Goal: Information Seeking & Learning: Learn about a topic

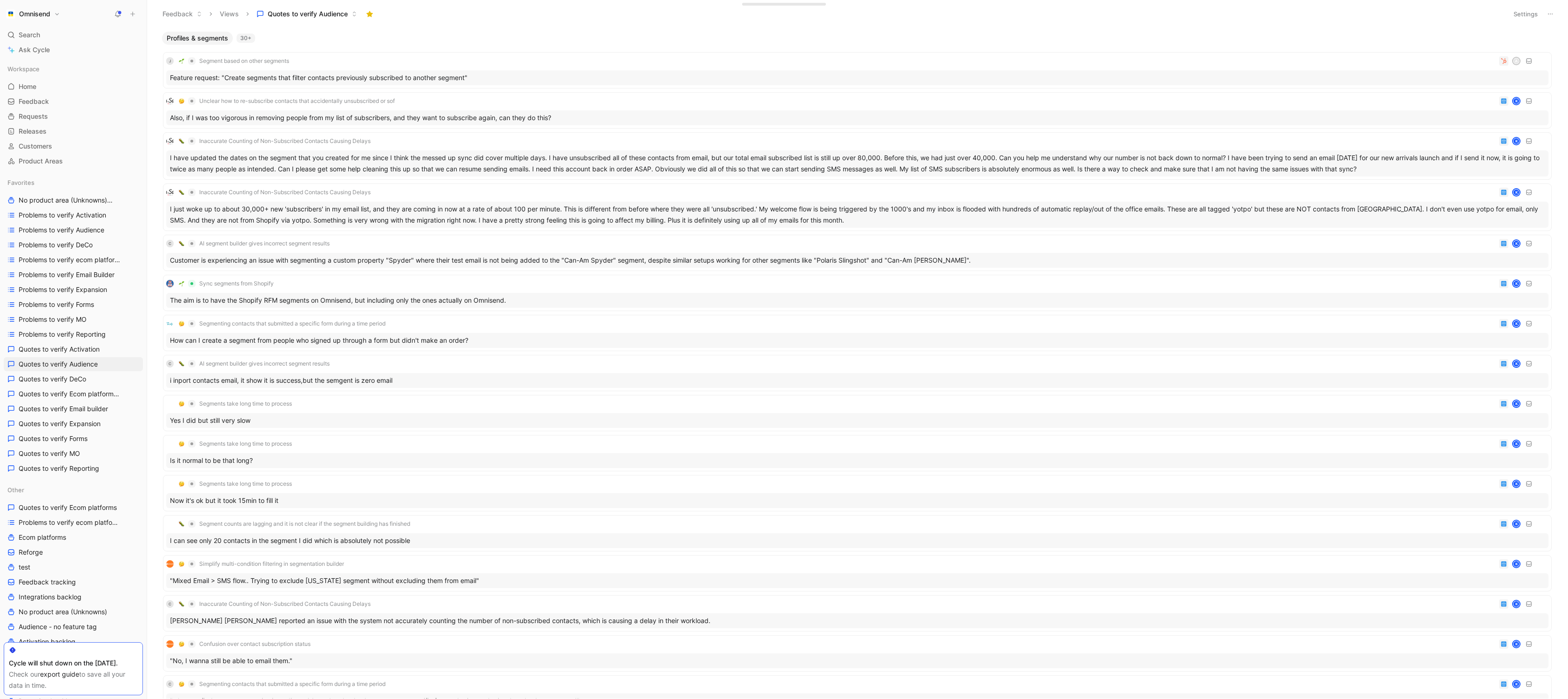
click at [57, 14] on button "Omnisend" at bounding box center [32, 14] width 59 height 13
click at [63, 97] on div "Workspace settings G then S" at bounding box center [63, 96] width 114 height 15
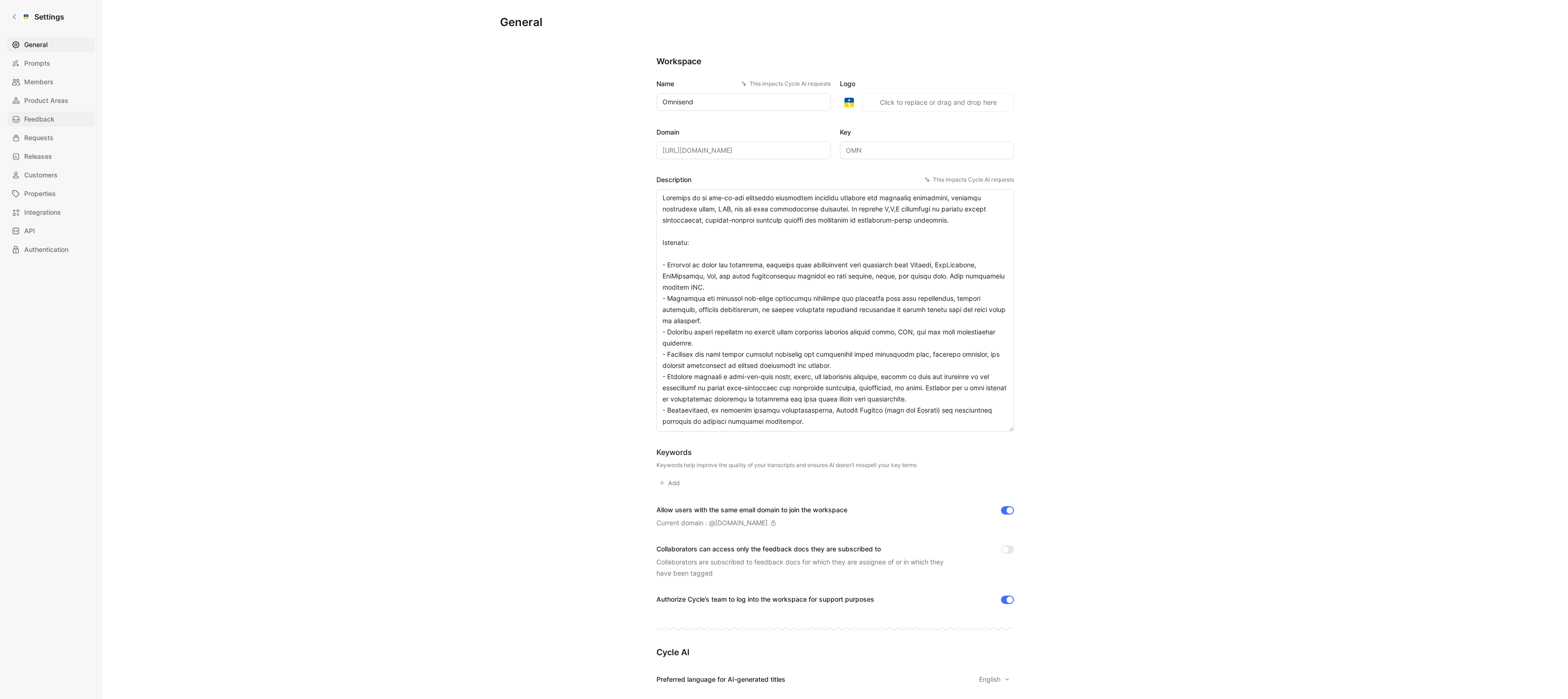
click at [42, 123] on span "Feedback" at bounding box center [39, 119] width 30 height 11
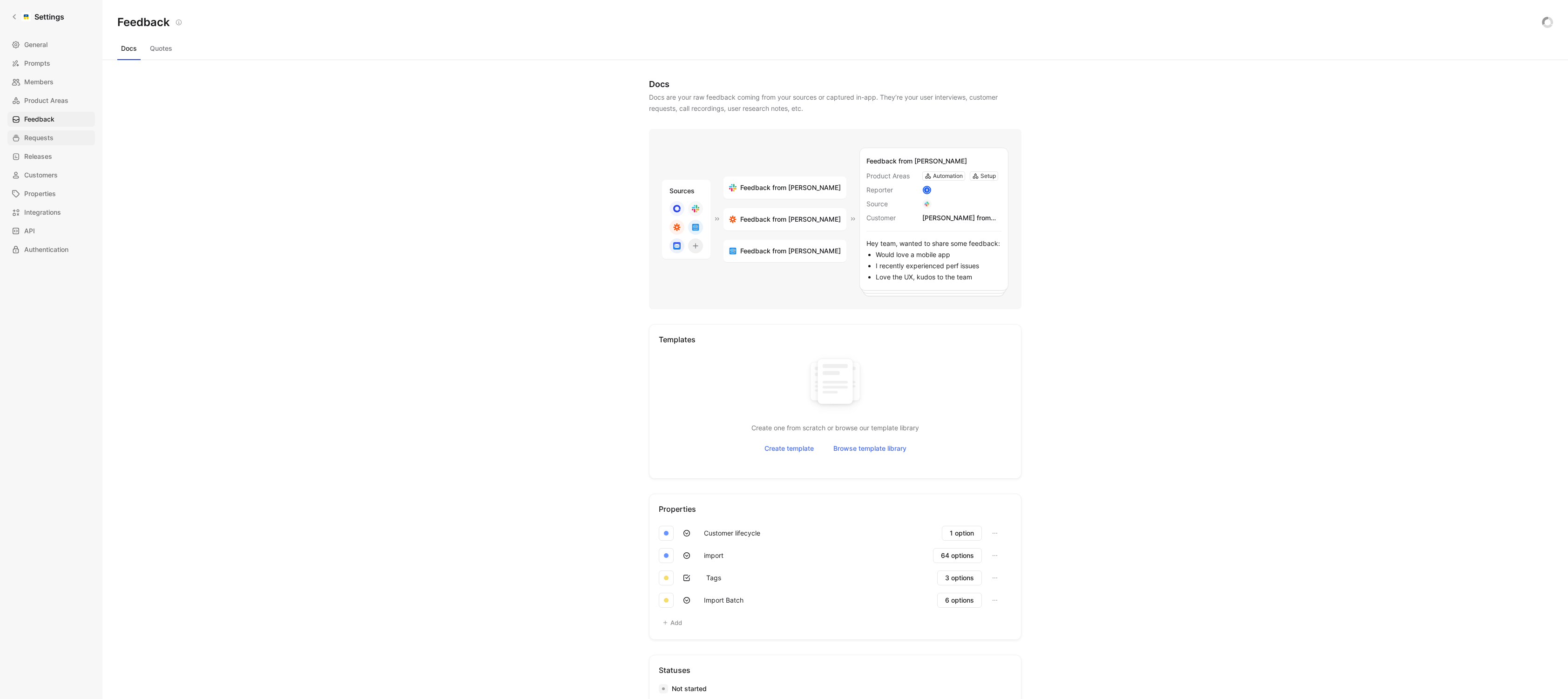
click at [44, 139] on span "Requests" at bounding box center [39, 138] width 30 height 11
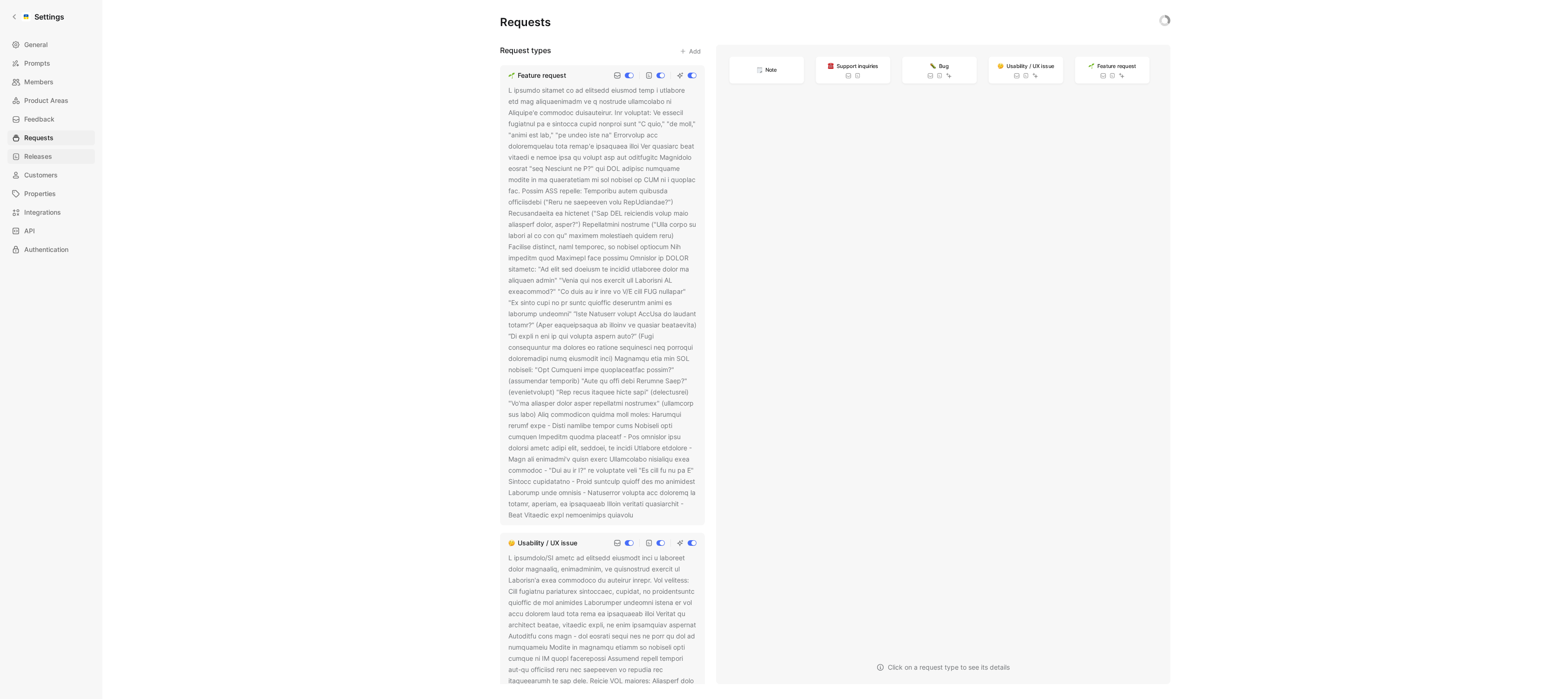
click at [40, 162] on span "Releases" at bounding box center [38, 156] width 28 height 11
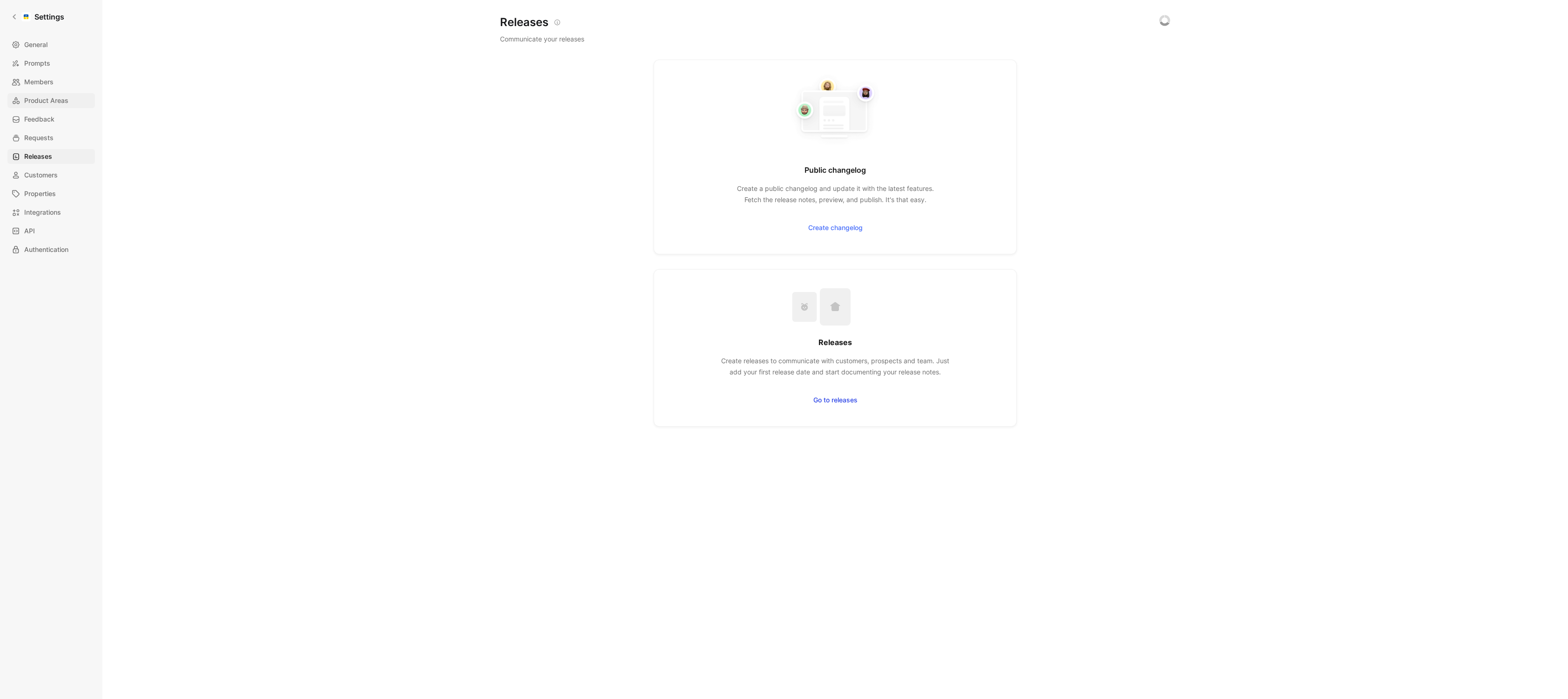
click at [41, 98] on span "Product Areas" at bounding box center [46, 101] width 44 height 11
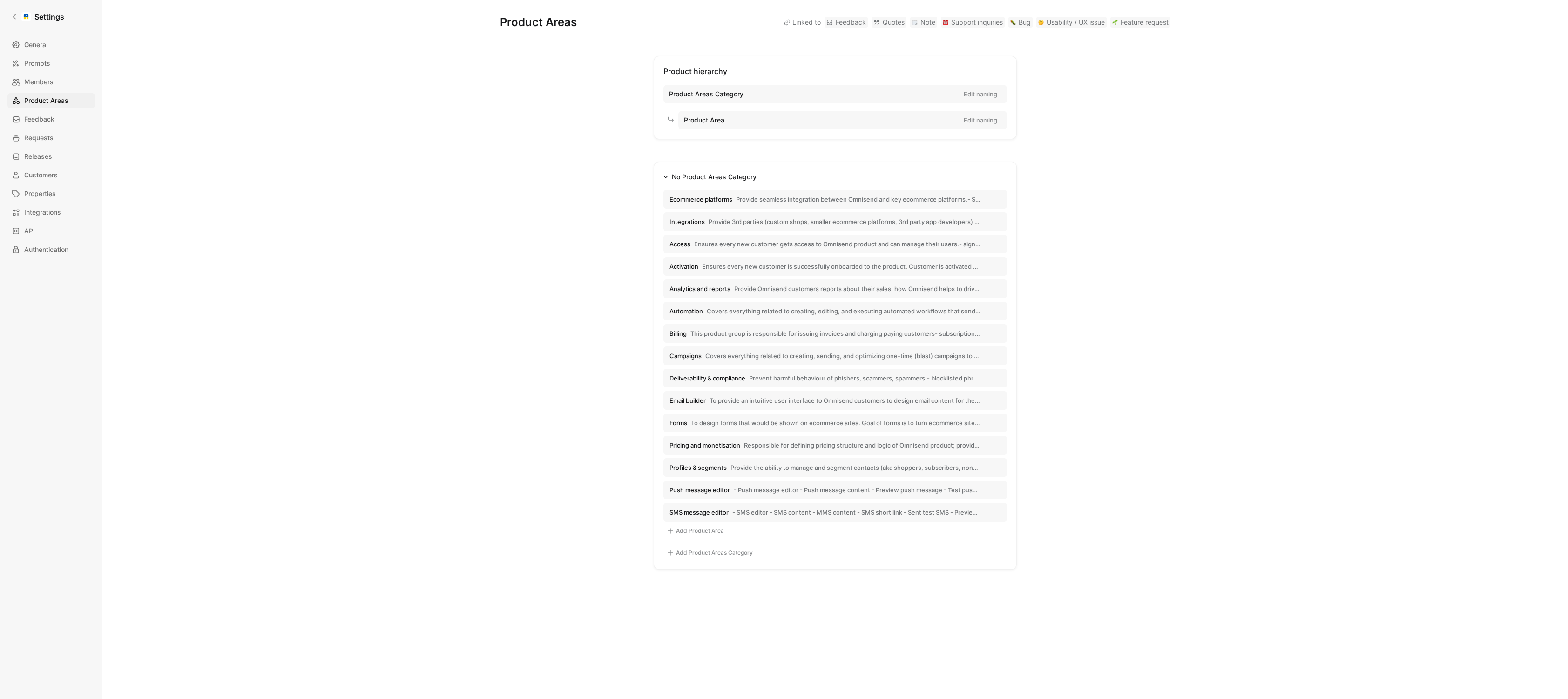
click at [716, 315] on span "Covers everything related to creating, editing, and executing automated workflo…" at bounding box center [844, 311] width 274 height 8
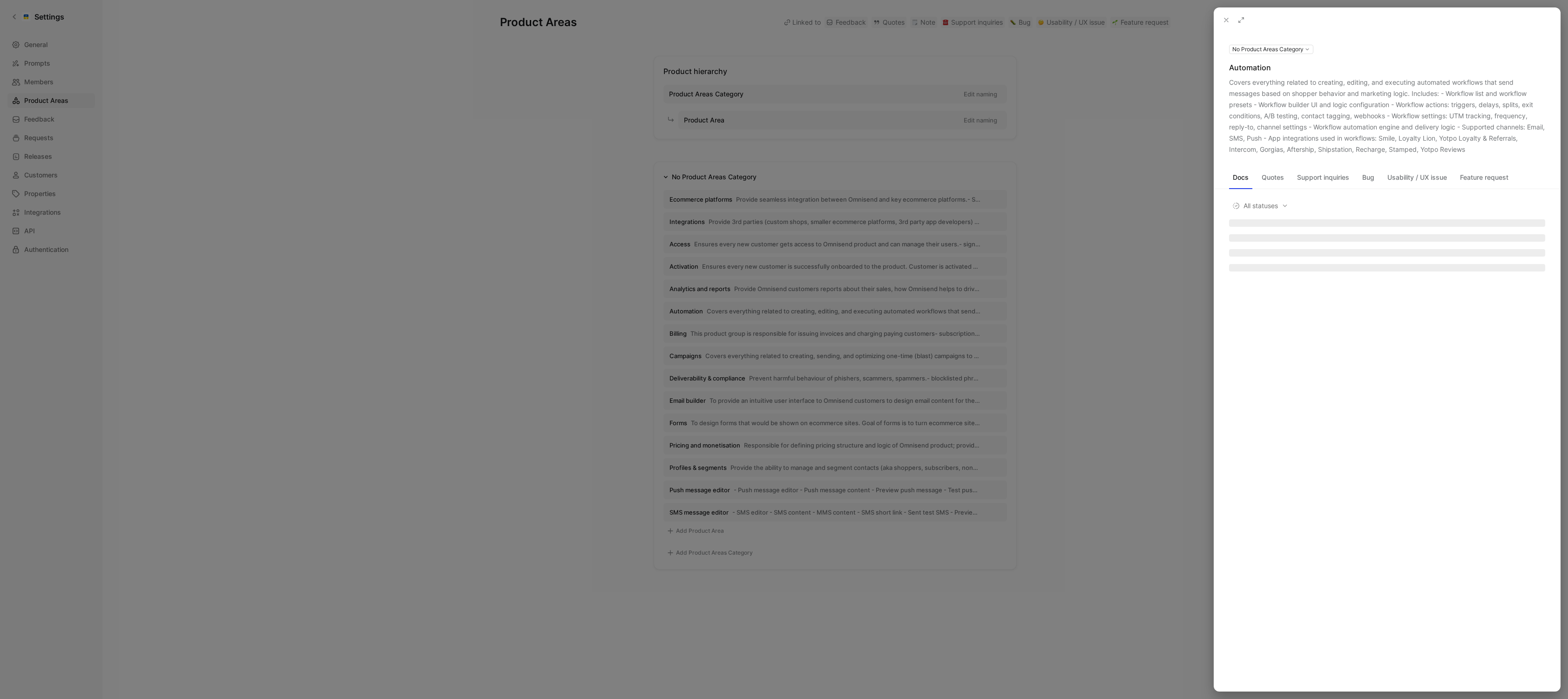
click at [0, 0] on icon at bounding box center [0, 0] width 0 height 0
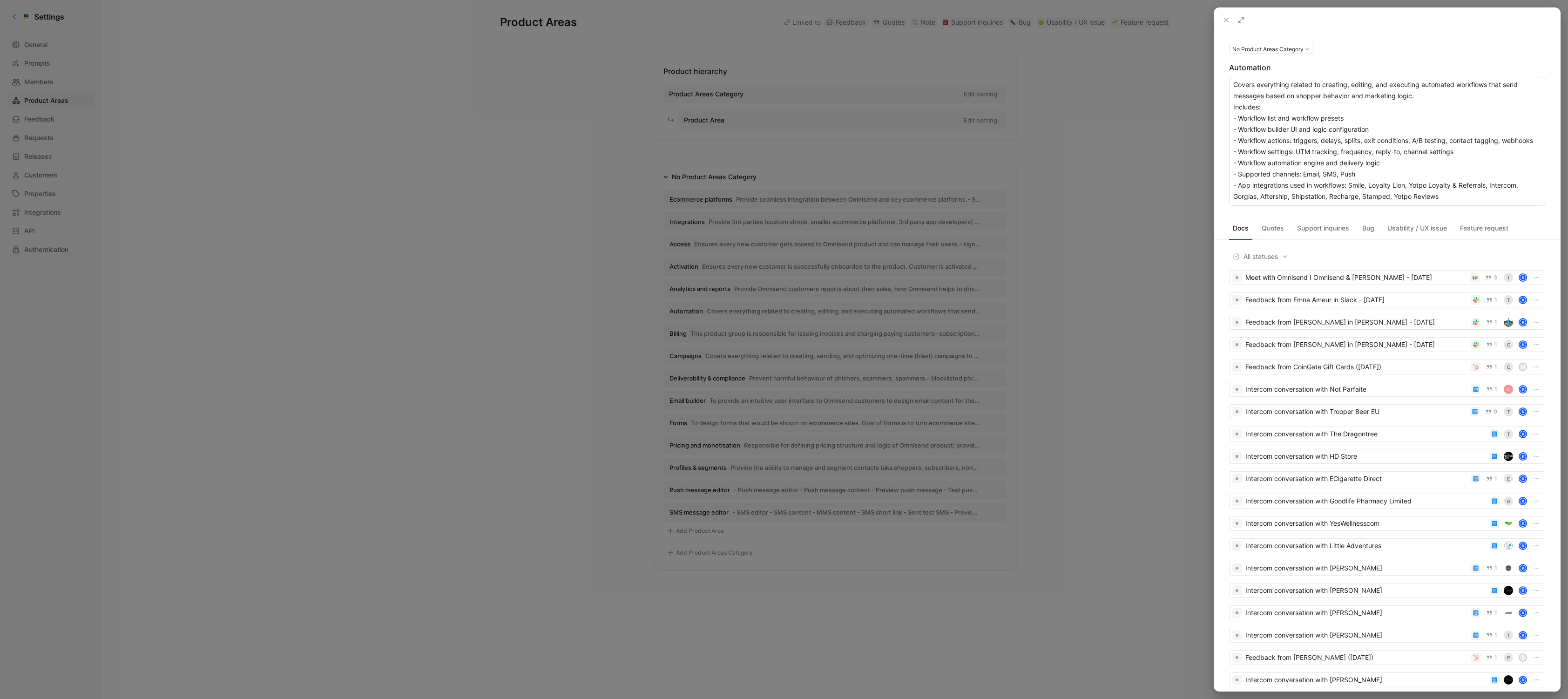
drag, startPoint x: 1439, startPoint y: 94, endPoint x: 1235, endPoint y: 84, distance: 204.2
click at [938, 84] on textarea "Covers everything related to creating, editing, and executing automated workflo…" at bounding box center [1387, 141] width 316 height 129
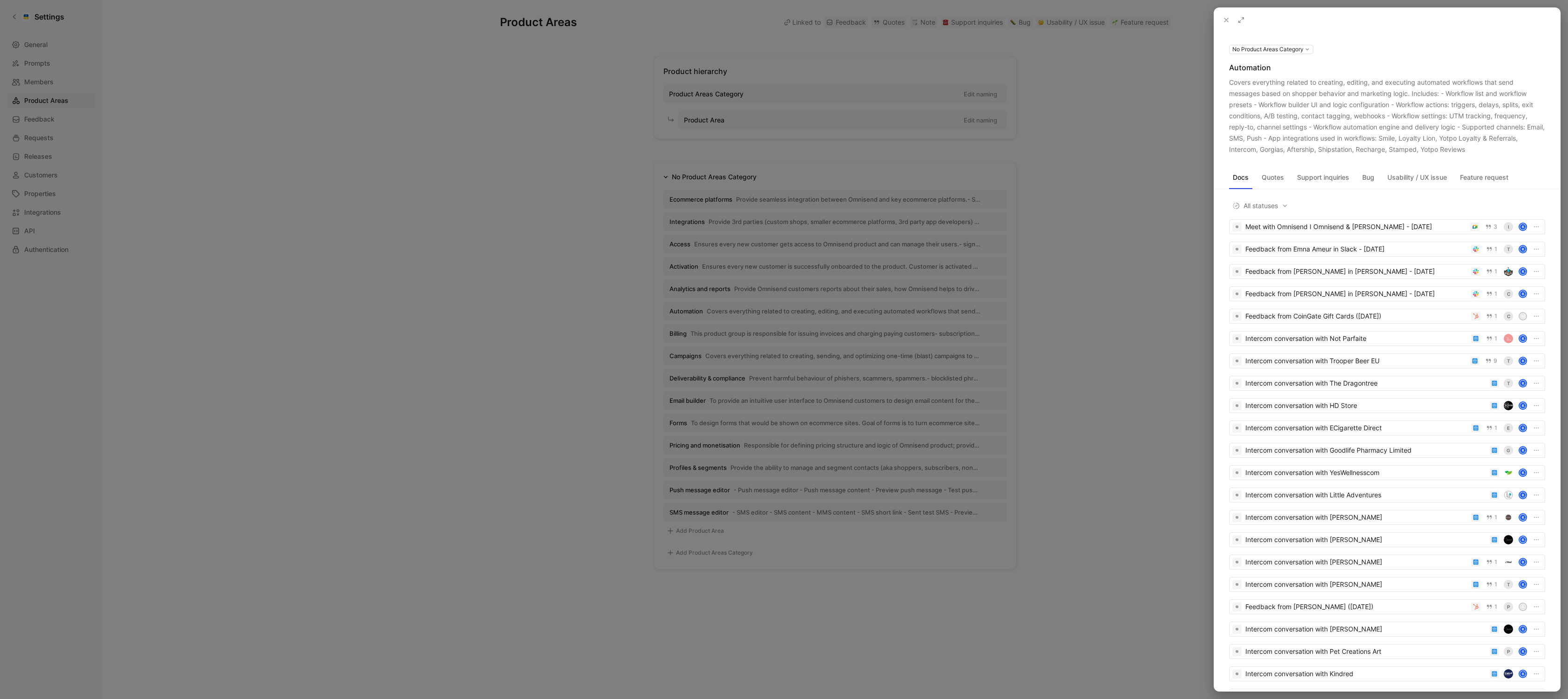
click at [0, 0] on icon at bounding box center [0, 0] width 0 height 0
click at [603, 295] on div at bounding box center [784, 349] width 1568 height 699
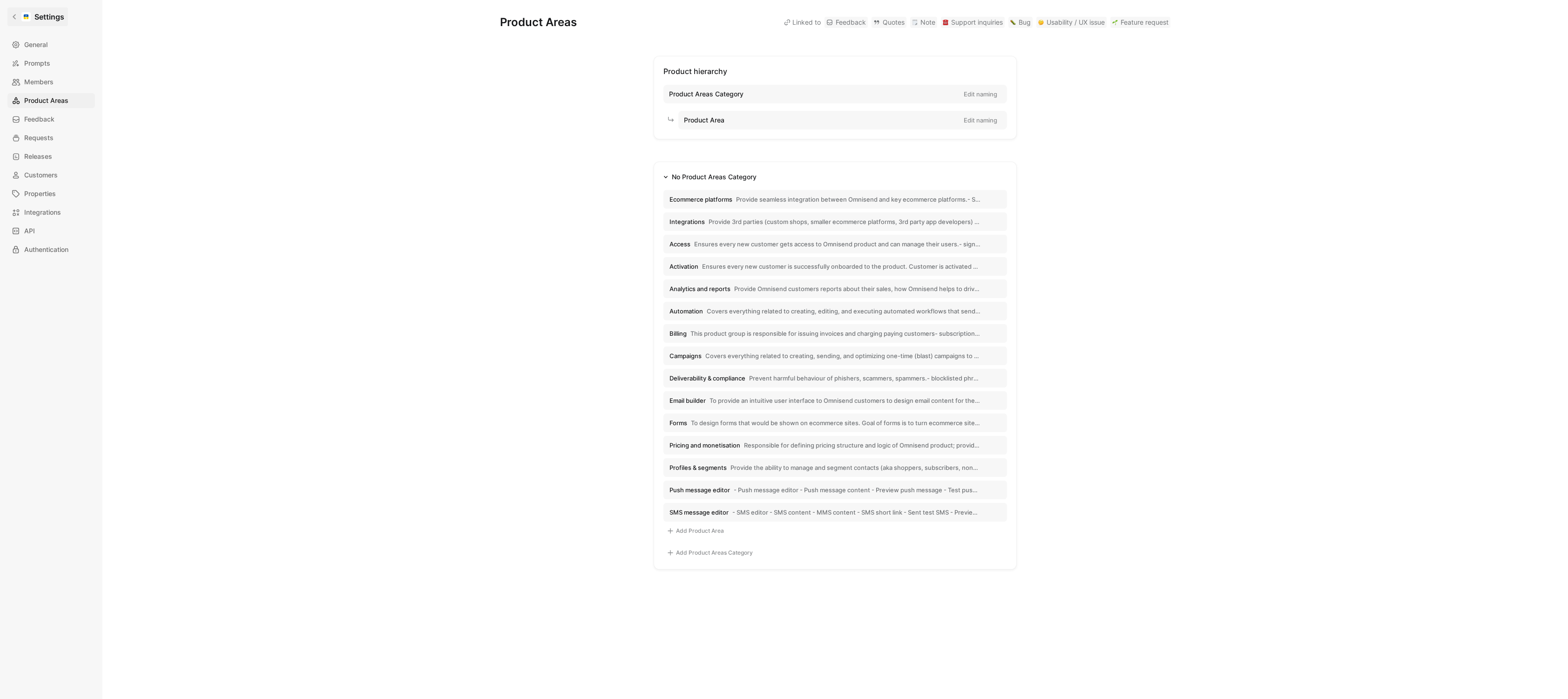
click at [31, 18] on link "Settings" at bounding box center [38, 17] width 61 height 19
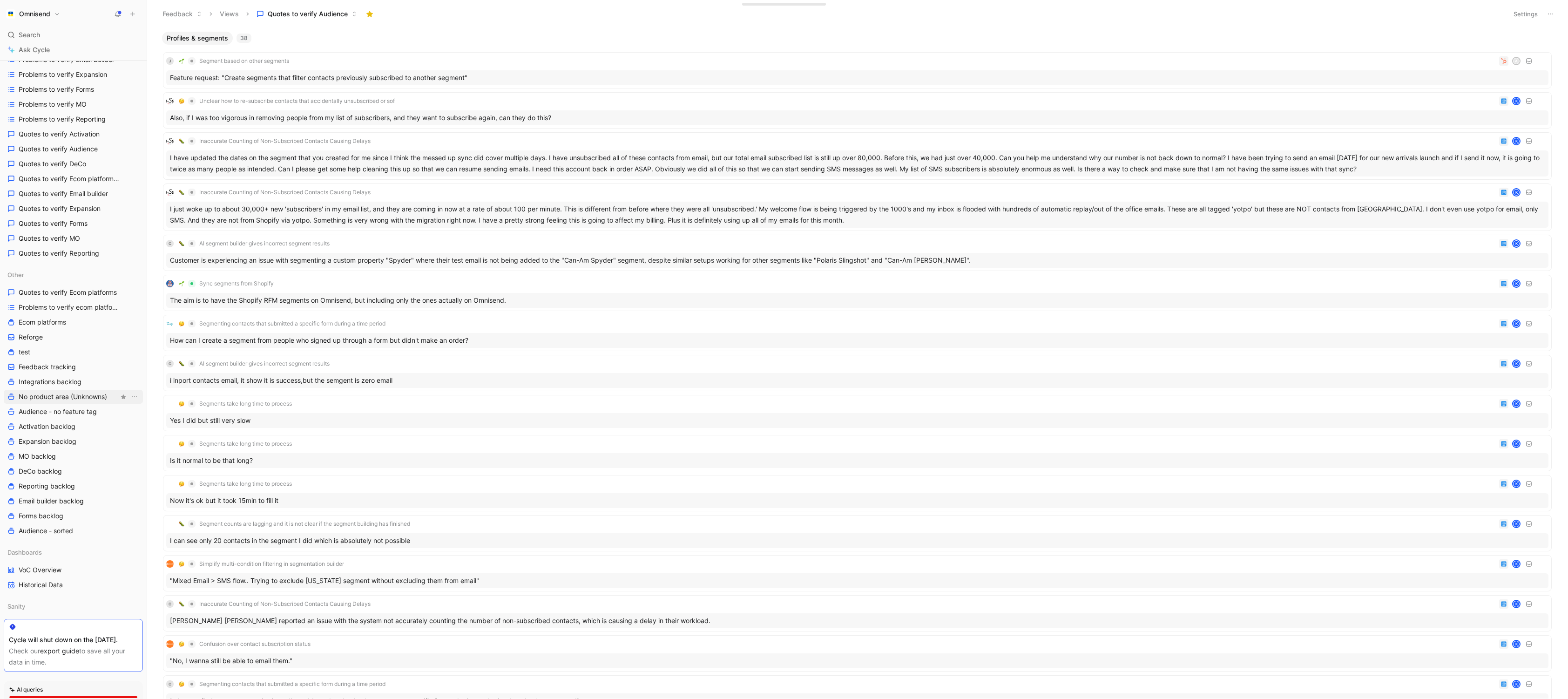
scroll to position [218, 0]
click at [61, 471] on span "VoC Overview" at bounding box center [40, 567] width 43 height 10
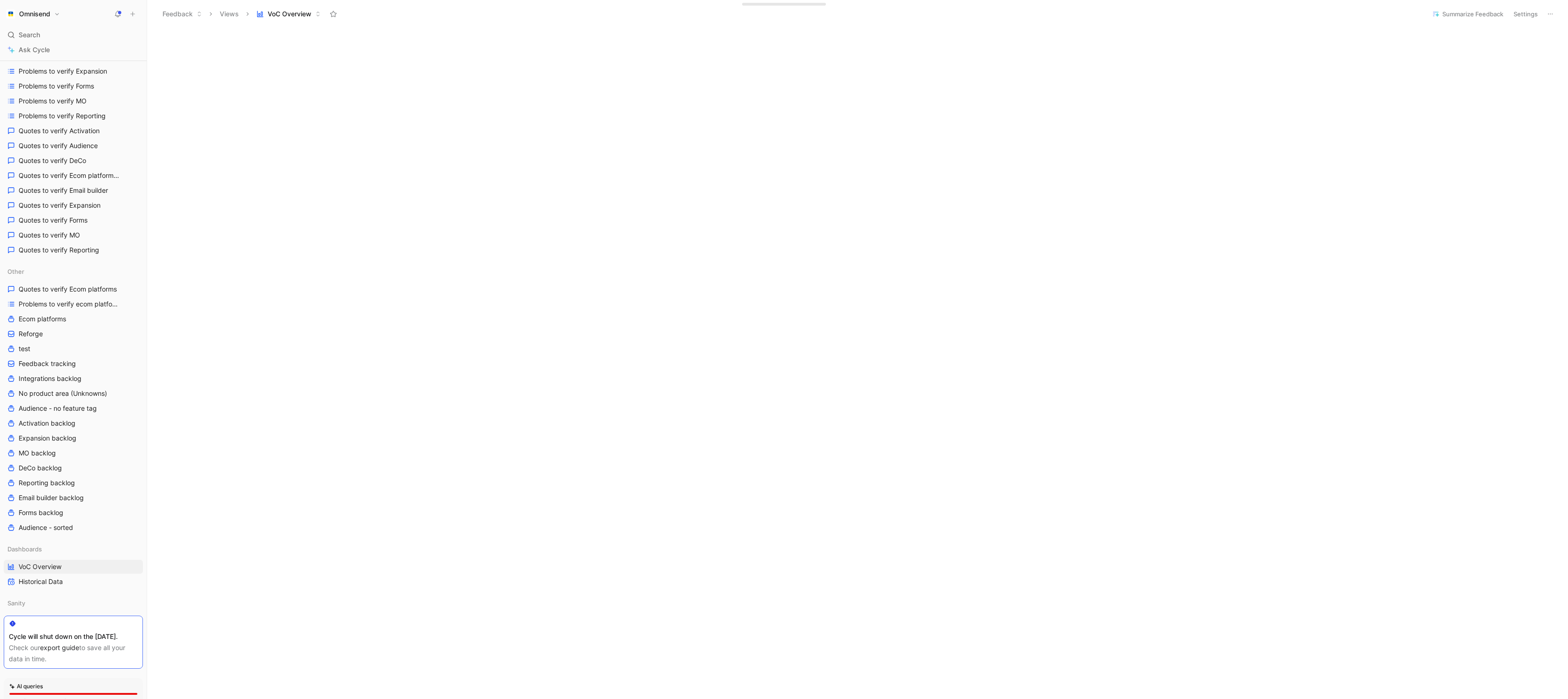
scroll to position [355, 0]
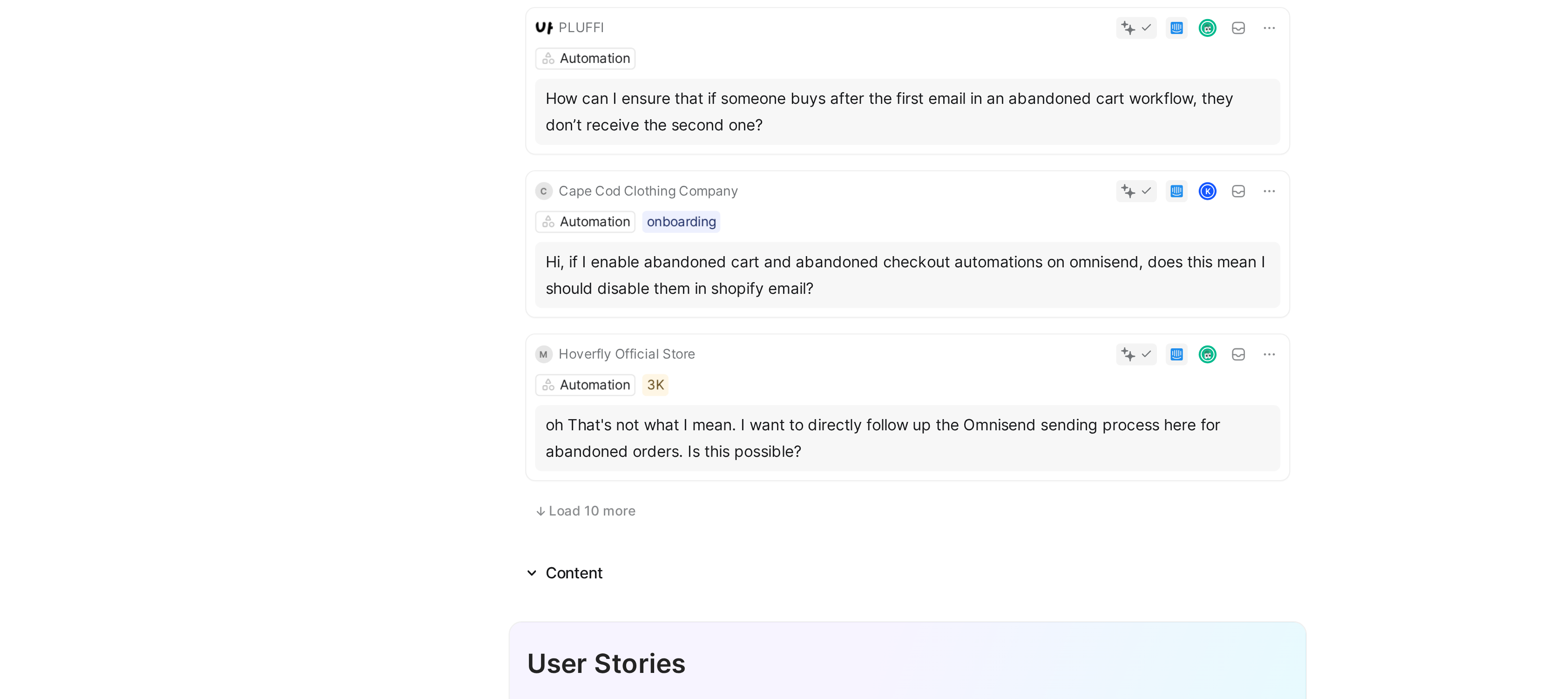
scroll to position [461, 0]
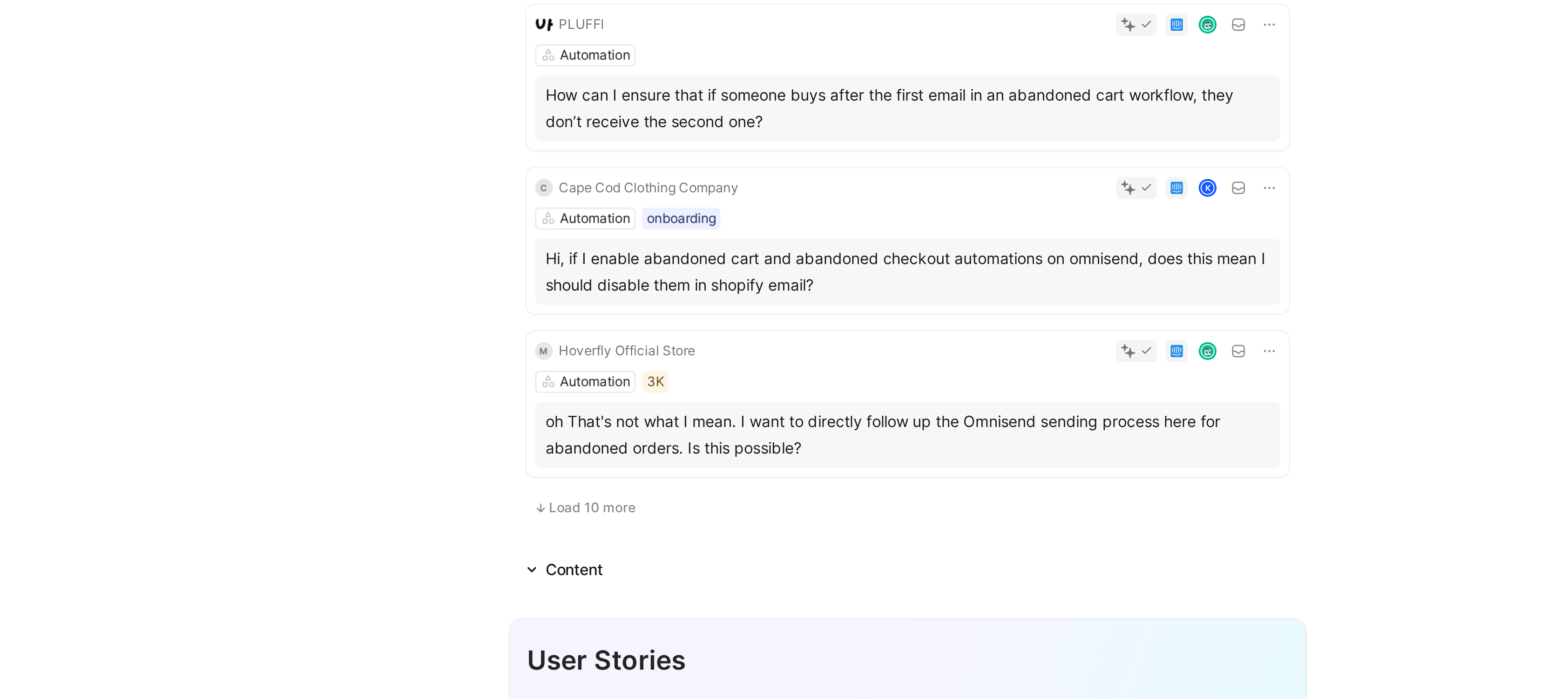
click at [738, 372] on span "Load 10 more" at bounding box center [724, 368] width 36 height 8
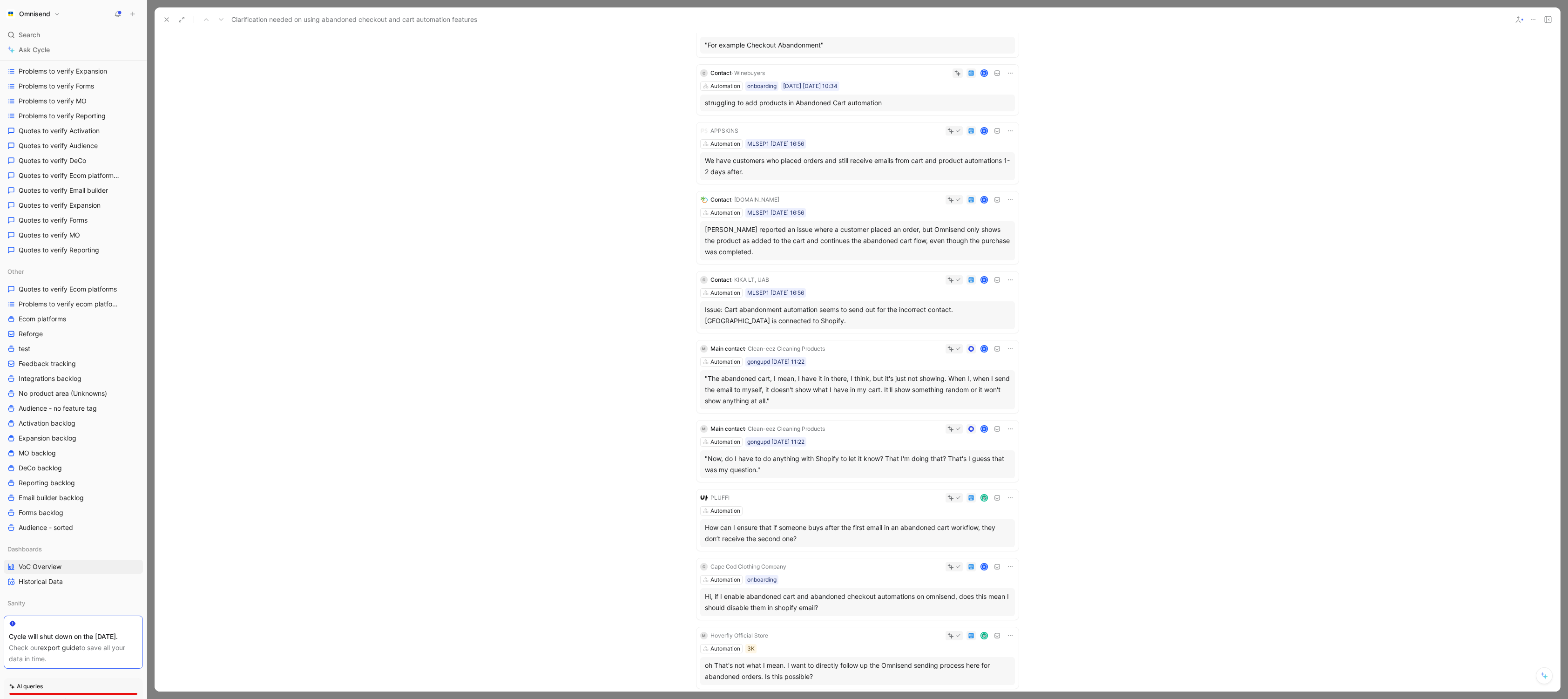
scroll to position [0, 0]
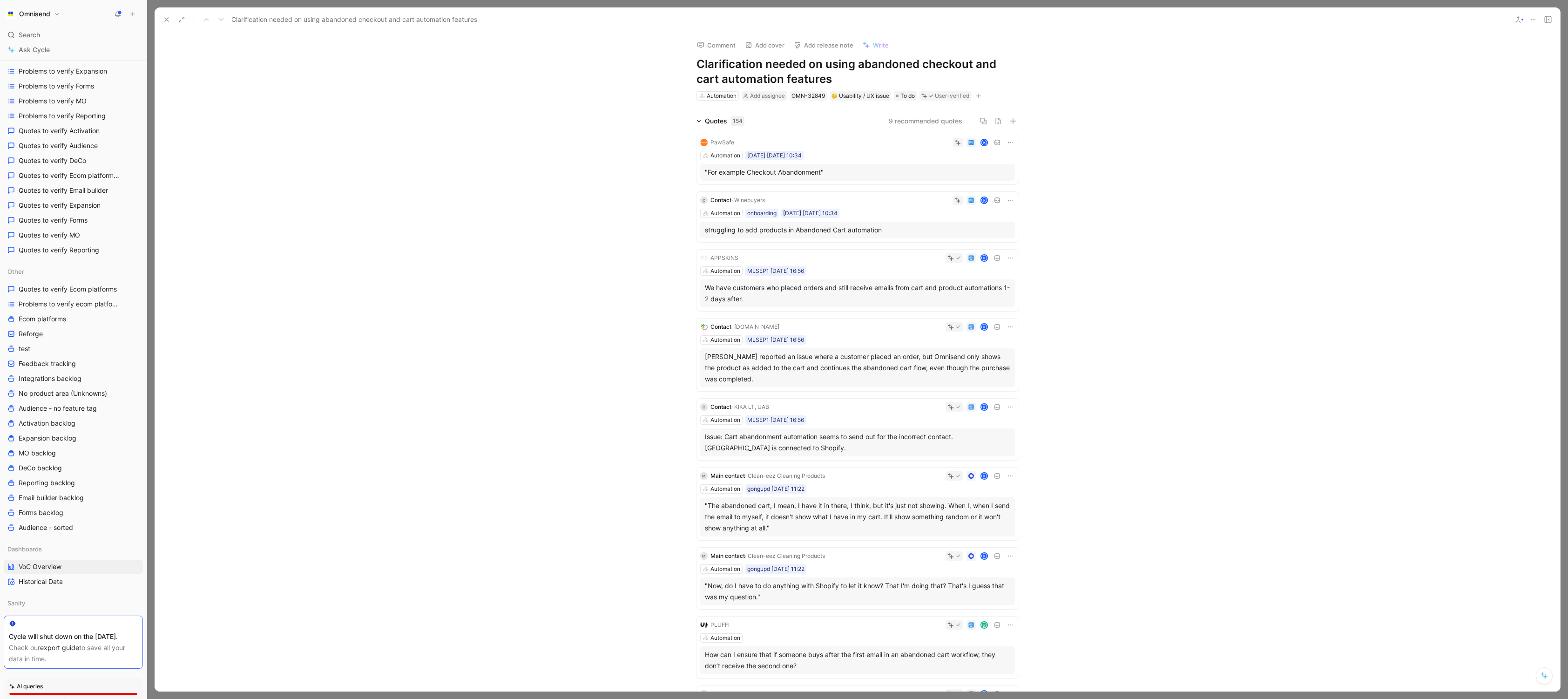
click at [166, 19] on icon at bounding box center [167, 19] width 8 height 8
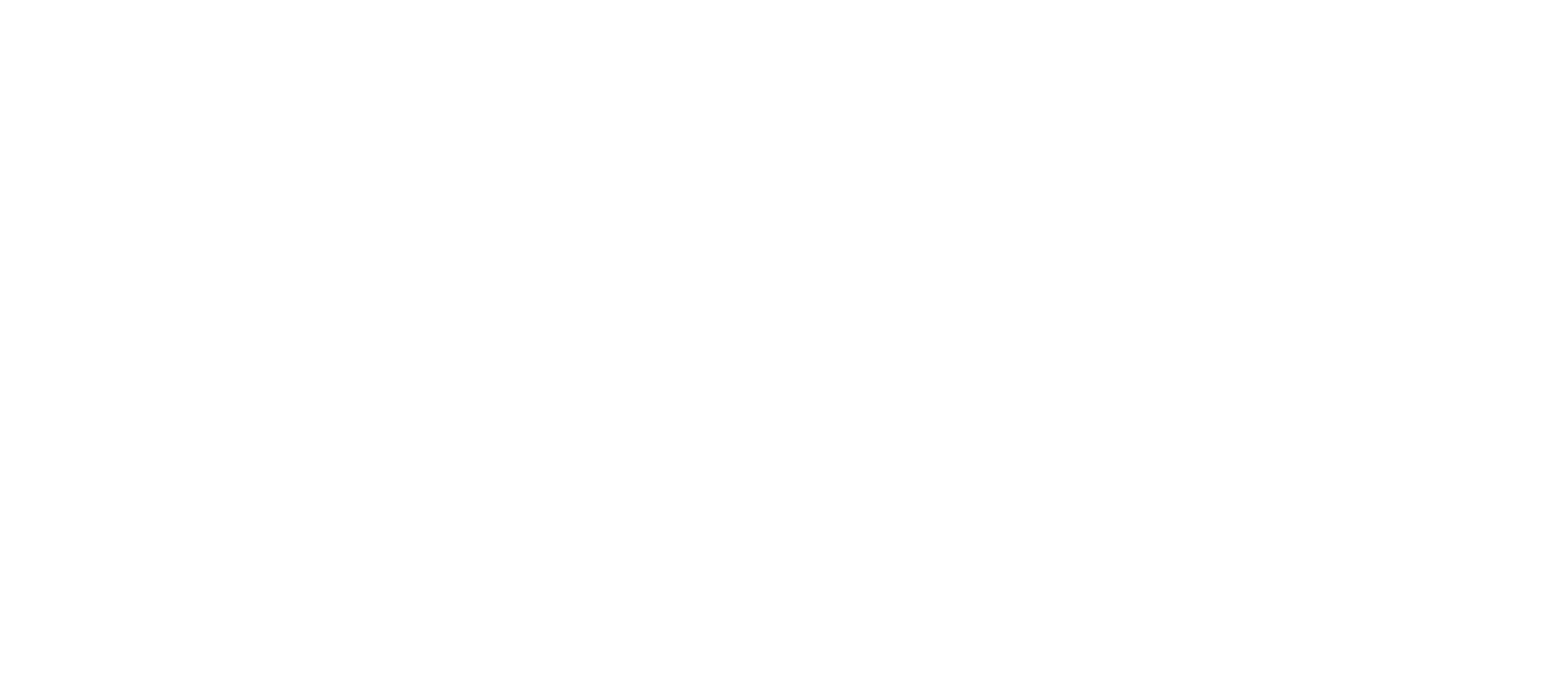
scroll to position [375, 0]
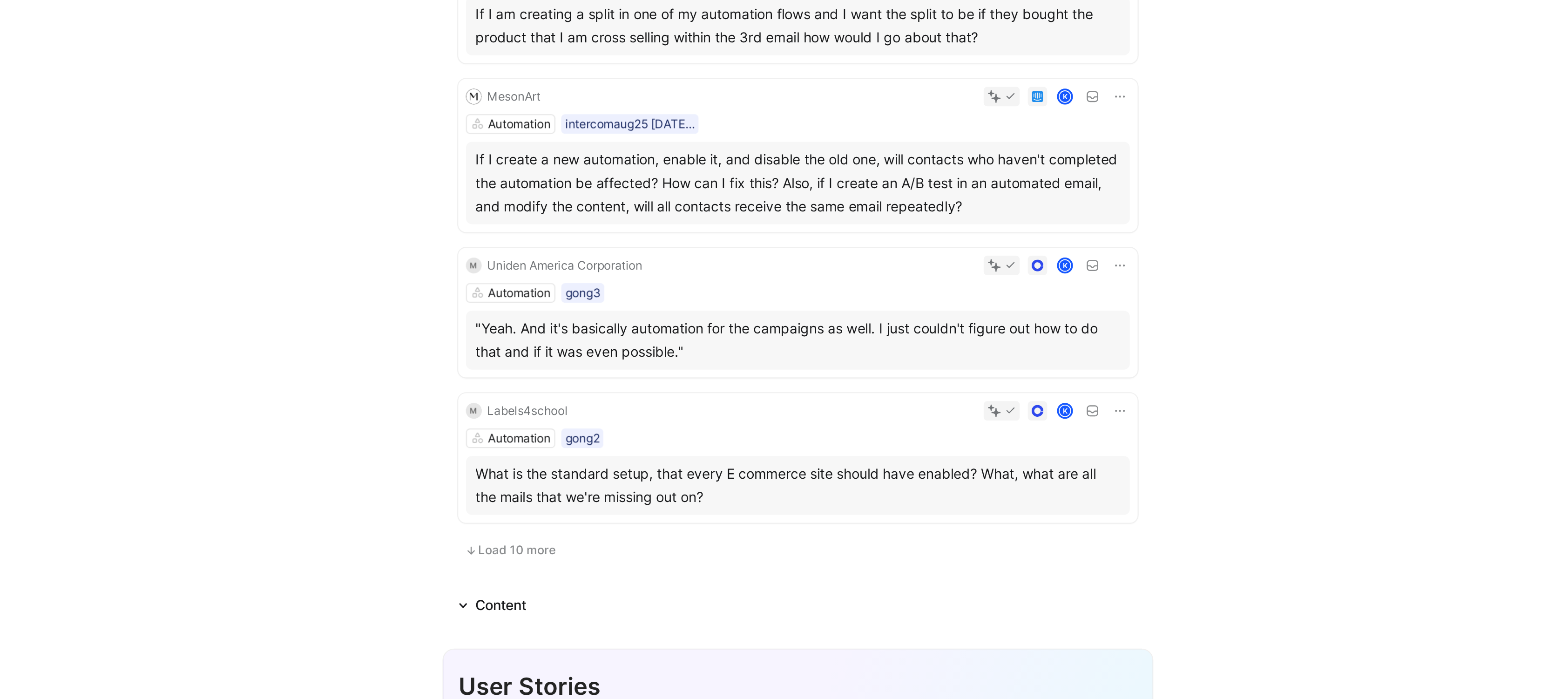
scroll to position [477, 0]
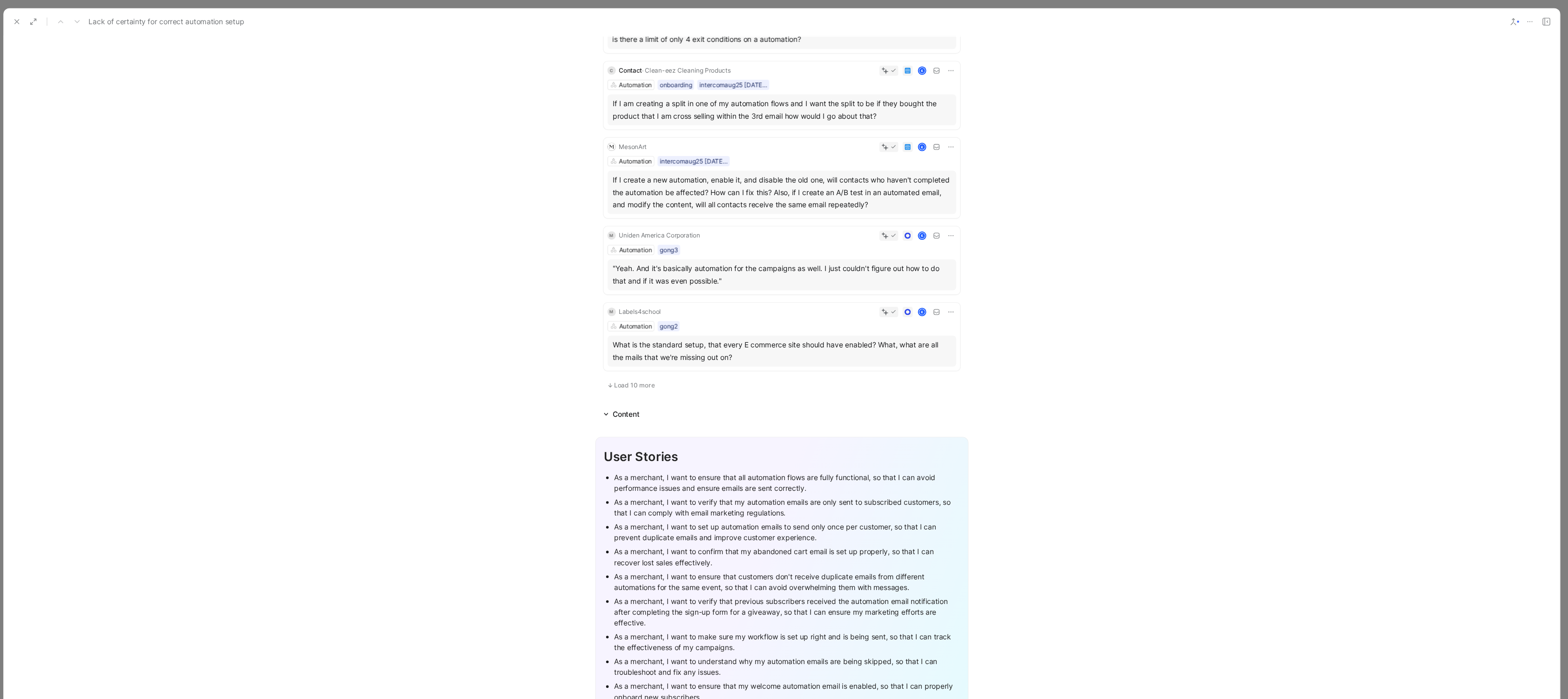
click at [721, 351] on span "Load 10 more" at bounding box center [724, 348] width 36 height 8
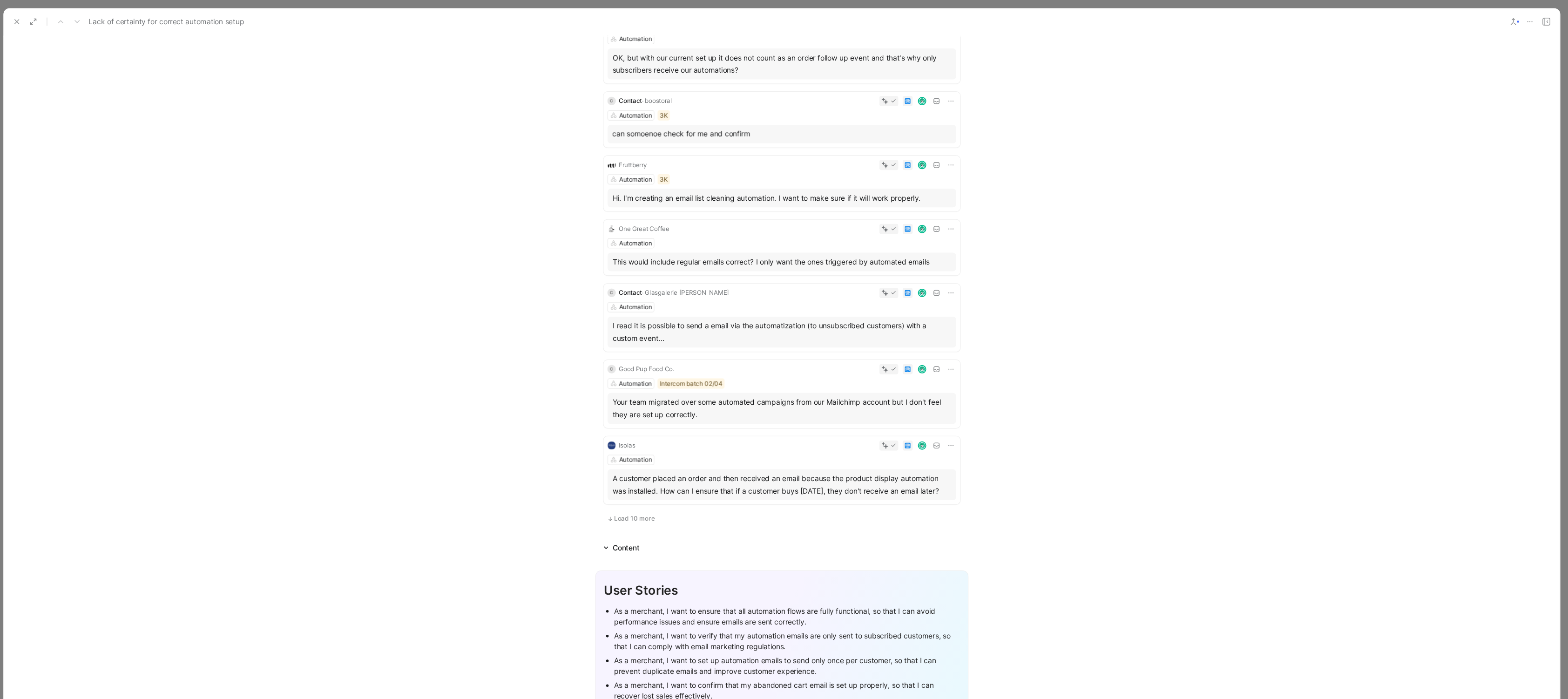
scroll to position [990, 0]
click at [719, 471] on span "Load 10 more" at bounding box center [724, 468] width 36 height 8
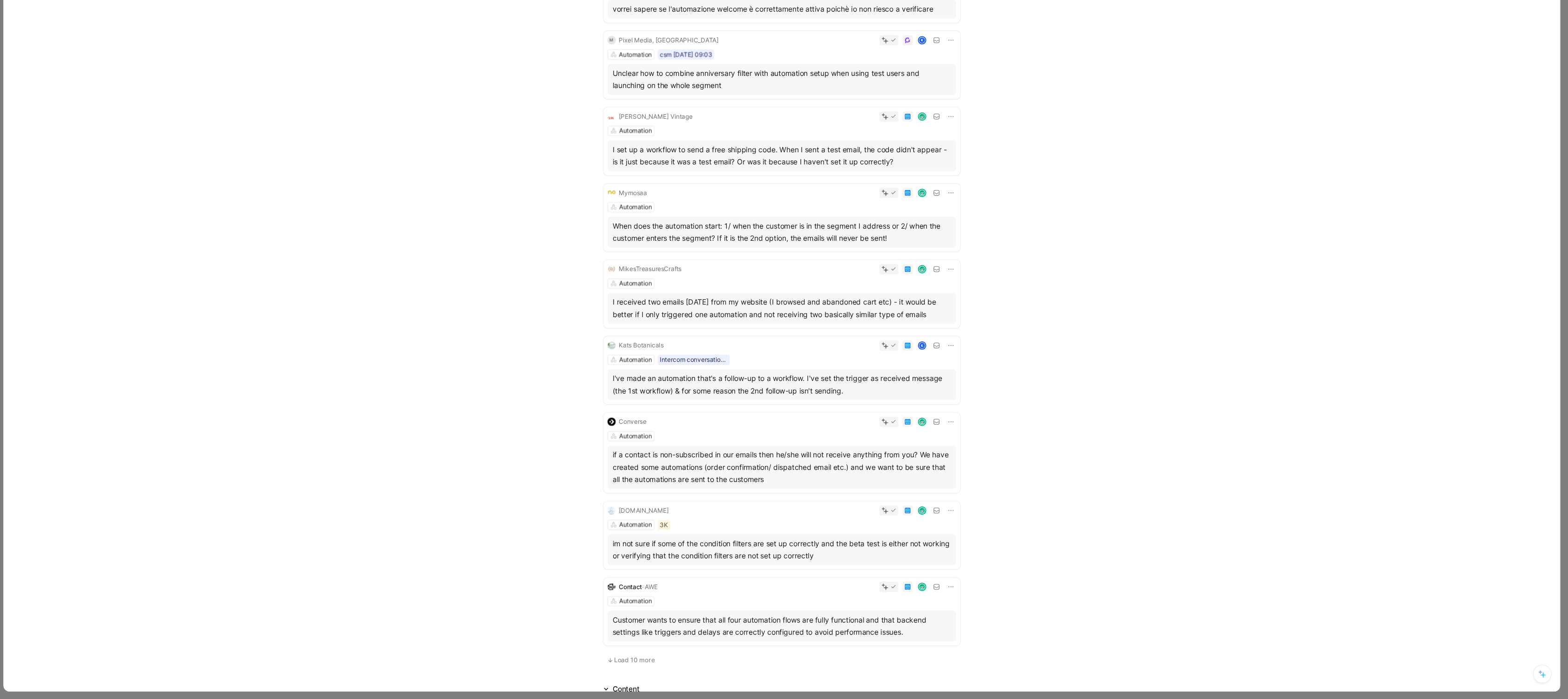
scroll to position [2573, 0]
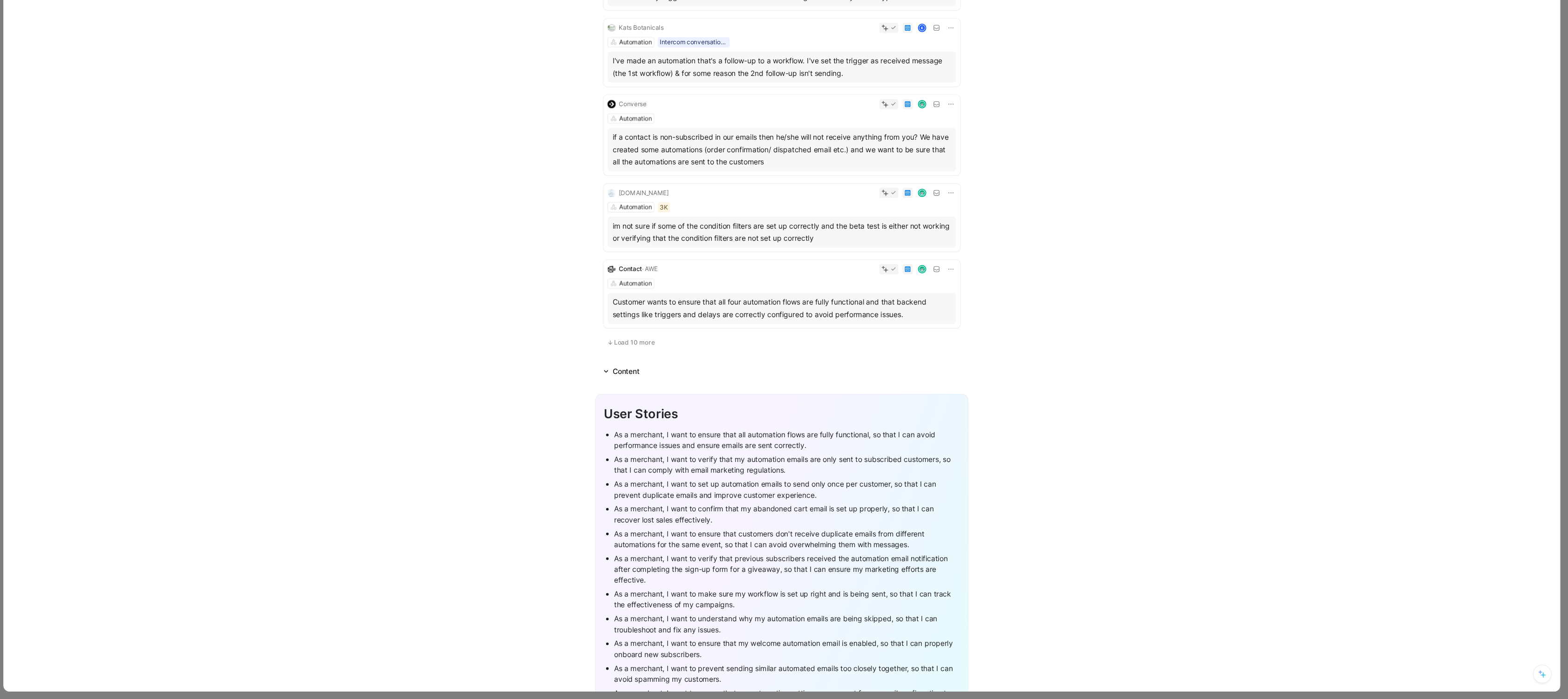
click at [738, 380] on span "Load 10 more" at bounding box center [724, 376] width 36 height 8
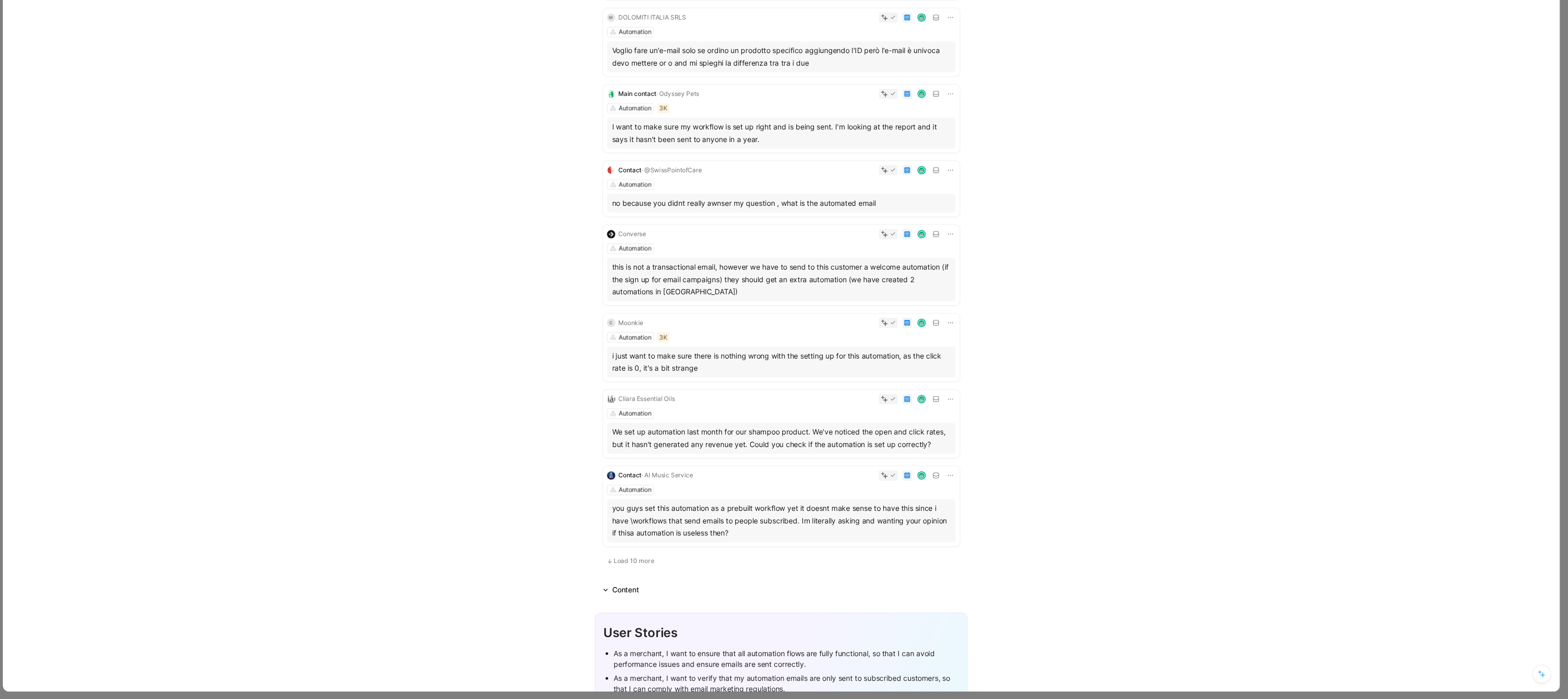
click at [720, 471] on span "Load 10 more" at bounding box center [724, 574] width 36 height 8
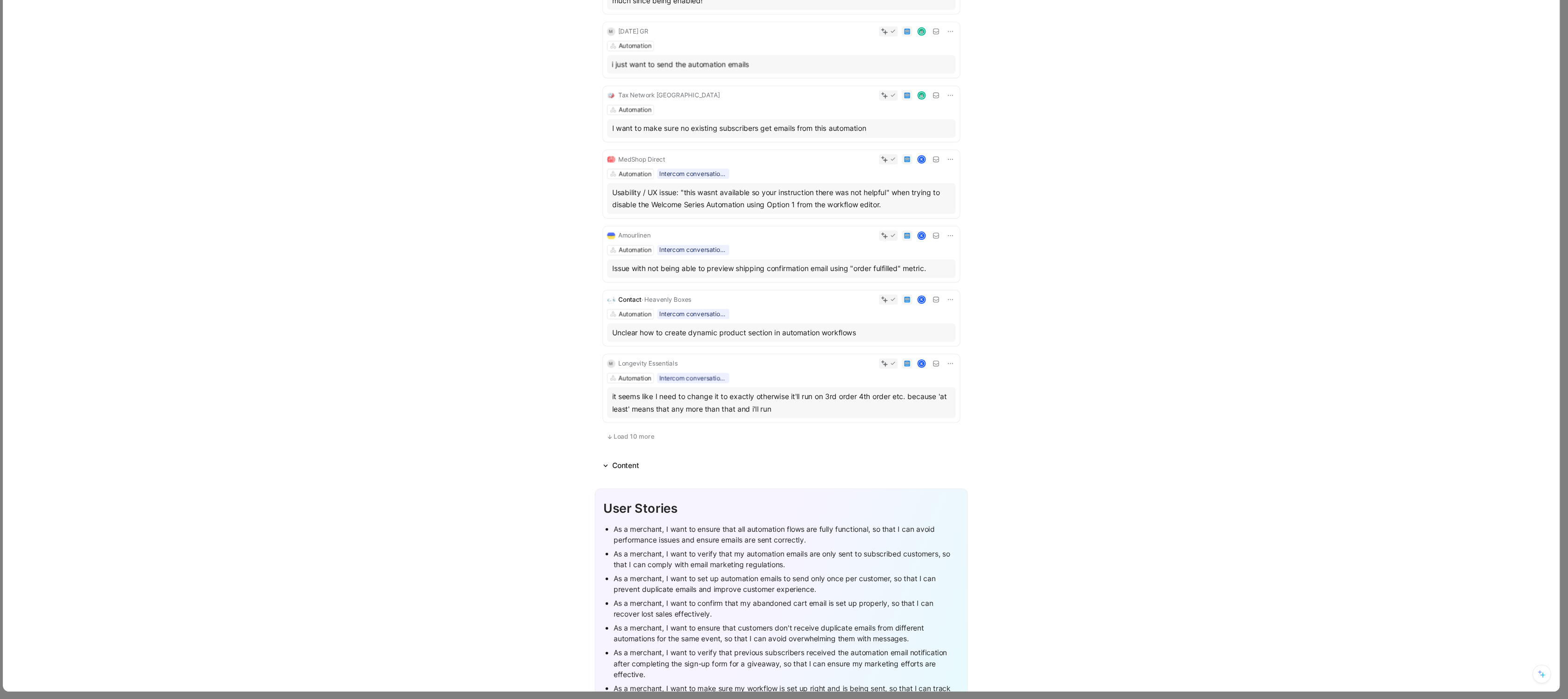
click at [729, 465] on span "Load 10 more" at bounding box center [724, 461] width 36 height 8
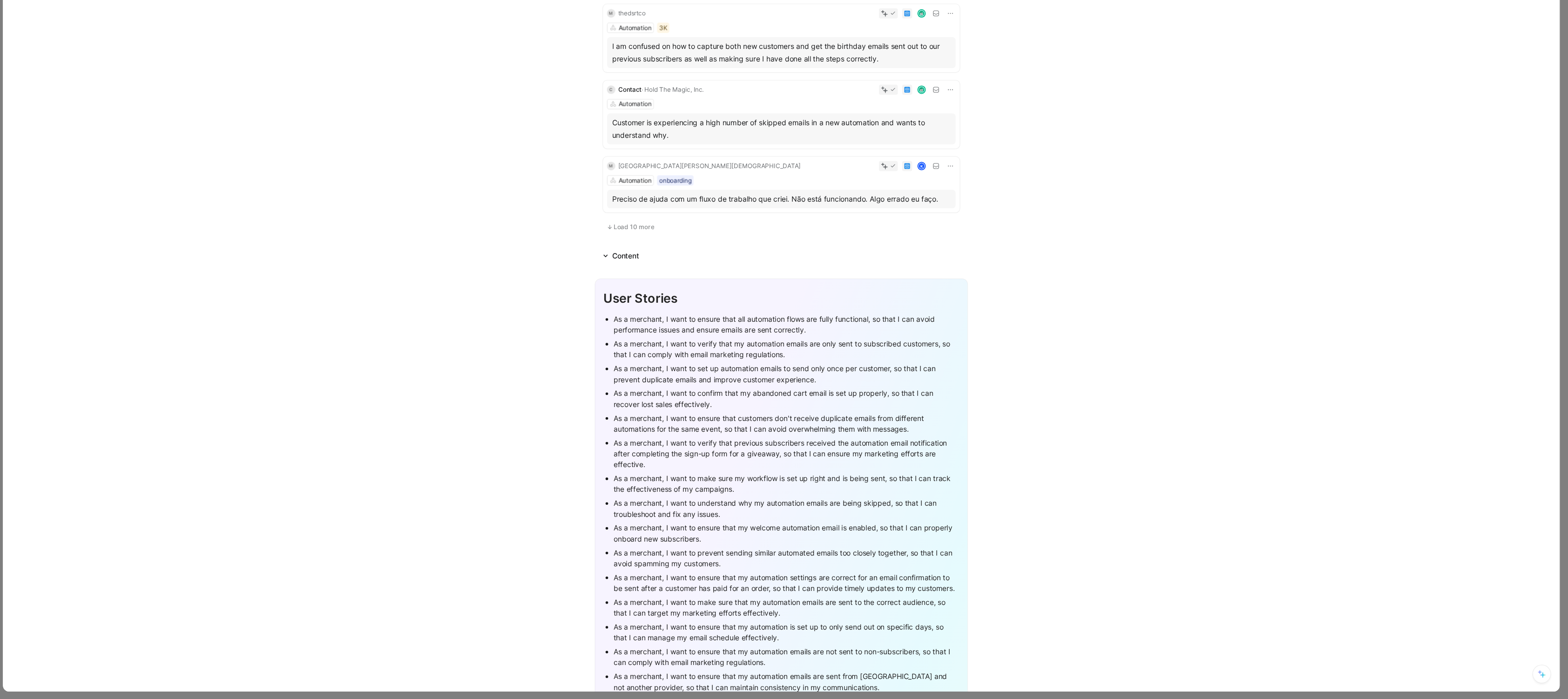
click at [744, 278] on button "Load 10 more" at bounding box center [721, 272] width 50 height 11
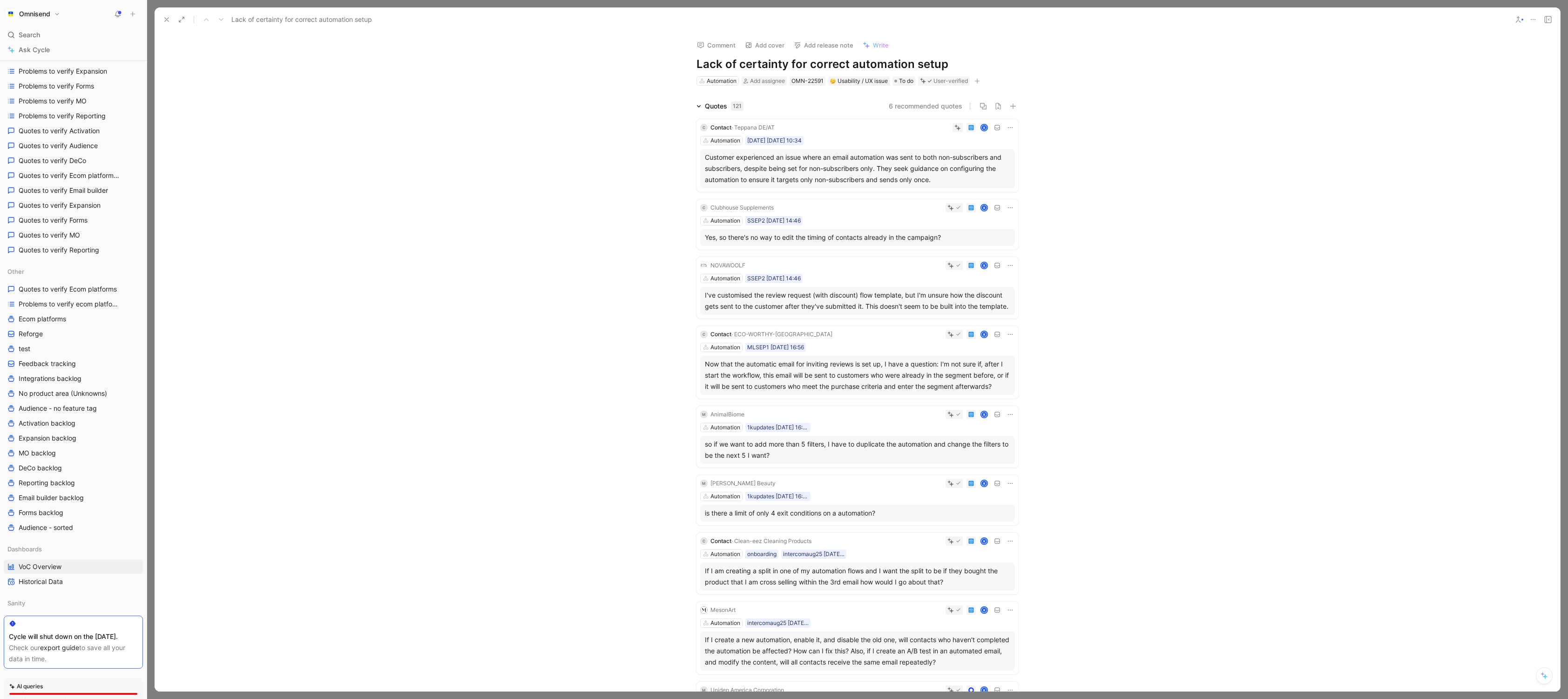
click at [162, 18] on button at bounding box center [167, 19] width 13 height 13
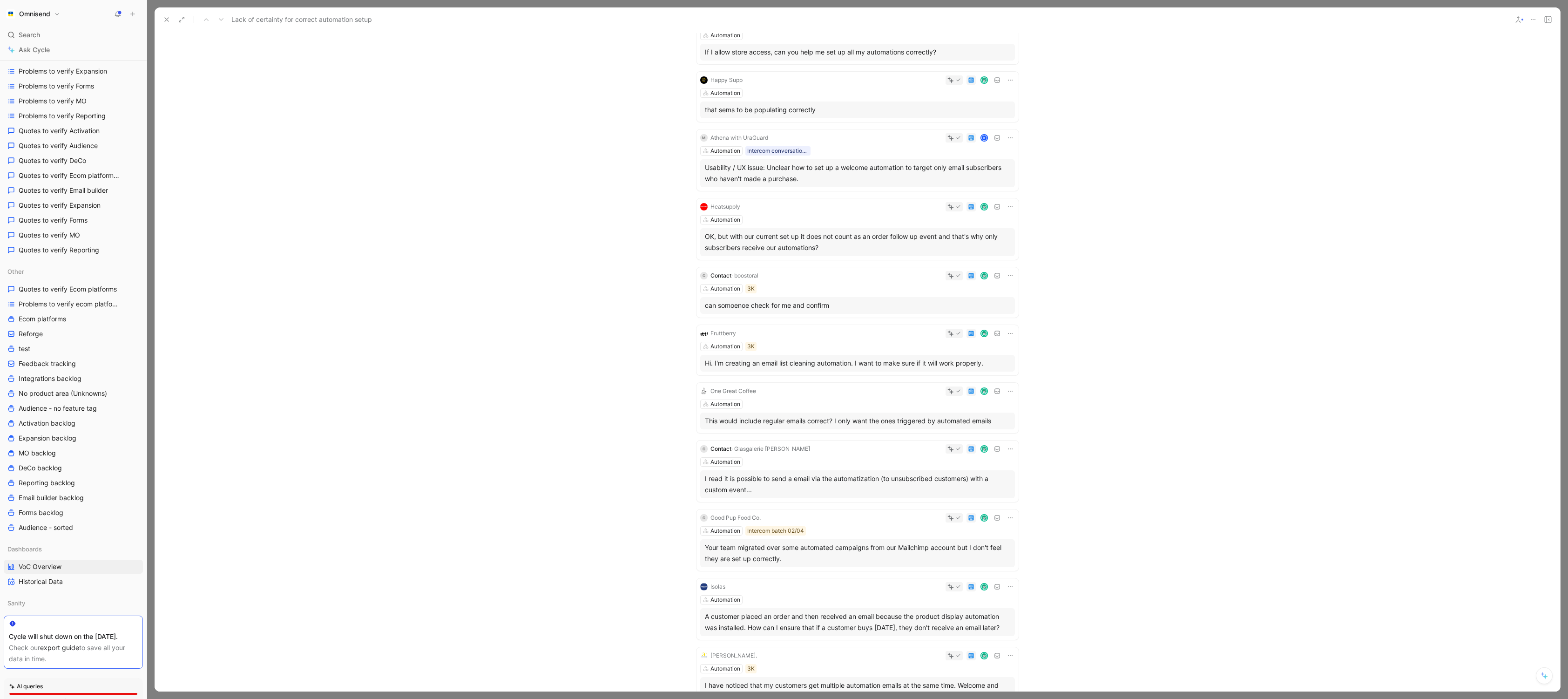
drag, startPoint x: 808, startPoint y: 189, endPoint x: 769, endPoint y: 182, distance: 39.6
click at [769, 182] on div "Usability / UX issue: Unclear how to set up a welcome automation to target only…" at bounding box center [858, 173] width 306 height 22
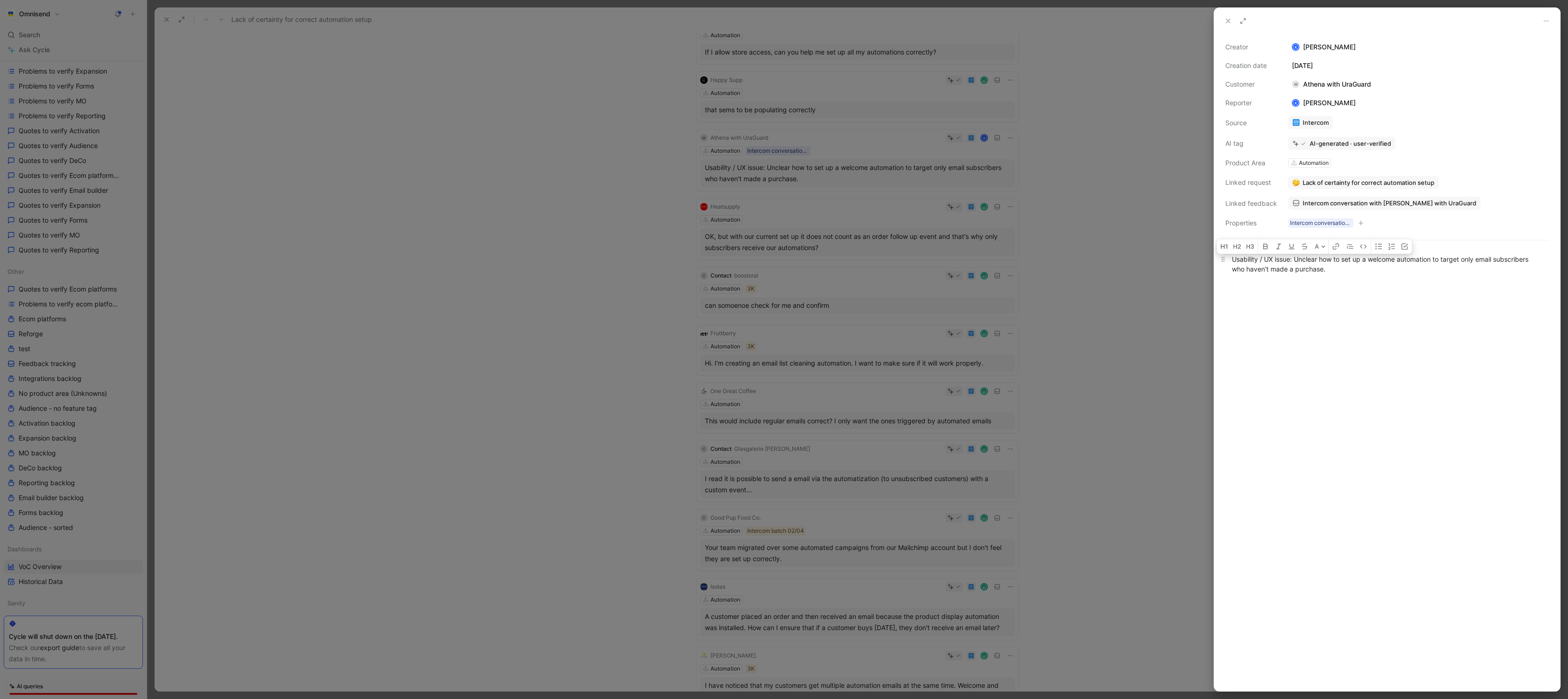
drag, startPoint x: 1343, startPoint y: 275, endPoint x: 1296, endPoint y: 262, distance: 48.8
click at [938, 262] on div "Usability / UX issue: Unclear how to set up a welcome automation to target only…" at bounding box center [1387, 264] width 311 height 19
copy div "Unclear how to set up a welcome automation to target only email subscribers who…"
click at [938, 471] on div at bounding box center [784, 349] width 1568 height 699
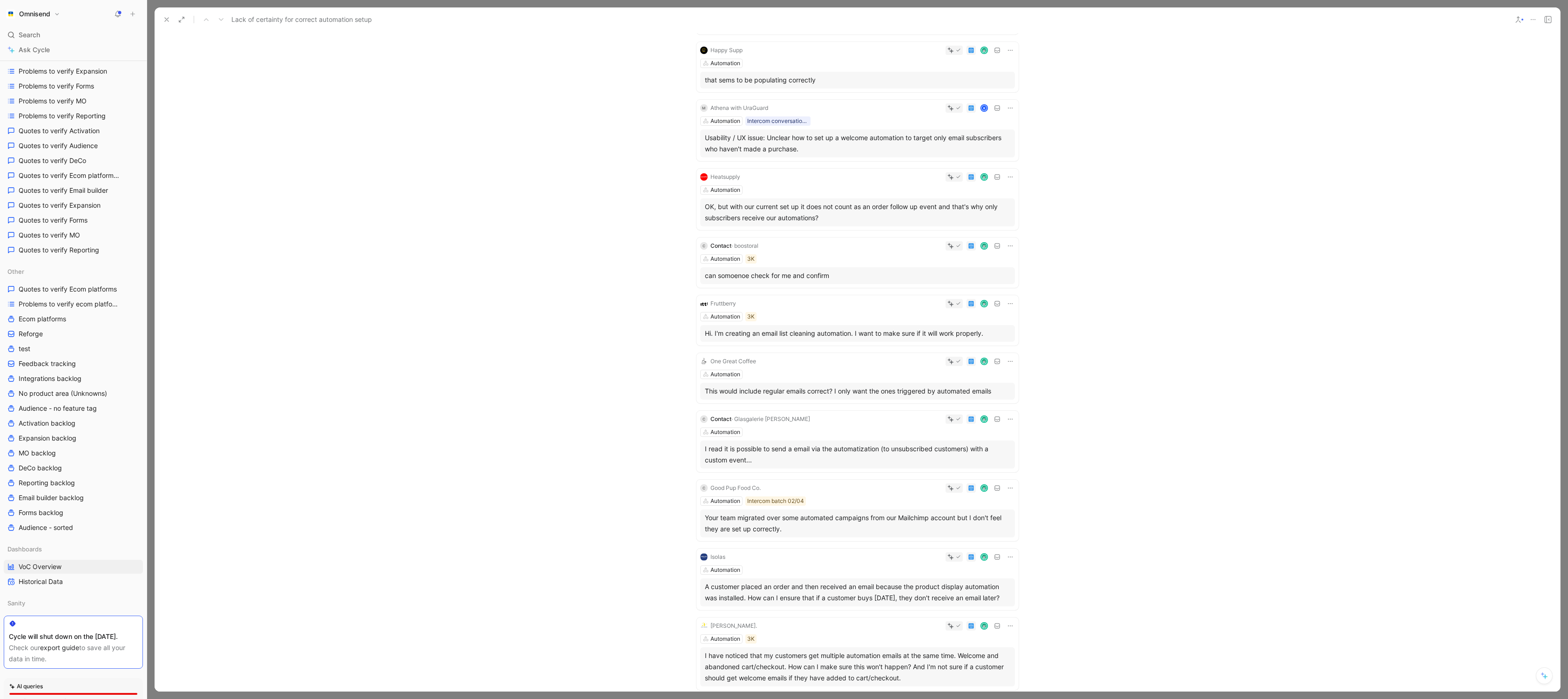
scroll to position [838, 0]
click at [167, 17] on icon at bounding box center [167, 19] width 8 height 8
click at [167, 17] on button "Feedback" at bounding box center [182, 14] width 48 height 14
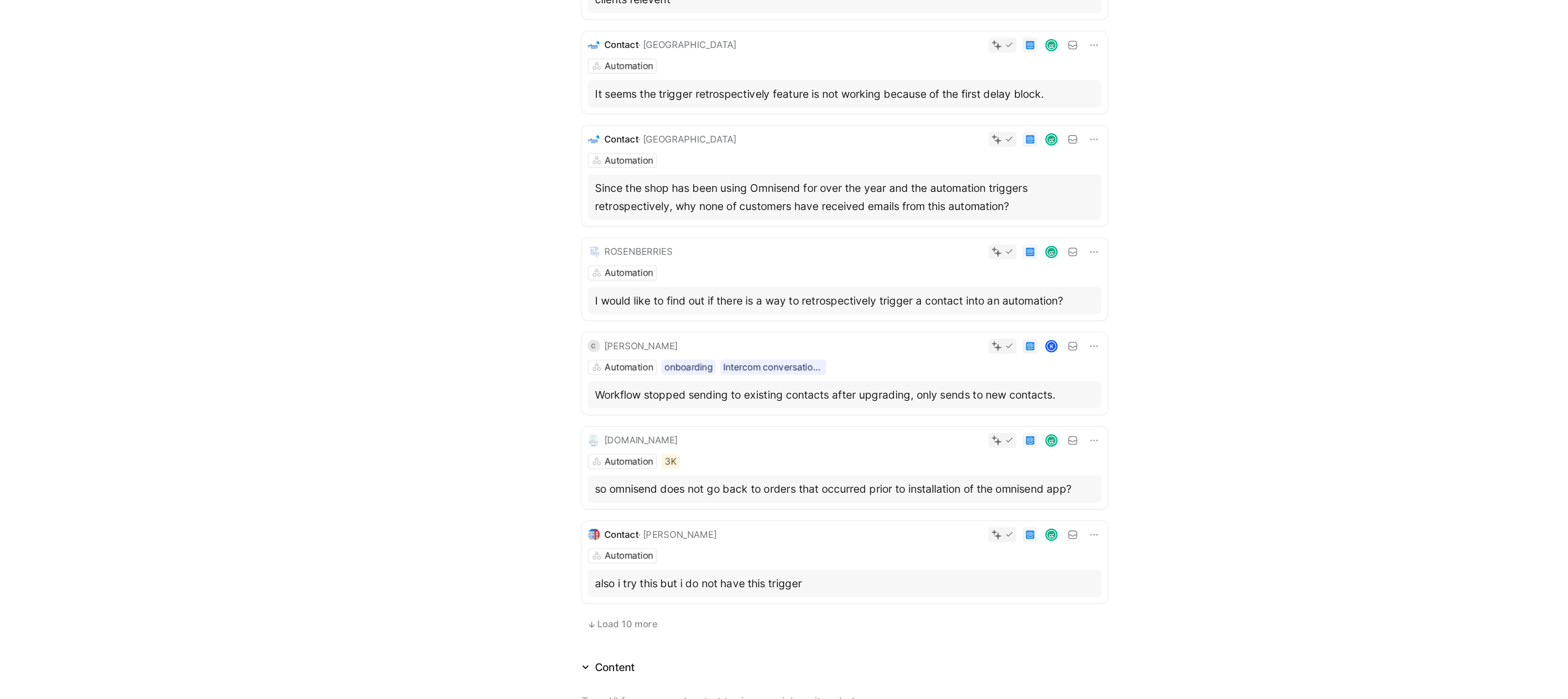
scroll to position [325, 0]
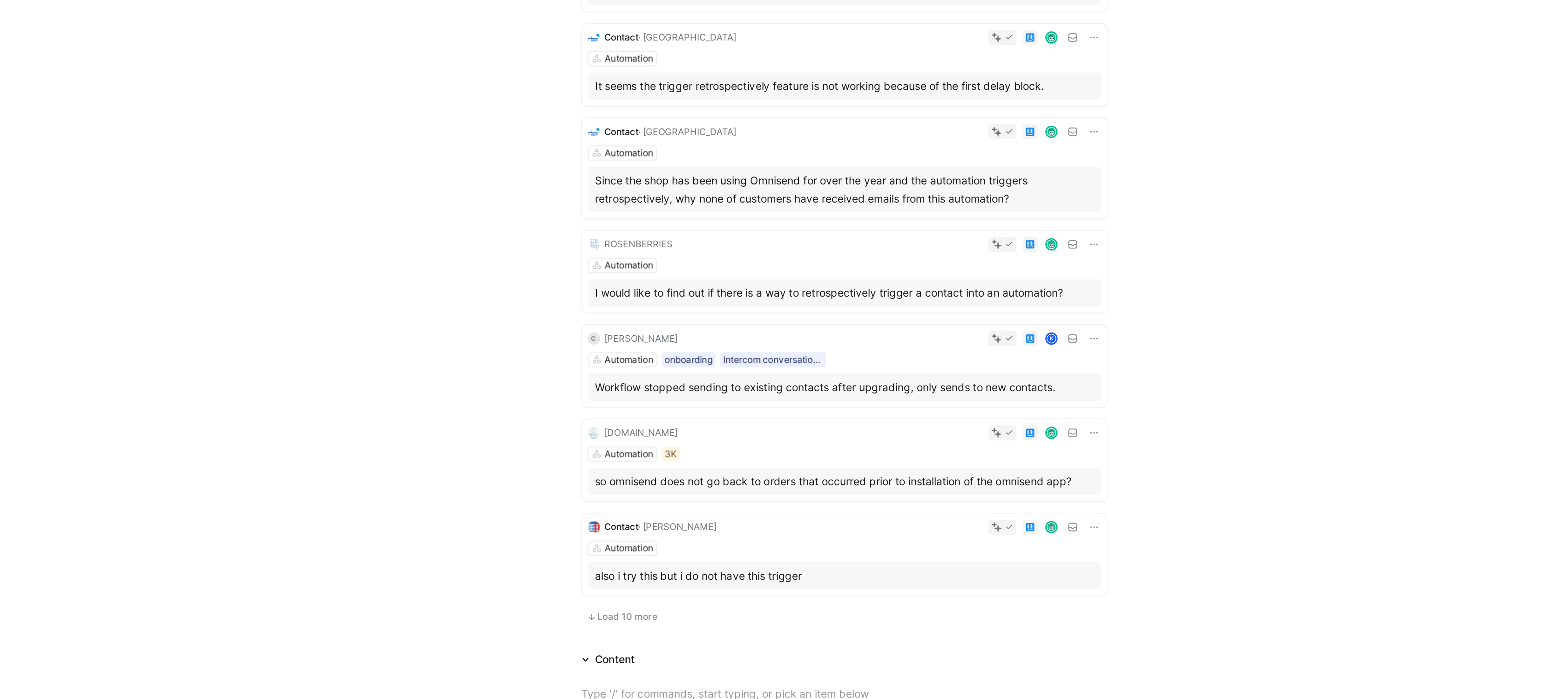
drag, startPoint x: 1001, startPoint y: 248, endPoint x: 705, endPoint y: 245, distance: 296.0
click at [705, 245] on div "I would like to find out if there is a way to retrospectively trigger a contact…" at bounding box center [858, 246] width 306 height 11
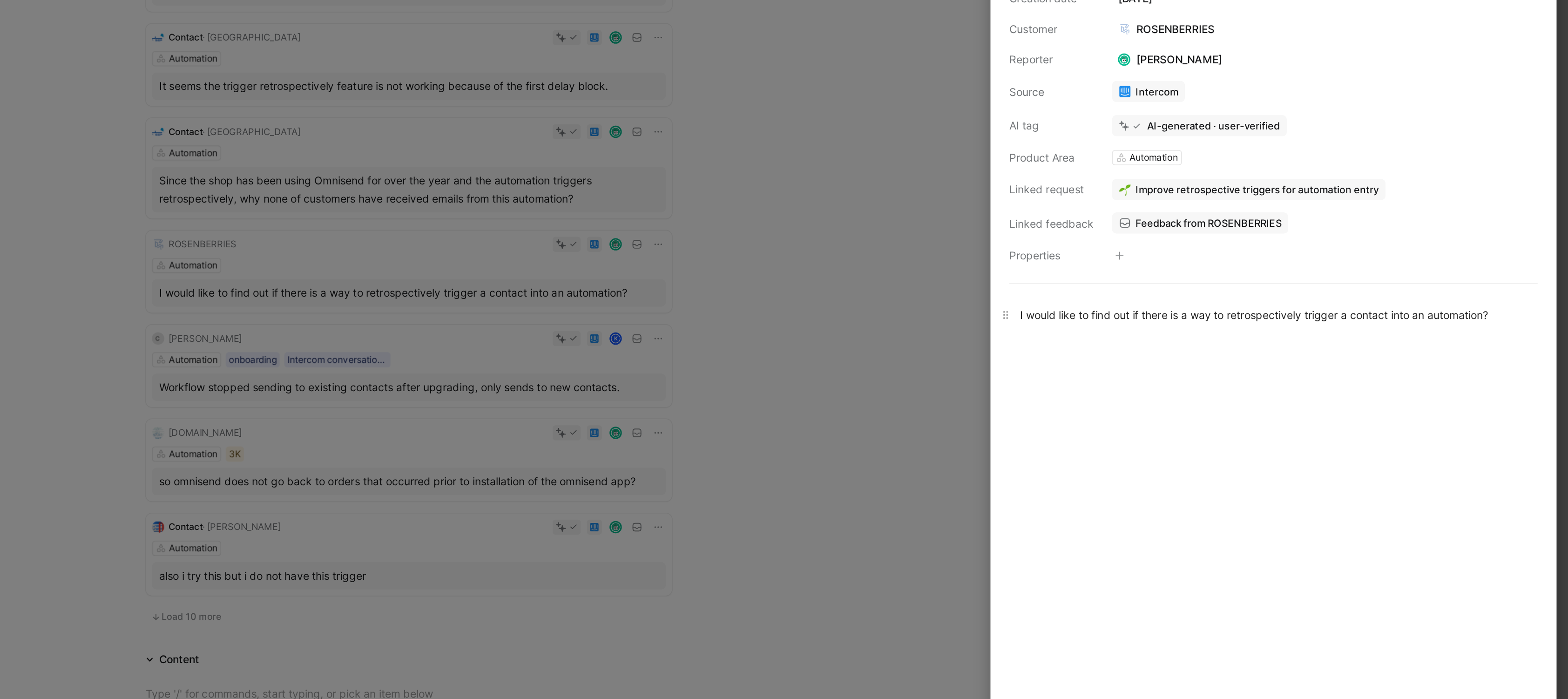
click at [938, 261] on div "I would like to find out if there is a way to retrospectively trigger a contact…" at bounding box center [1387, 259] width 311 height 10
drag, startPoint x: 1232, startPoint y: 264, endPoint x: 1521, endPoint y: 275, distance: 289.2
click at [938, 274] on div "I would like to find out if there is a way to retrospectively trigger a contact…" at bounding box center [1387, 259] width 346 height 30
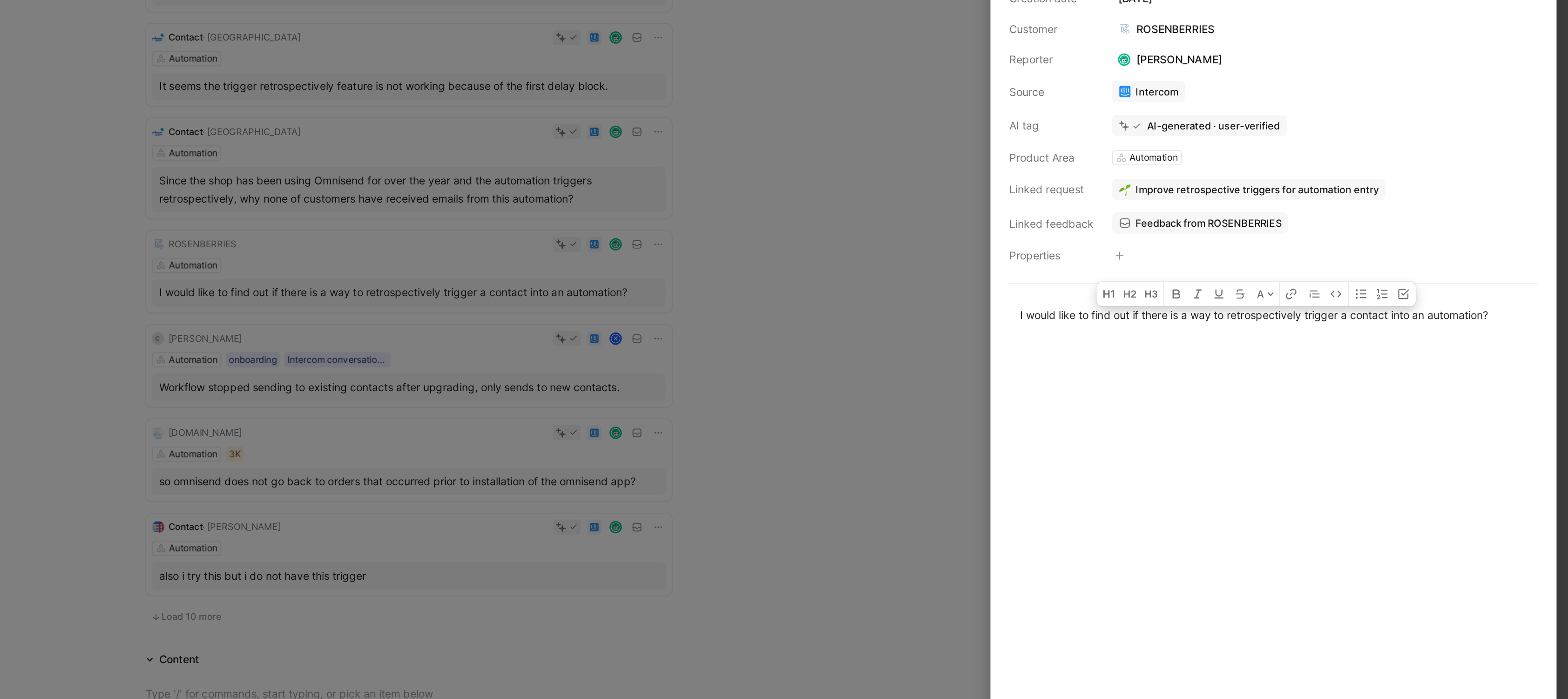
copy span "I would like to find out if there is a way to retrospectively trigger a contact…"
click at [861, 340] on div at bounding box center [784, 349] width 1568 height 699
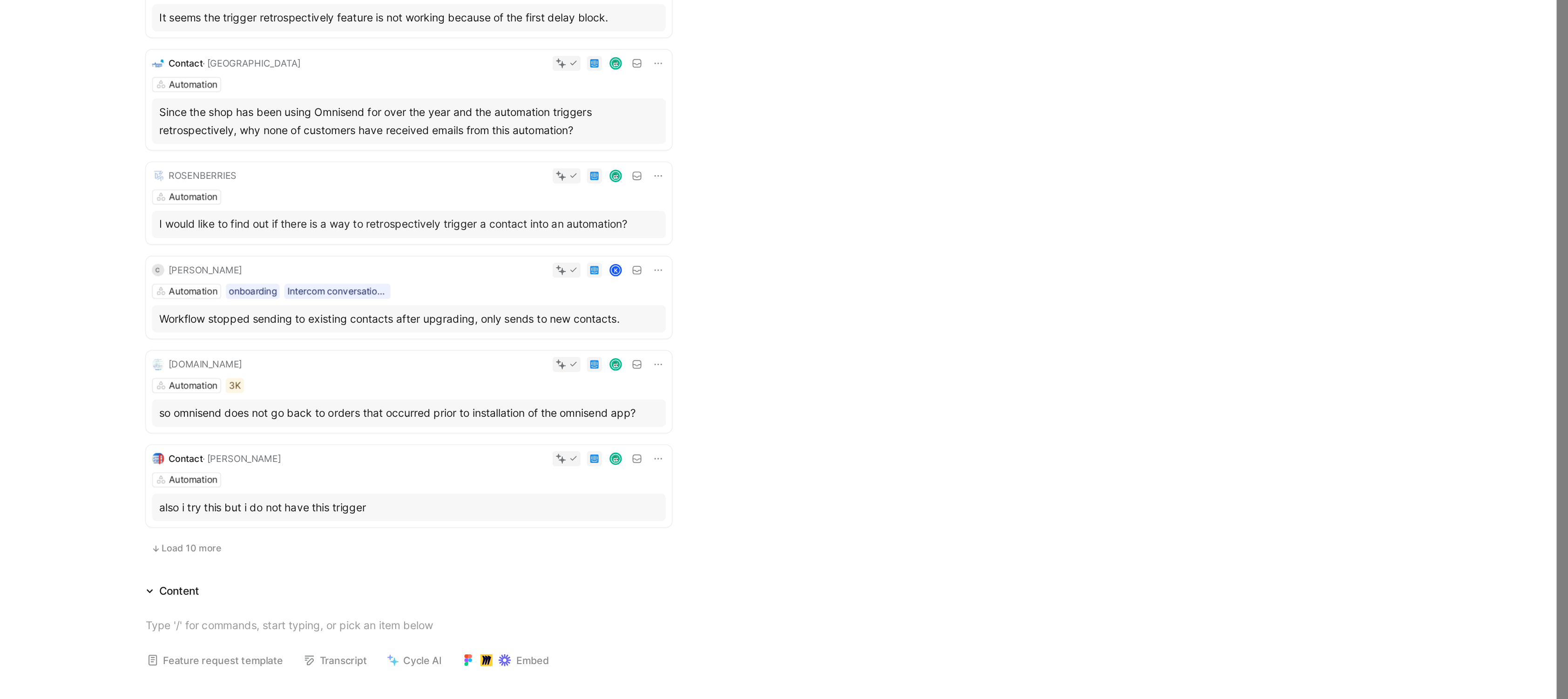
scroll to position [368, 0]
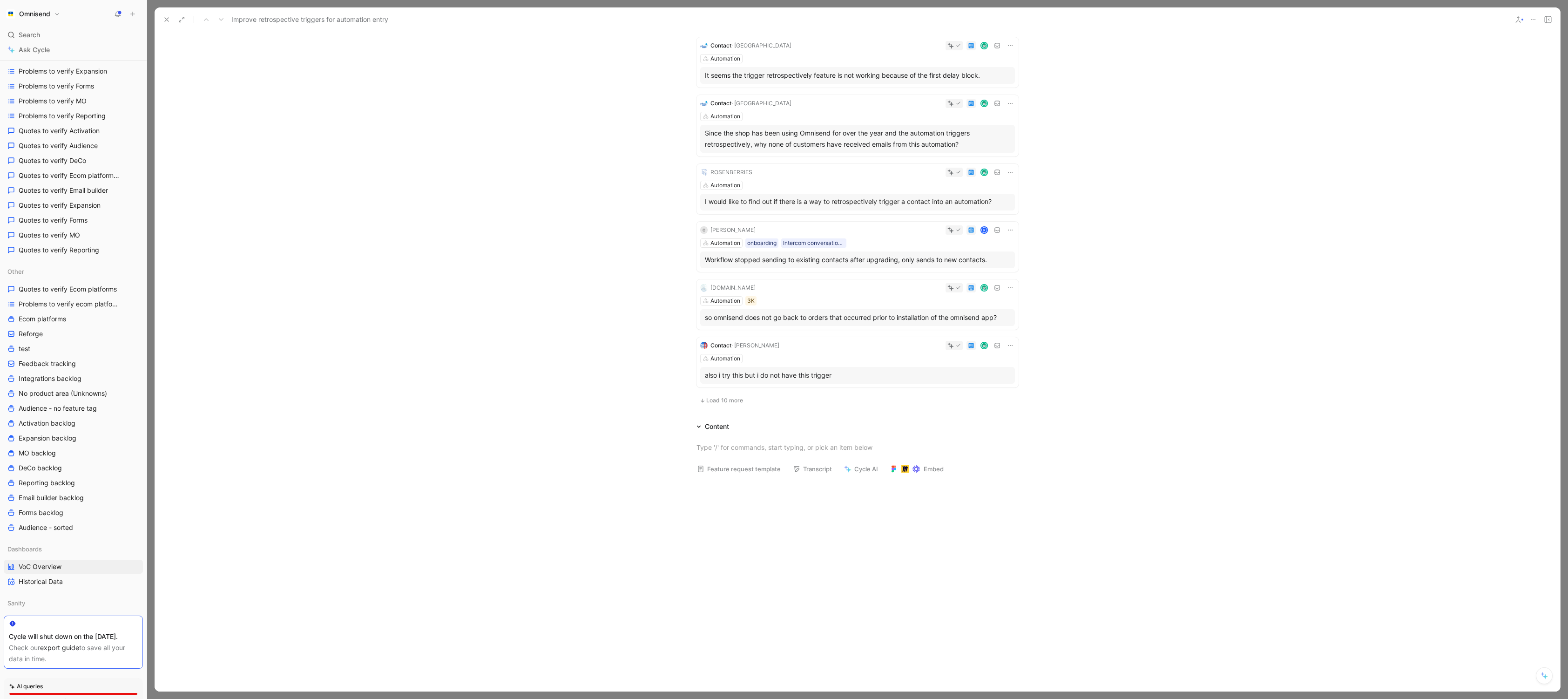
click at [172, 17] on button at bounding box center [167, 19] width 13 height 13
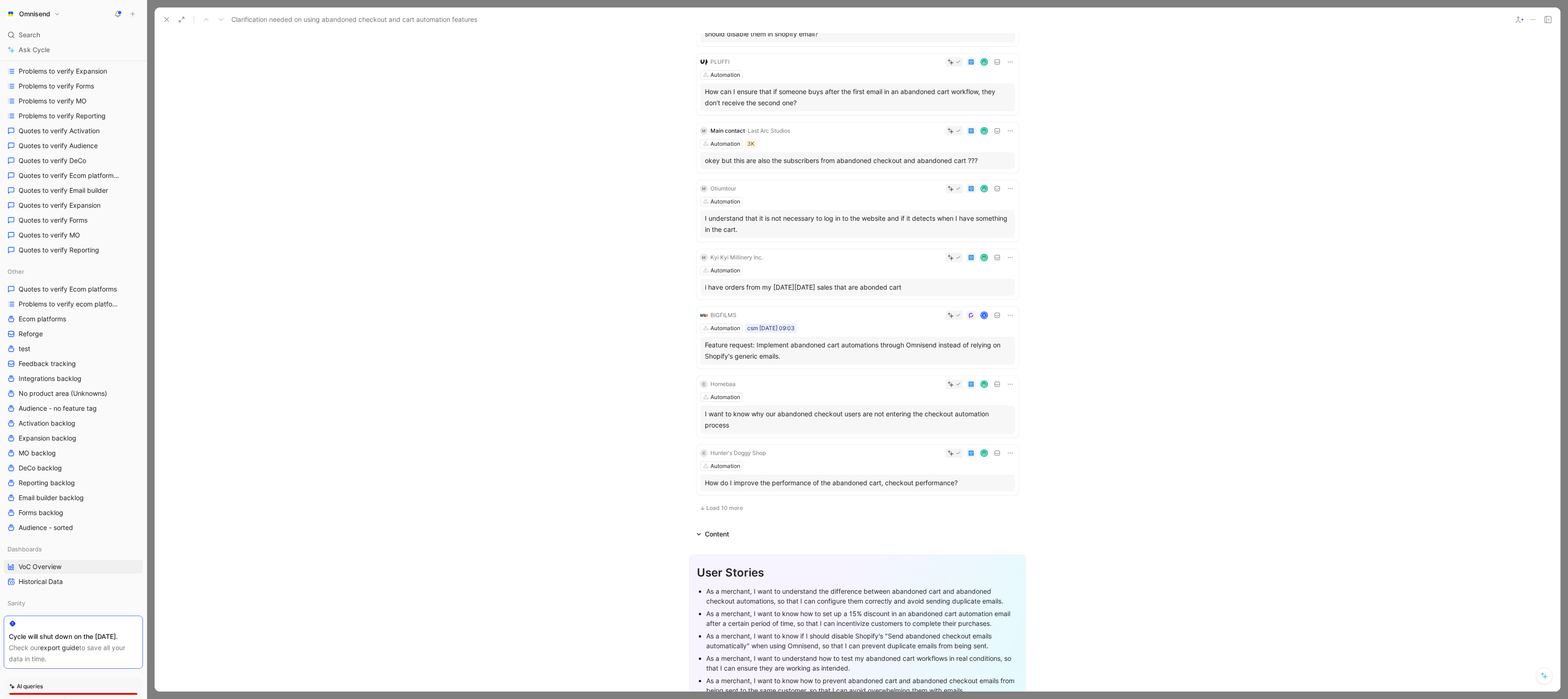
scroll to position [967, 0]
drag, startPoint x: 749, startPoint y: 426, endPoint x: 705, endPoint y: 414, distance: 45.6
click at [705, 414] on div "I want to know why our abandoned checkout users are not entering the checkout a…" at bounding box center [858, 418] width 306 height 22
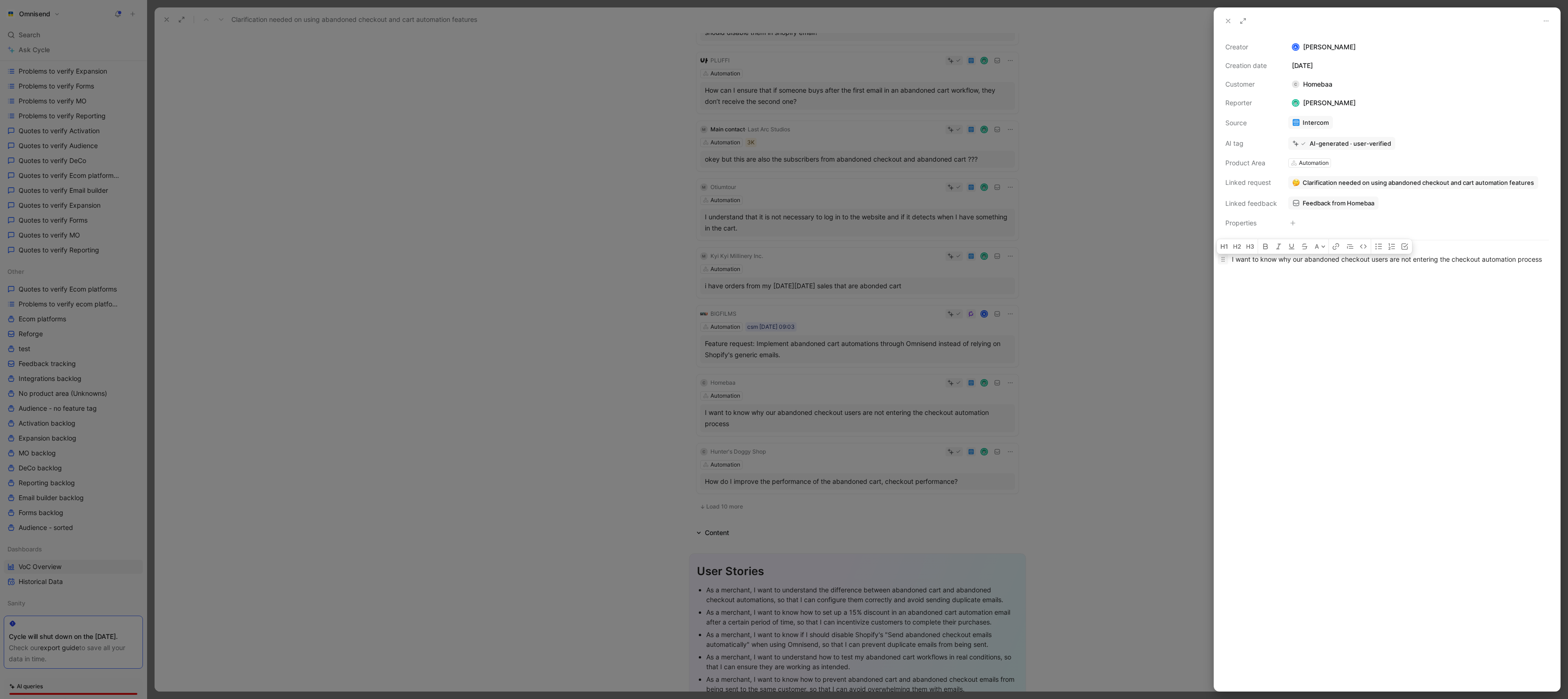
drag, startPoint x: 1321, startPoint y: 273, endPoint x: 1224, endPoint y: 265, distance: 97.3
click at [938, 265] on p "I want to know why our abandoned checkout users are not entering the checkout a…" at bounding box center [1387, 259] width 346 height 15
copy div "I want to know why our abandoned checkout users are not entering the checkout a…"
click at [483, 440] on div at bounding box center [784, 349] width 1568 height 699
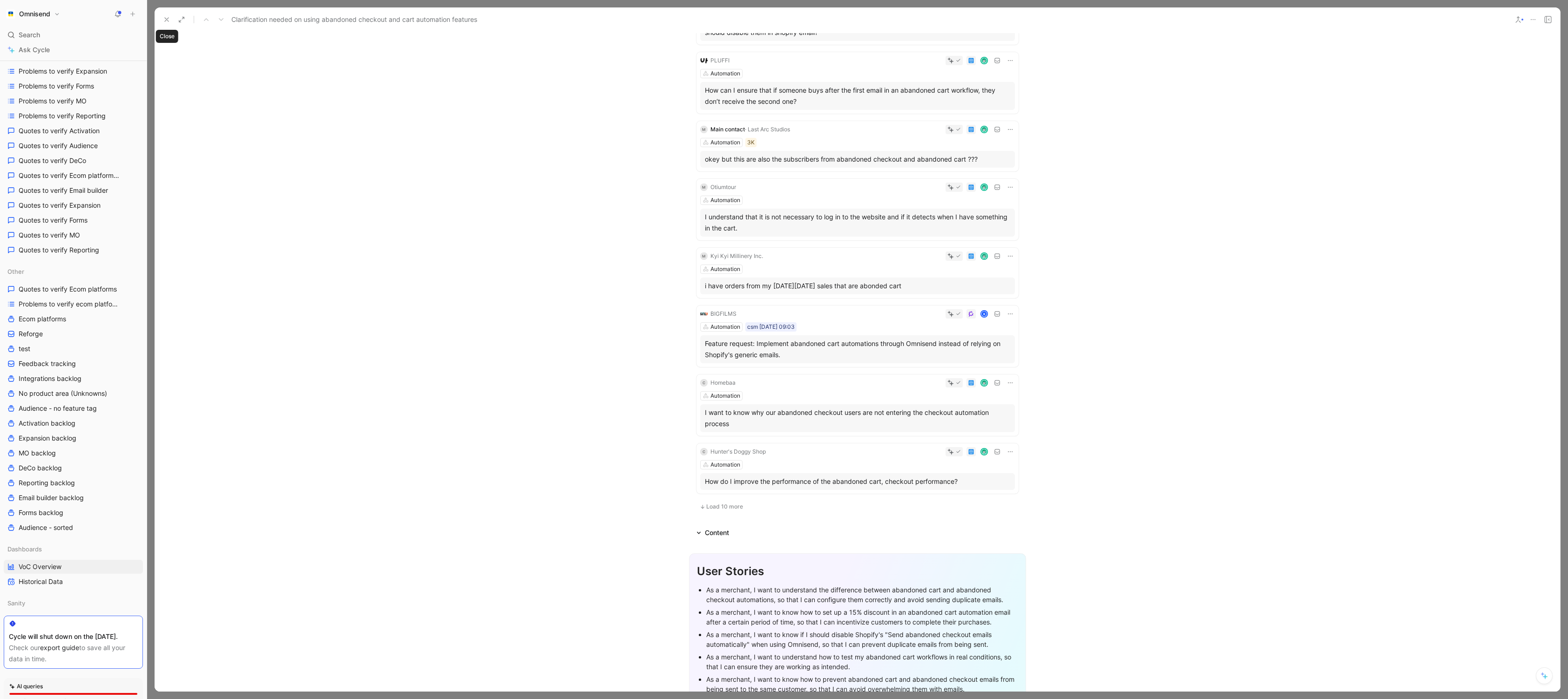
click at [164, 21] on icon at bounding box center [167, 19] width 8 height 8
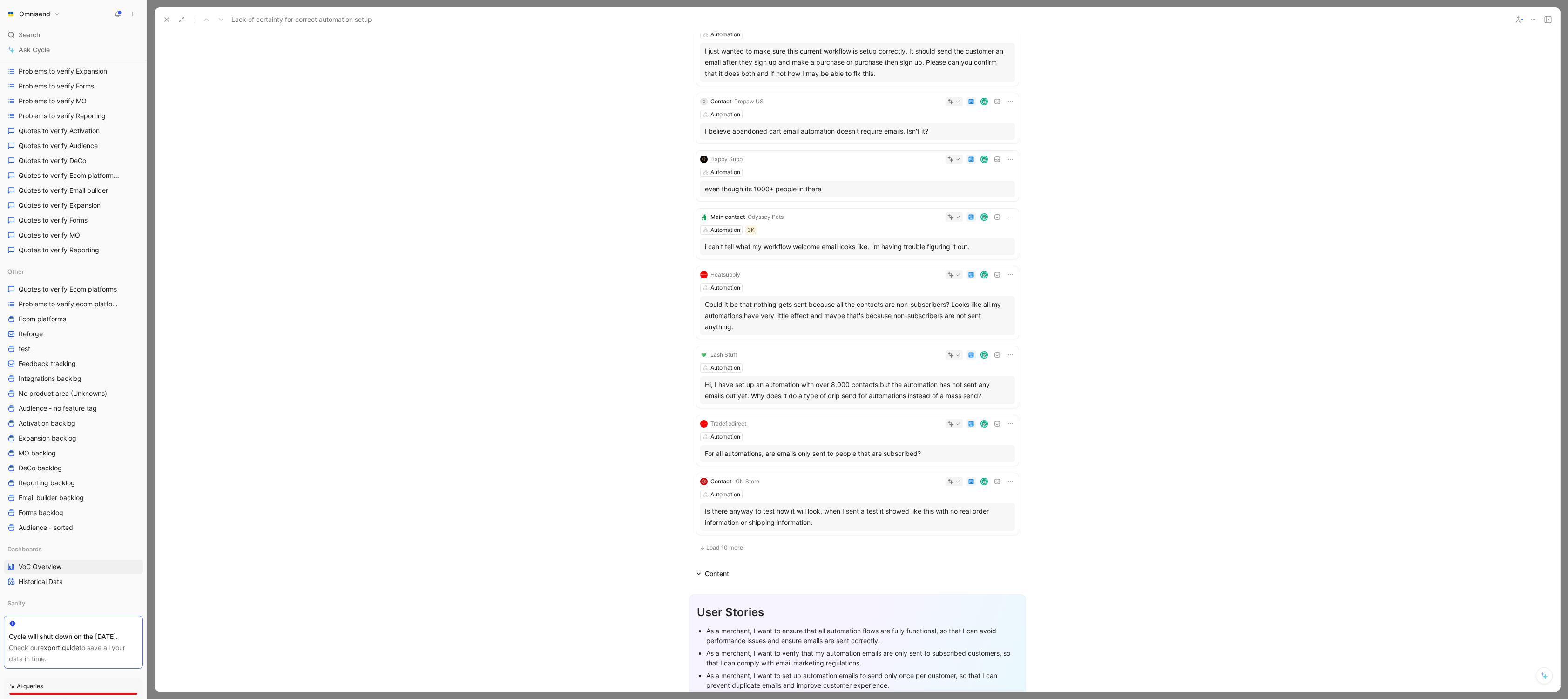
scroll to position [4279, 0]
click at [164, 17] on icon at bounding box center [167, 19] width 8 height 8
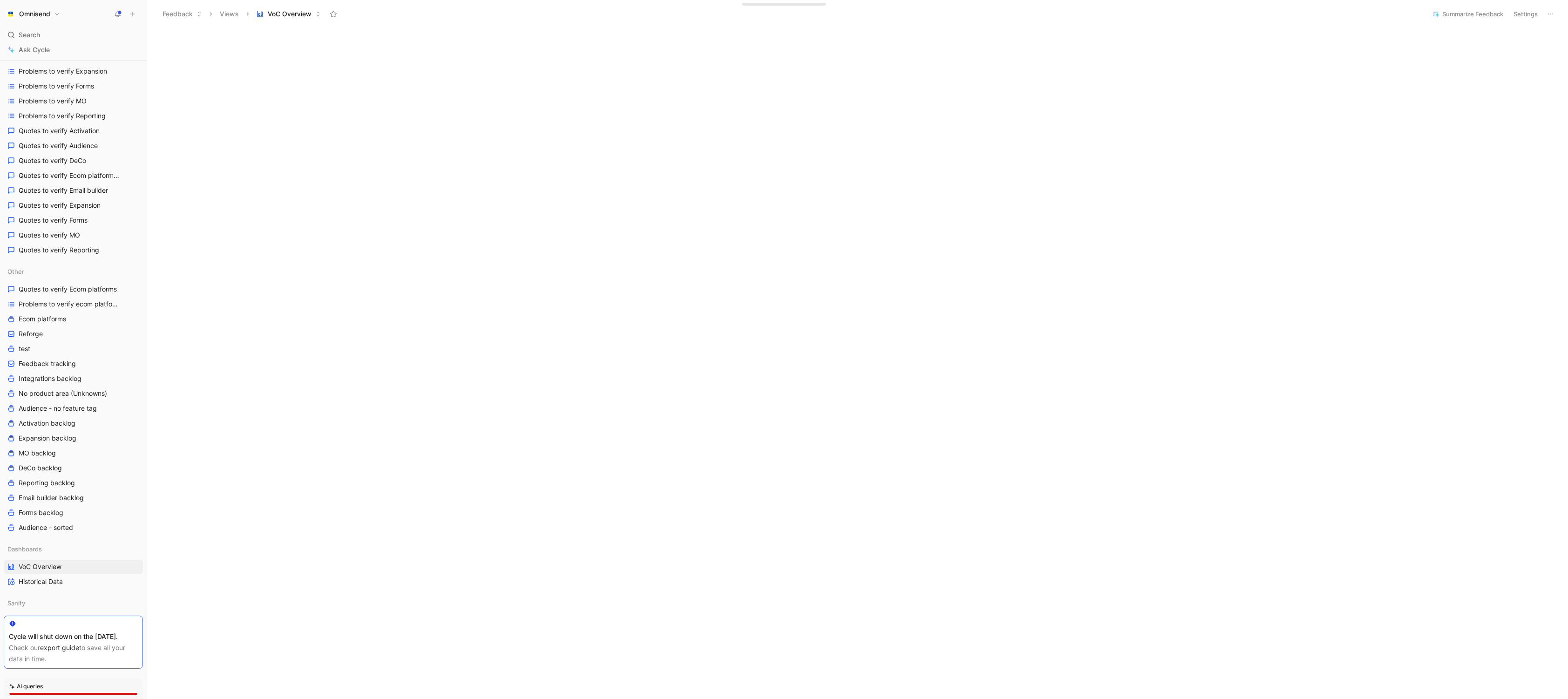
scroll to position [371, 0]
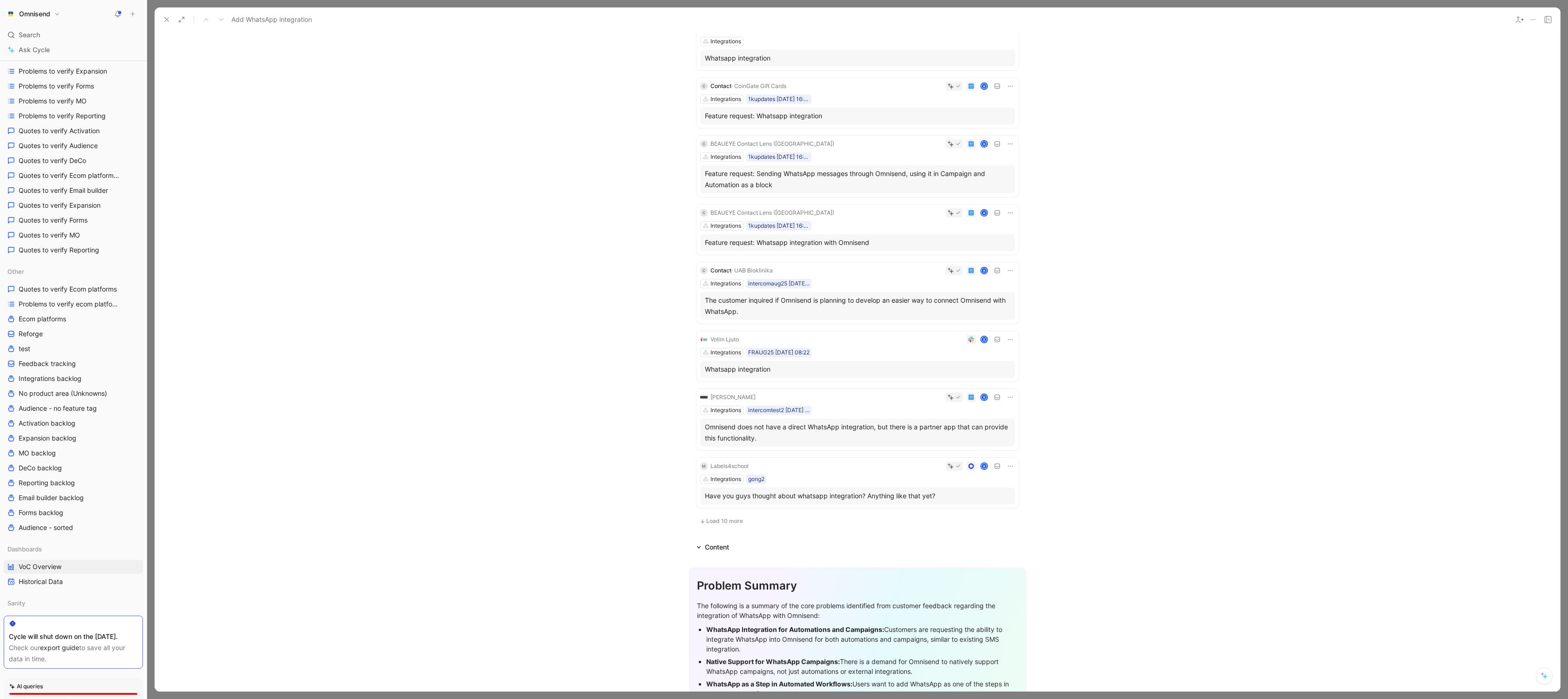
scroll to position [229, 0]
drag, startPoint x: 957, startPoint y: 492, endPoint x: 707, endPoint y: 495, distance: 250.0
click at [707, 471] on div "Have you guys thought about whatsapp integration? Anything like that yet?" at bounding box center [858, 492] width 306 height 11
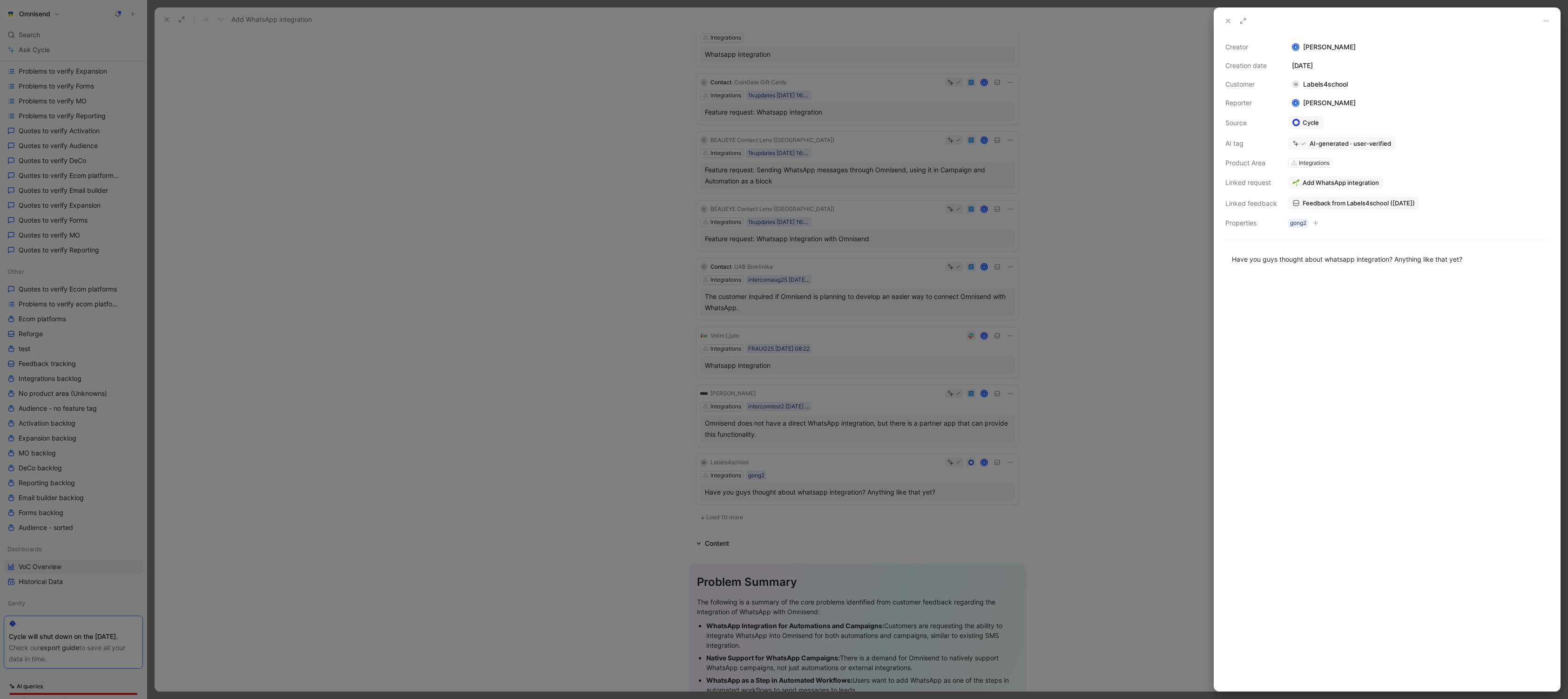
click at [938, 415] on div at bounding box center [1387, 482] width 346 height 417
drag, startPoint x: 1394, startPoint y: 262, endPoint x: 1217, endPoint y: 262, distance: 177.0
click at [938, 262] on p "Have you guys thought about whatsapp integration? Anything like that yet?" at bounding box center [1387, 259] width 346 height 15
copy div "Have you guys thought about whatsapp integration?"
click at [708, 471] on div at bounding box center [784, 349] width 1568 height 699
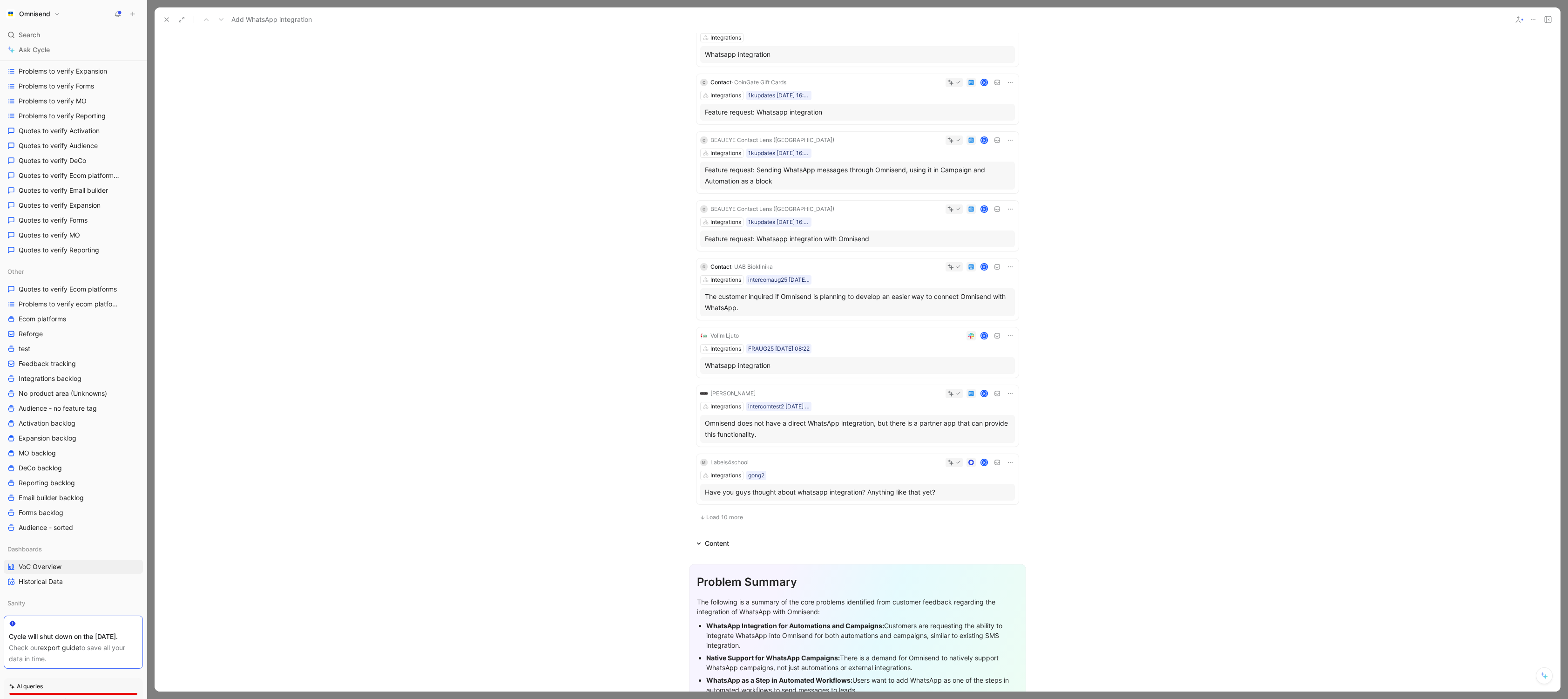
click at [720, 471] on span "Load 10 more" at bounding box center [724, 517] width 36 height 8
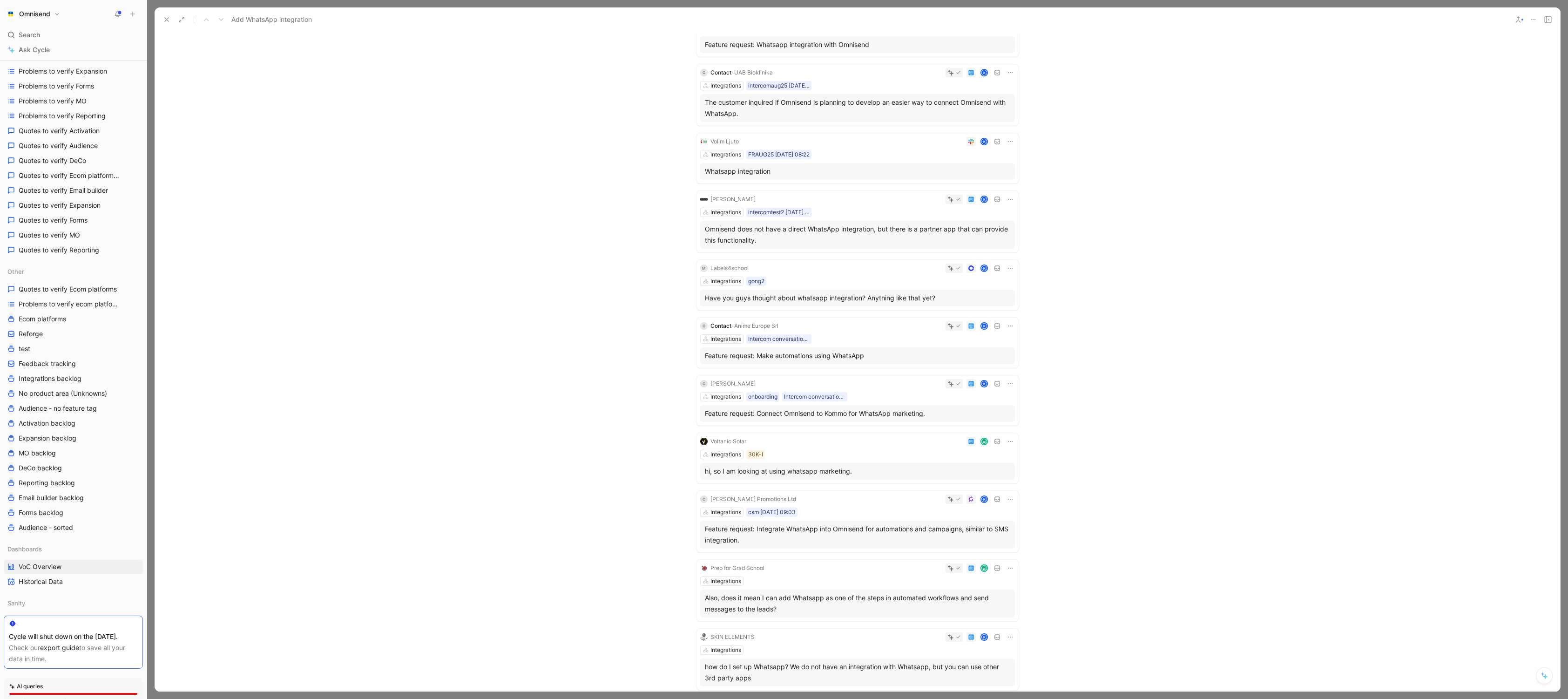
scroll to position [442, 0]
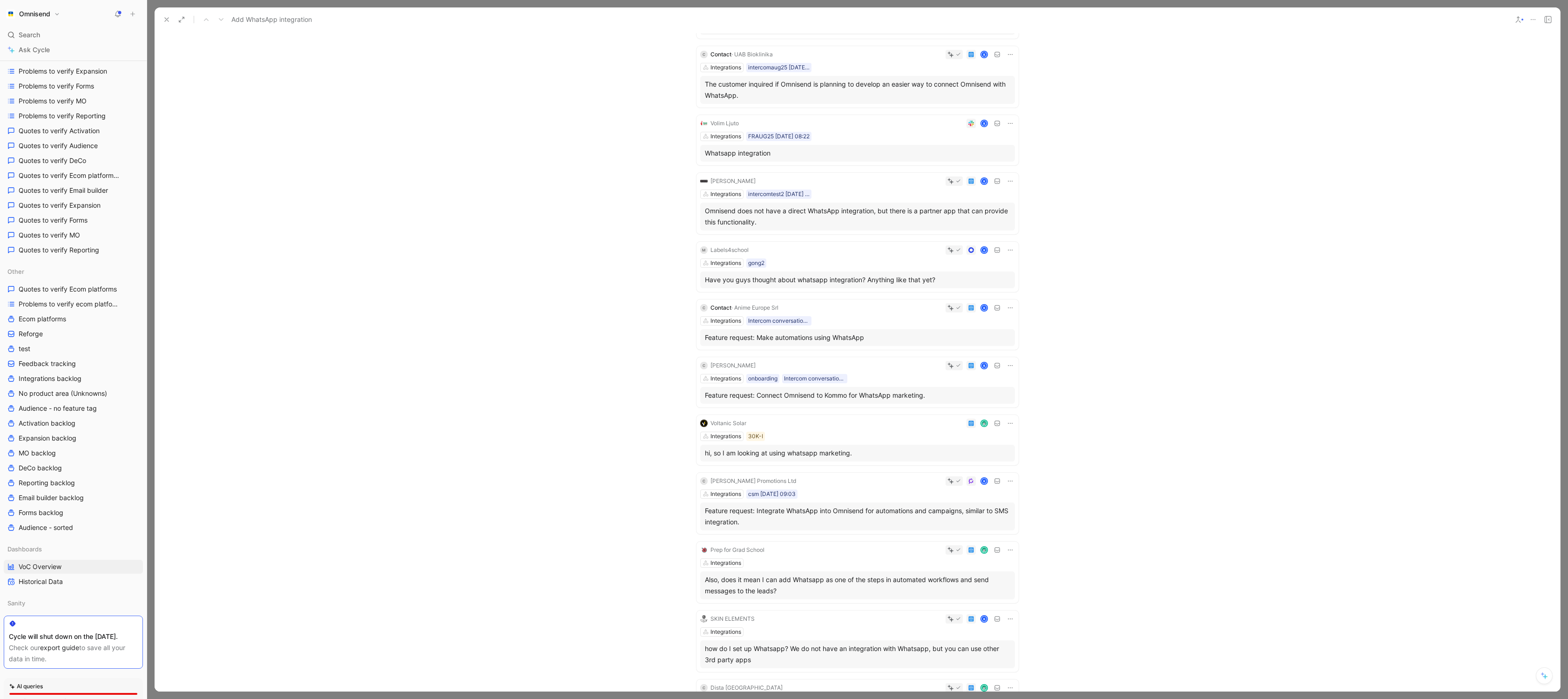
click at [166, 23] on button at bounding box center [167, 19] width 13 height 13
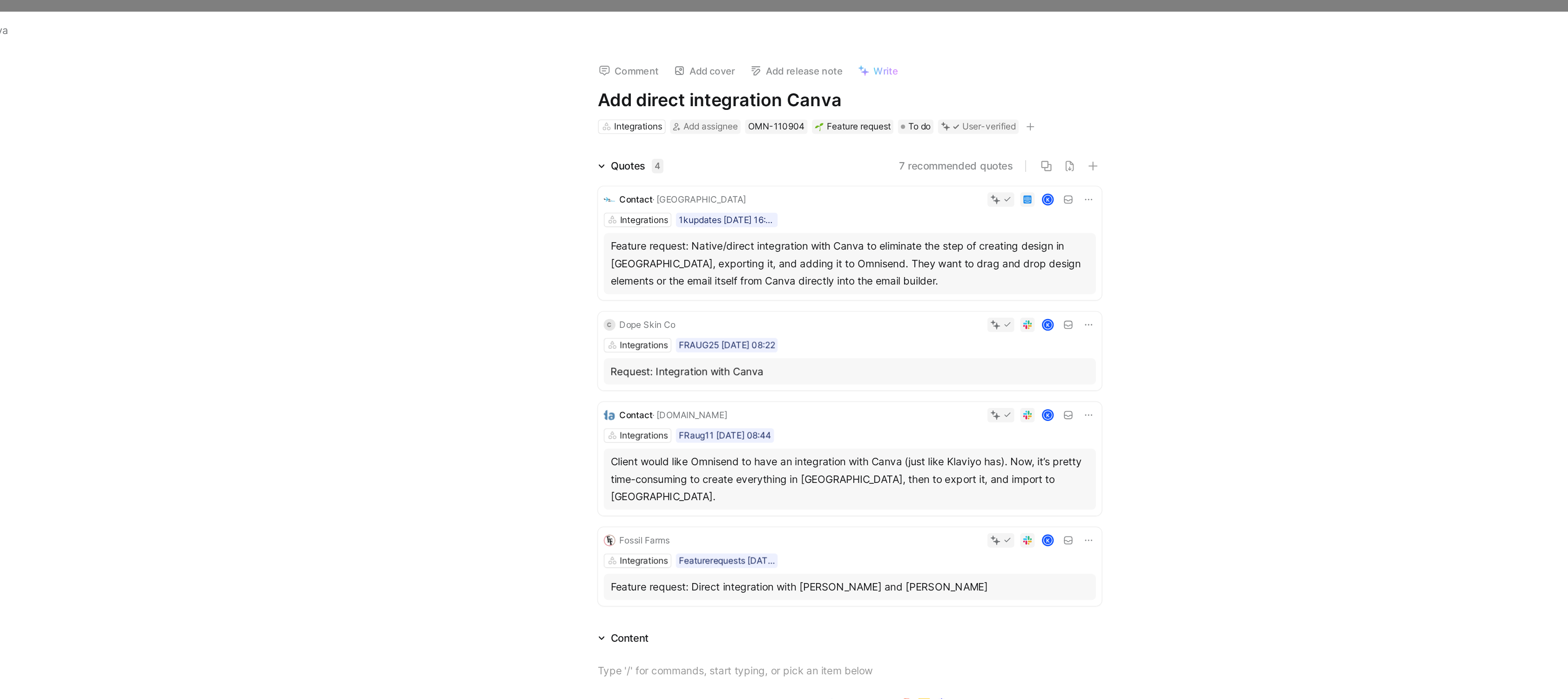
drag, startPoint x: 899, startPoint y: 178, endPoint x: 757, endPoint y: 158, distance: 143.4
click at [757, 158] on div "Feature request: Native/direct integration with Canva to eliminate the step of …" at bounding box center [858, 168] width 306 height 34
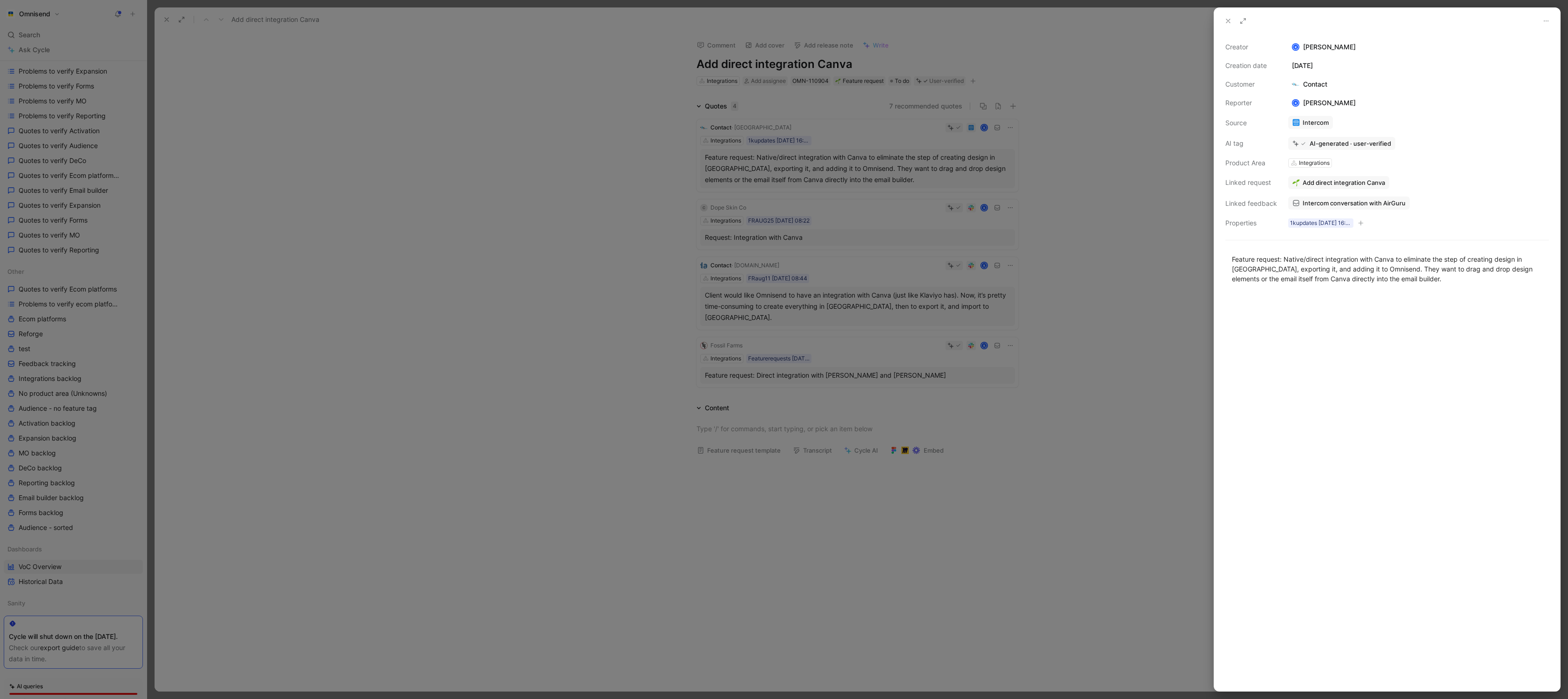
click at [505, 435] on div at bounding box center [784, 349] width 1568 height 699
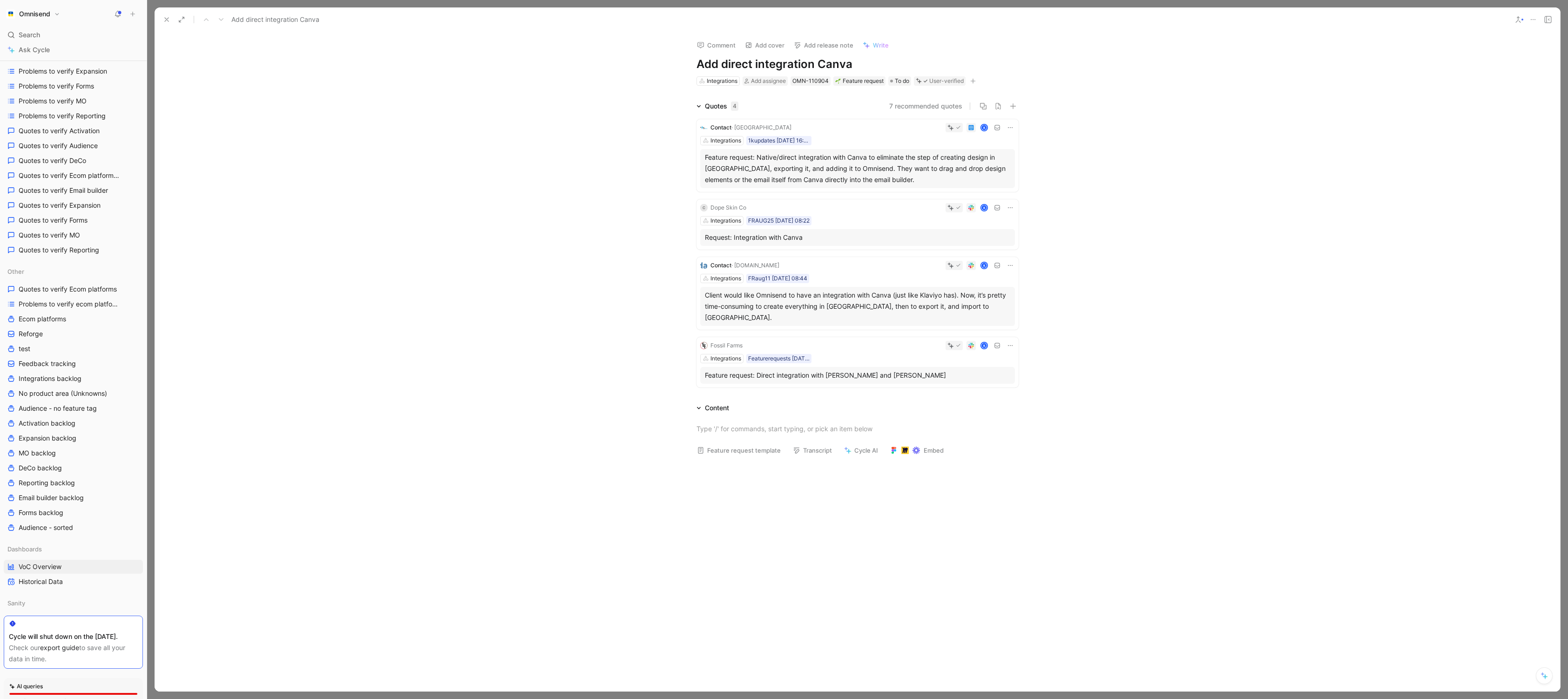
click at [165, 13] on button at bounding box center [167, 19] width 13 height 13
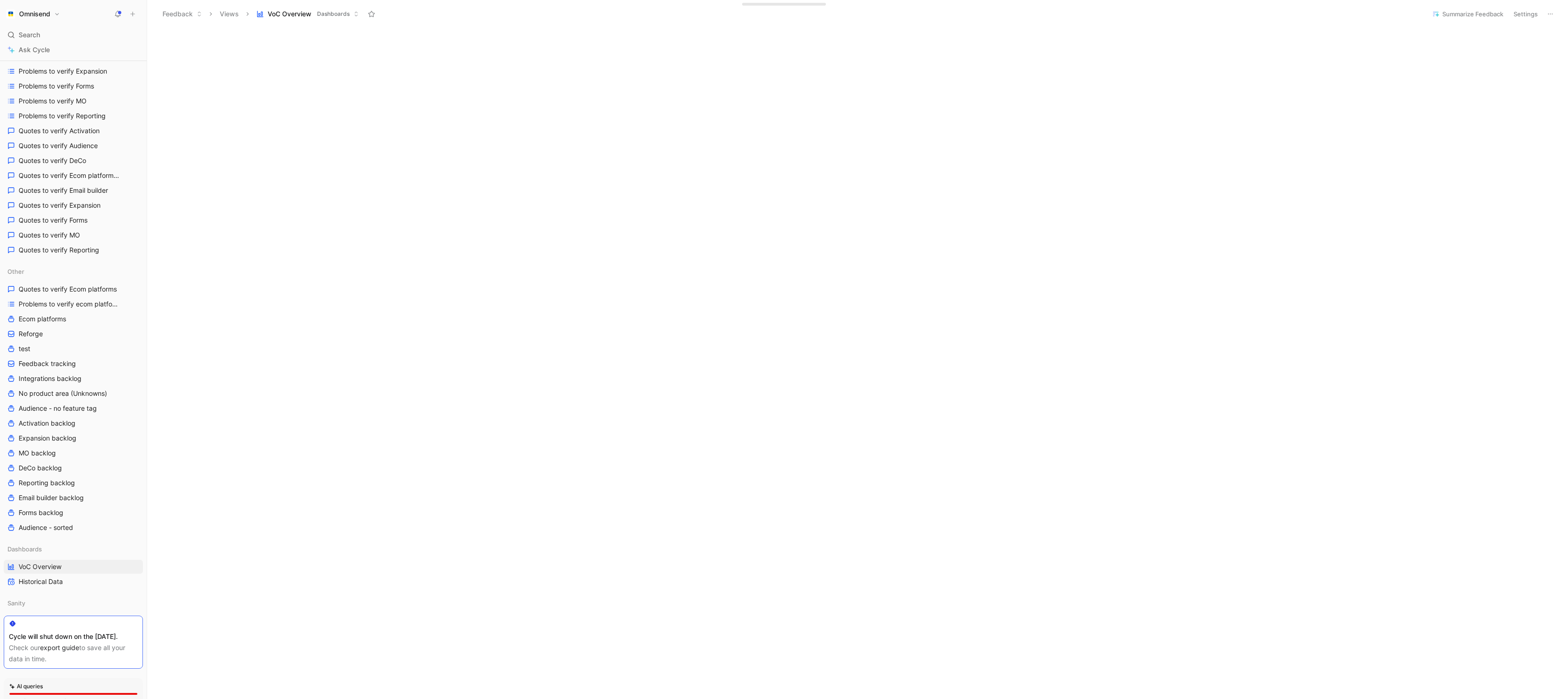
scroll to position [70, 0]
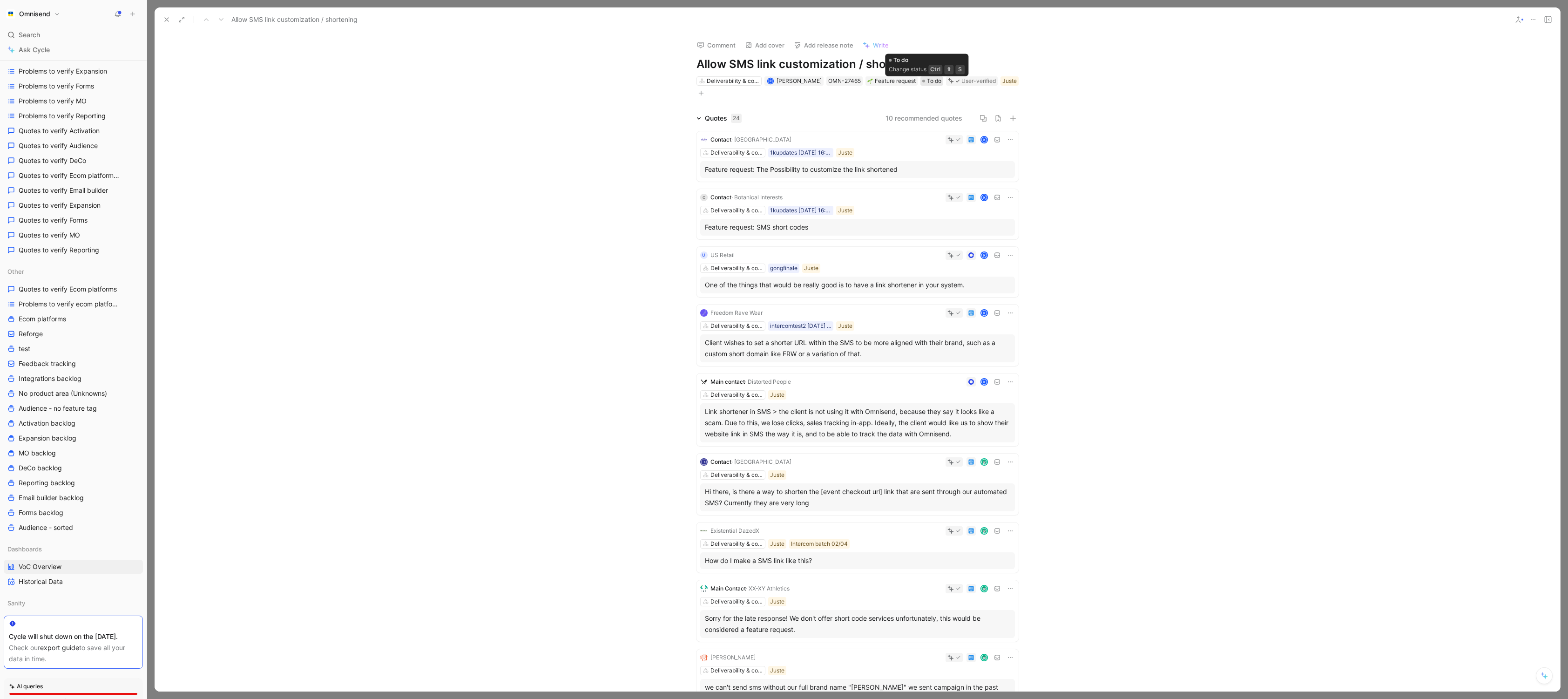
click at [922, 81] on div at bounding box center [923, 81] width 3 height 3
click at [933, 171] on span "Loop closed" at bounding box center [952, 172] width 37 height 8
click at [167, 19] on use at bounding box center [166, 19] width 3 height 3
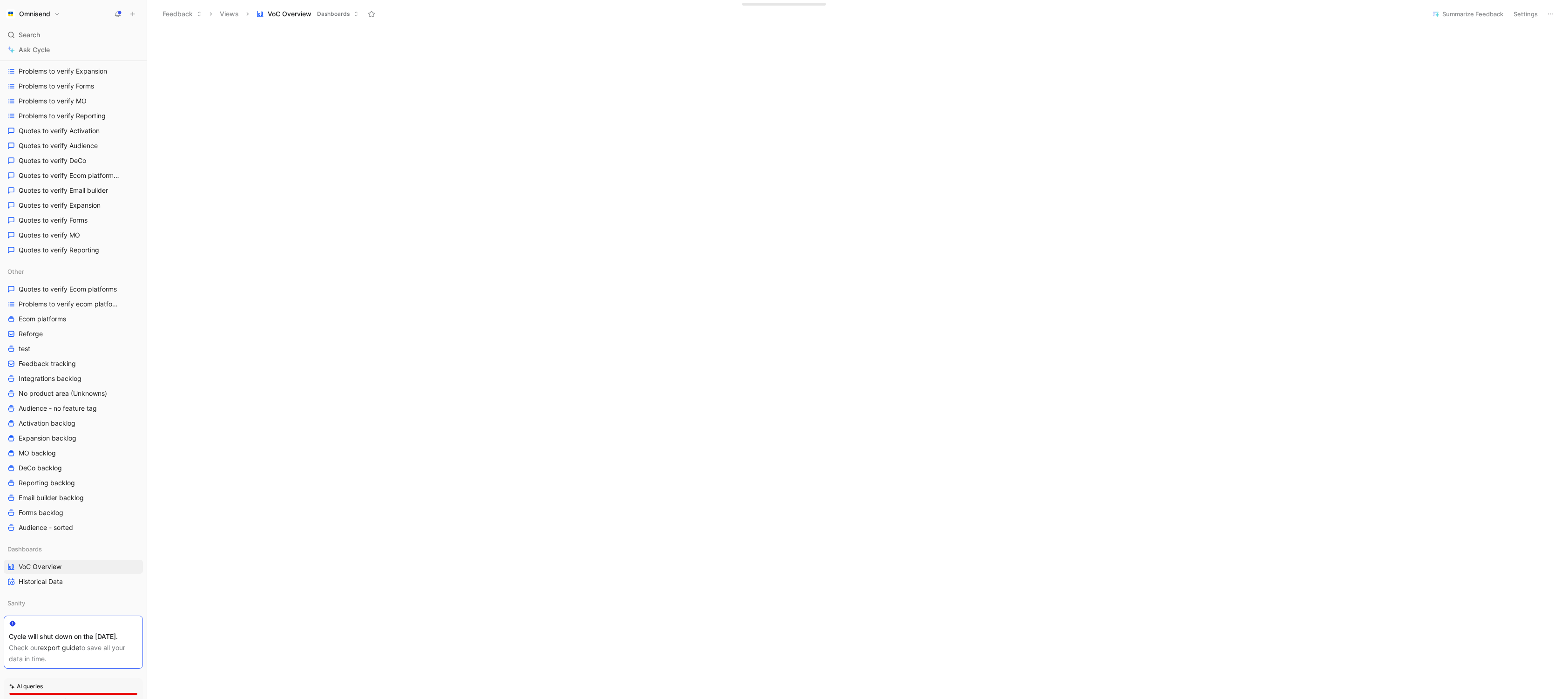
scroll to position [607, 0]
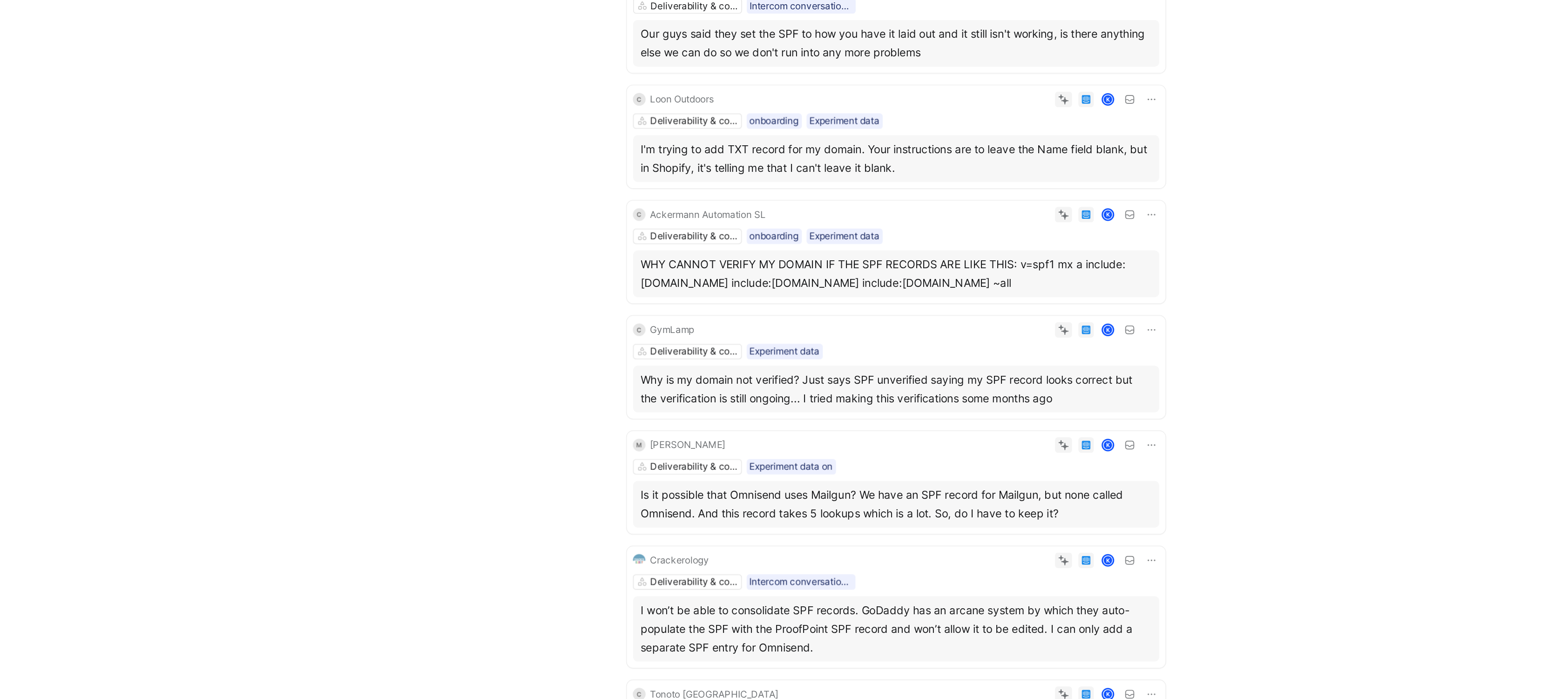
scroll to position [105, 0]
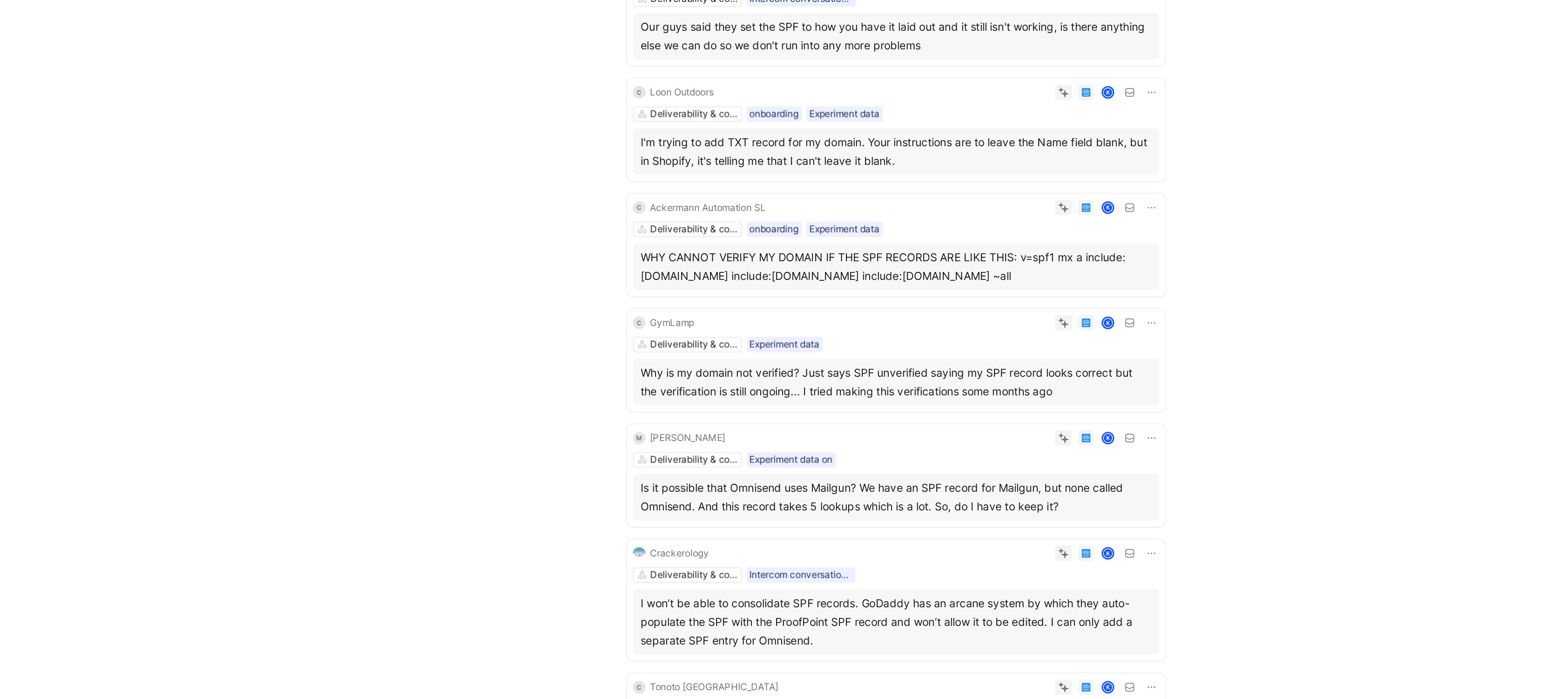
drag, startPoint x: 864, startPoint y: 133, endPoint x: 707, endPoint y: 125, distance: 157.2
click at [707, 125] on div "I'm trying to add TXT record for my domain. Your instructions are to leave the …" at bounding box center [858, 127] width 306 height 22
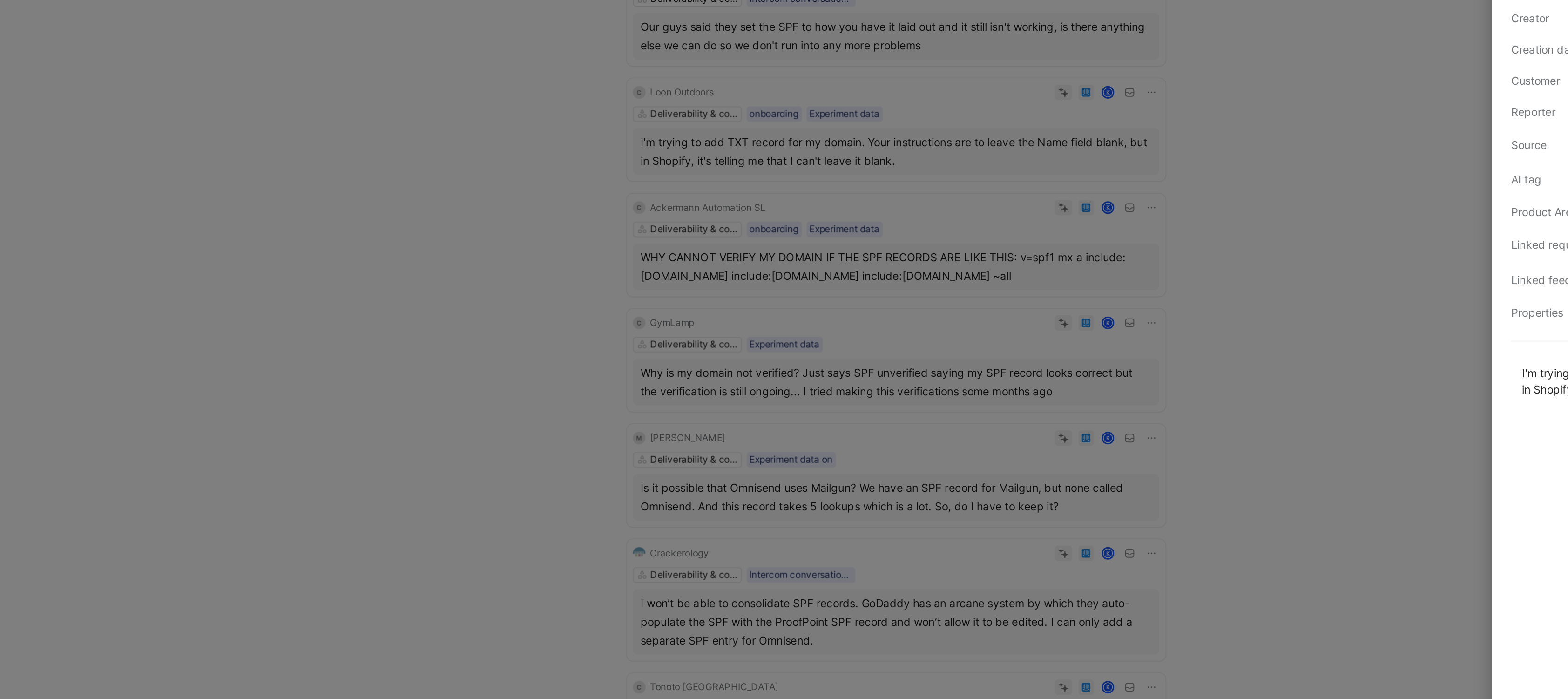
click at [714, 125] on div at bounding box center [784, 349] width 1568 height 699
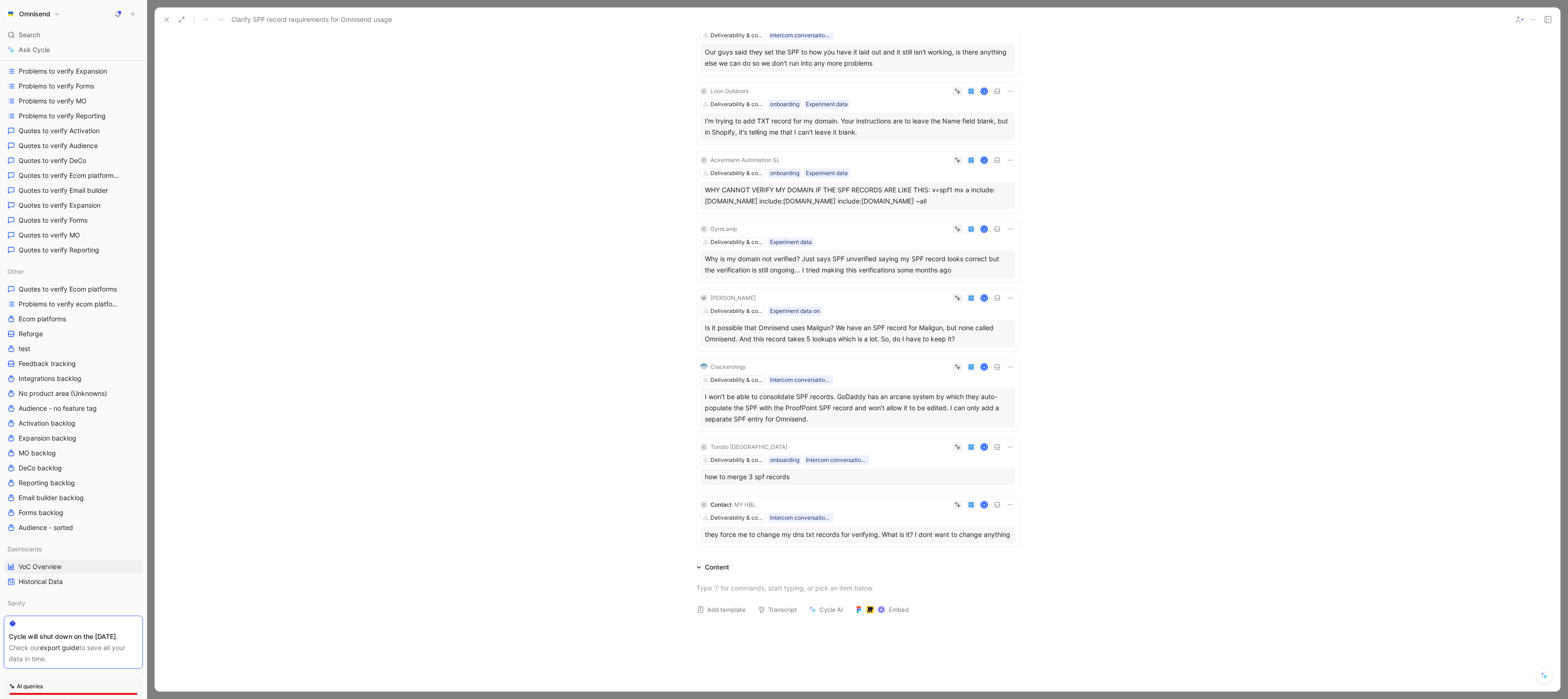
click at [876, 138] on div "I'm trying to add TXT record for my domain. Your instructions are to leave the …" at bounding box center [857, 127] width 315 height 28
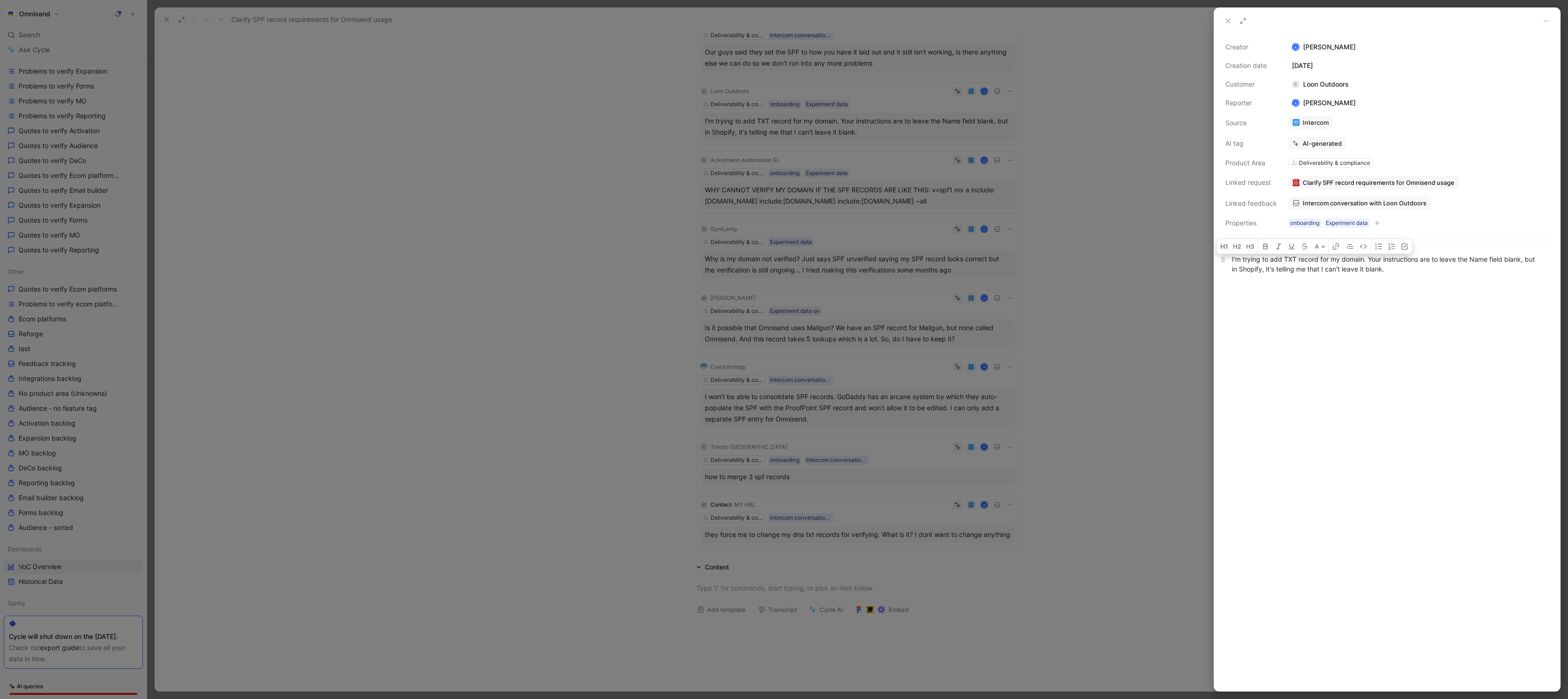
drag, startPoint x: 1411, startPoint y: 269, endPoint x: 1215, endPoint y: 266, distance: 196.0
click at [938, 266] on p "I'm trying to add TXT record for my domain. Your instructions are to leave the …" at bounding box center [1387, 264] width 346 height 25
copy div "I'm trying to add TXT record for my domain. Your instructions are to leave the …"
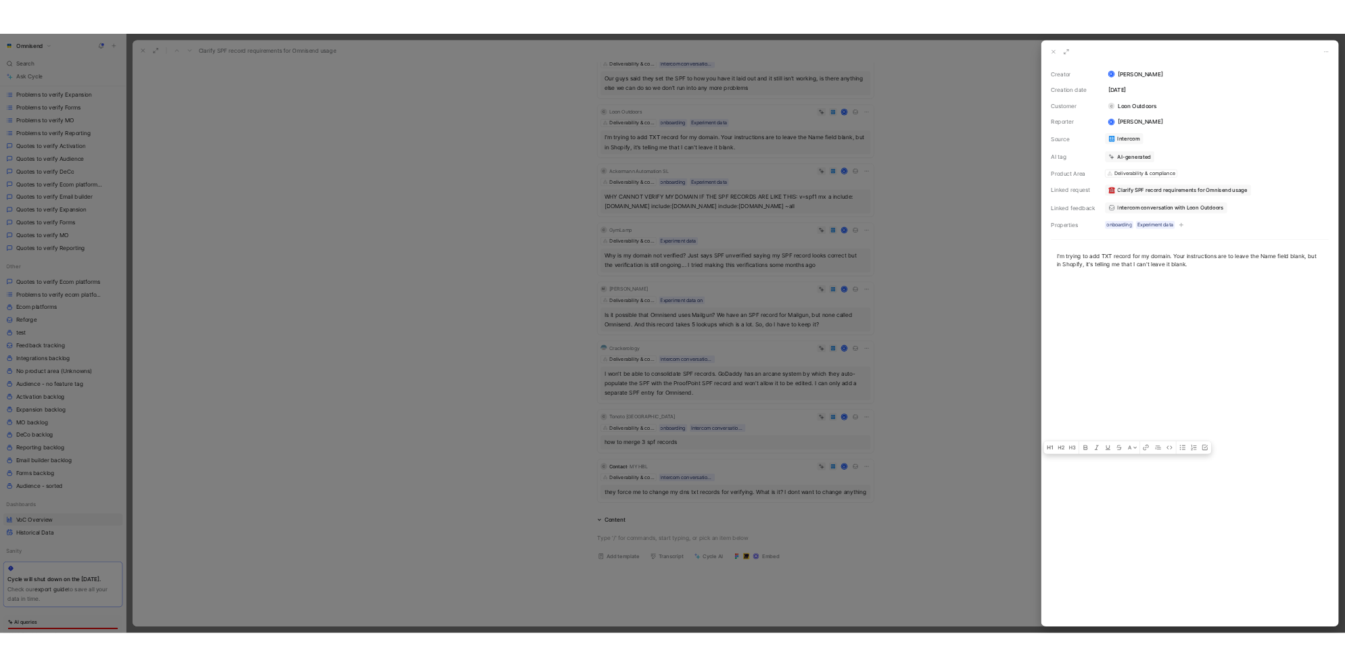
scroll to position [153, 0]
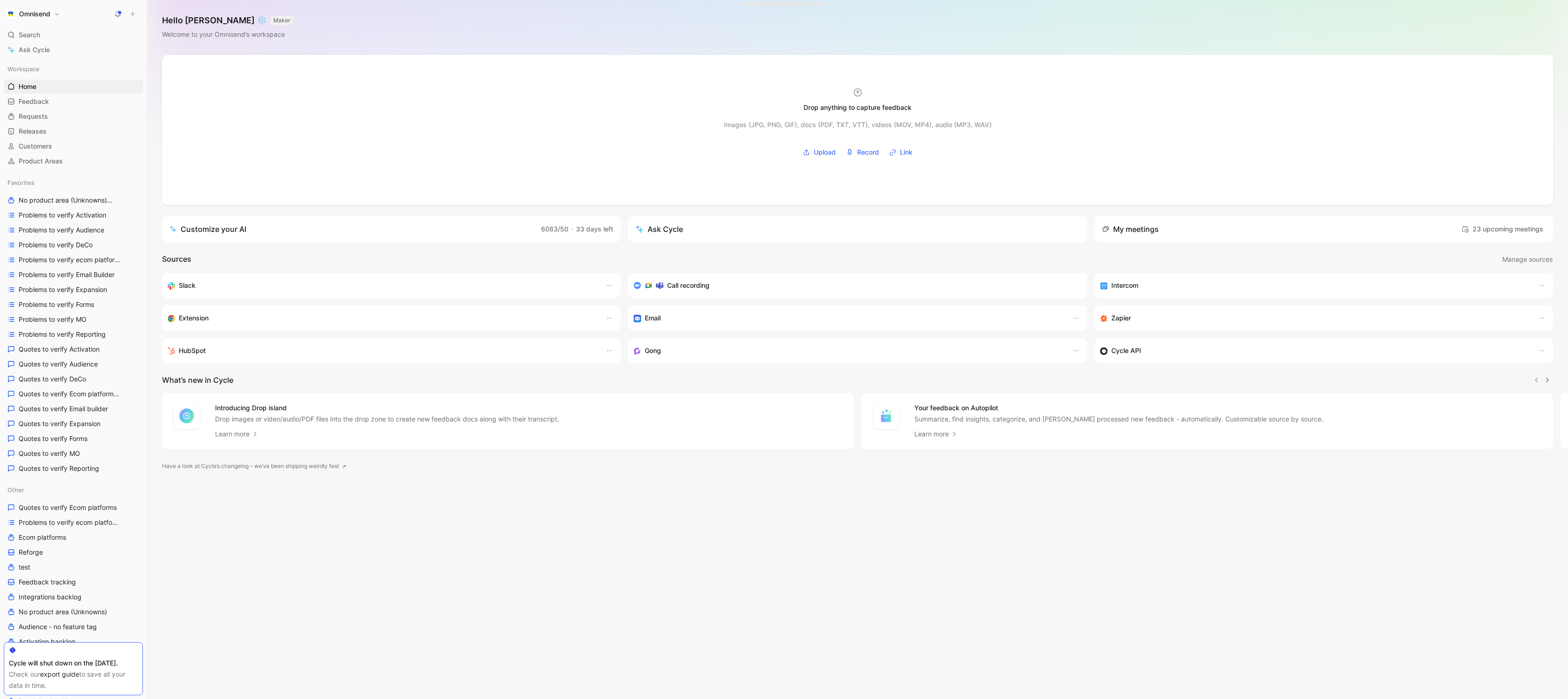
click at [59, 8] on button "Omnisend" at bounding box center [32, 14] width 59 height 13
click at [65, 101] on div "Workspace settings G then S" at bounding box center [63, 96] width 114 height 15
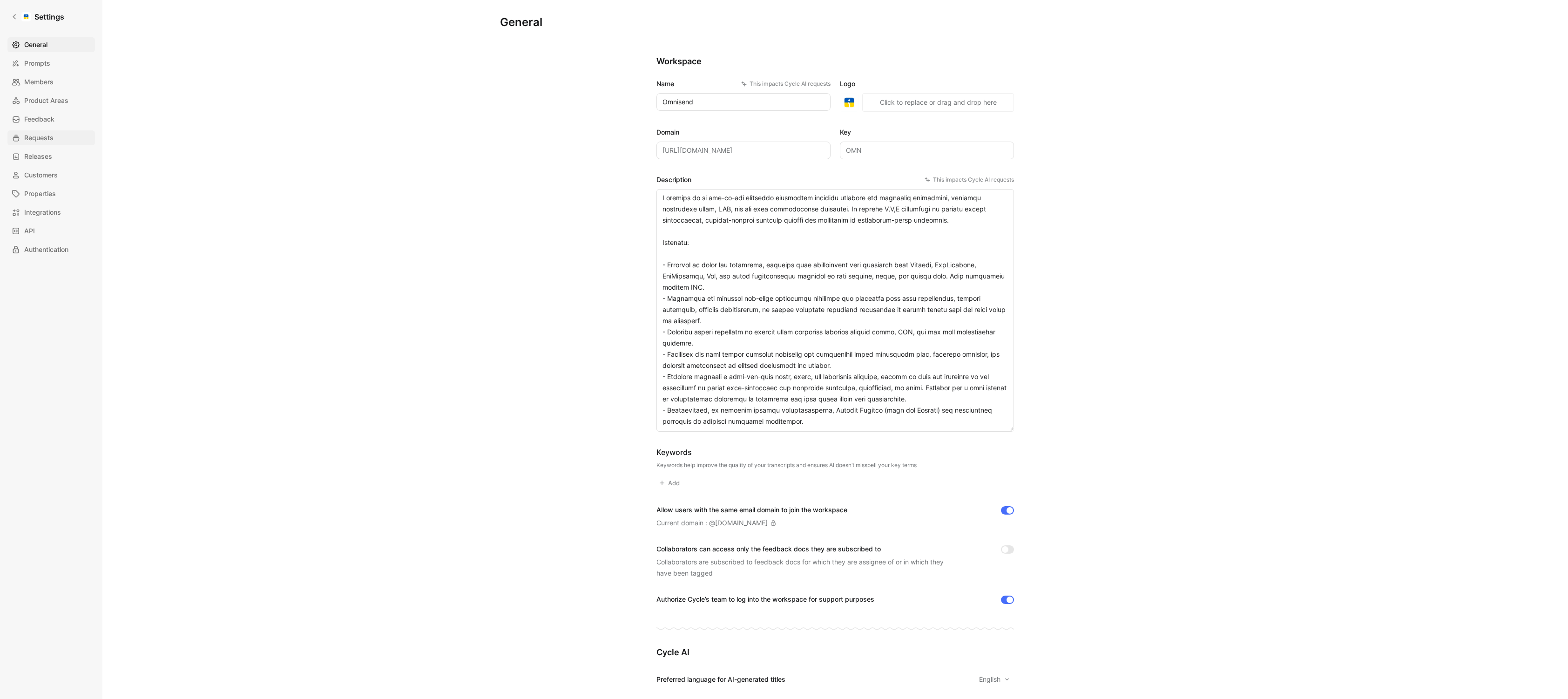
click at [59, 143] on link "Requests" at bounding box center [51, 138] width 87 height 15
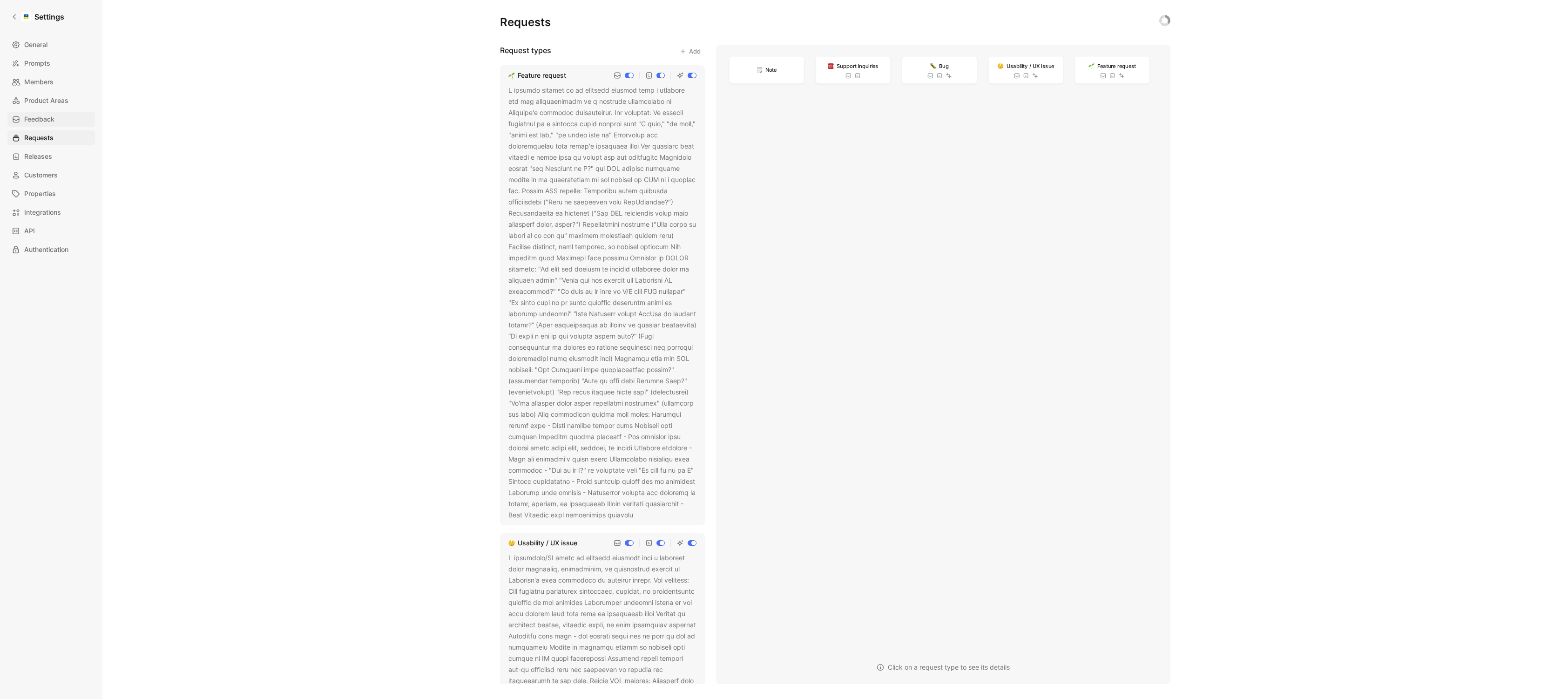
click at [52, 112] on link "Feedback" at bounding box center [51, 119] width 87 height 15
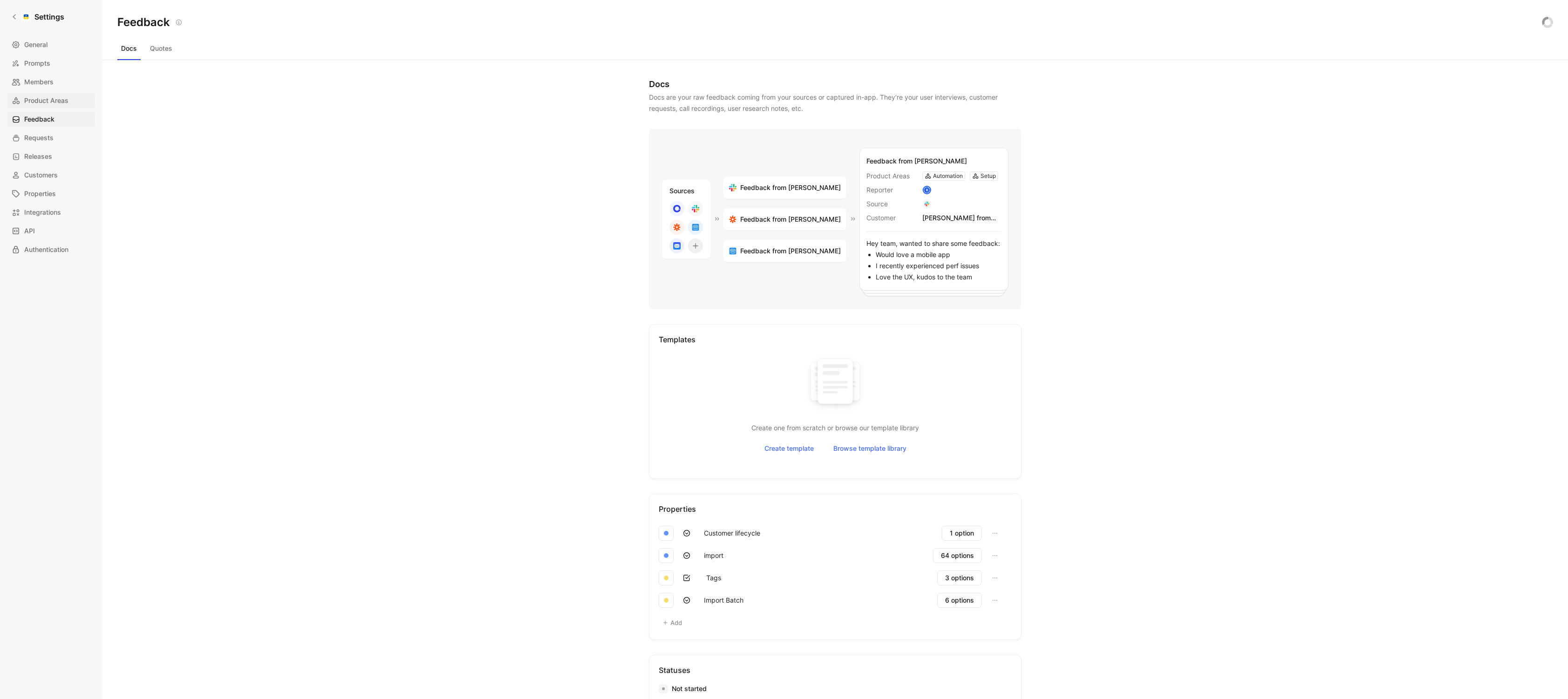
click at [52, 99] on span "Product Areas" at bounding box center [46, 101] width 44 height 11
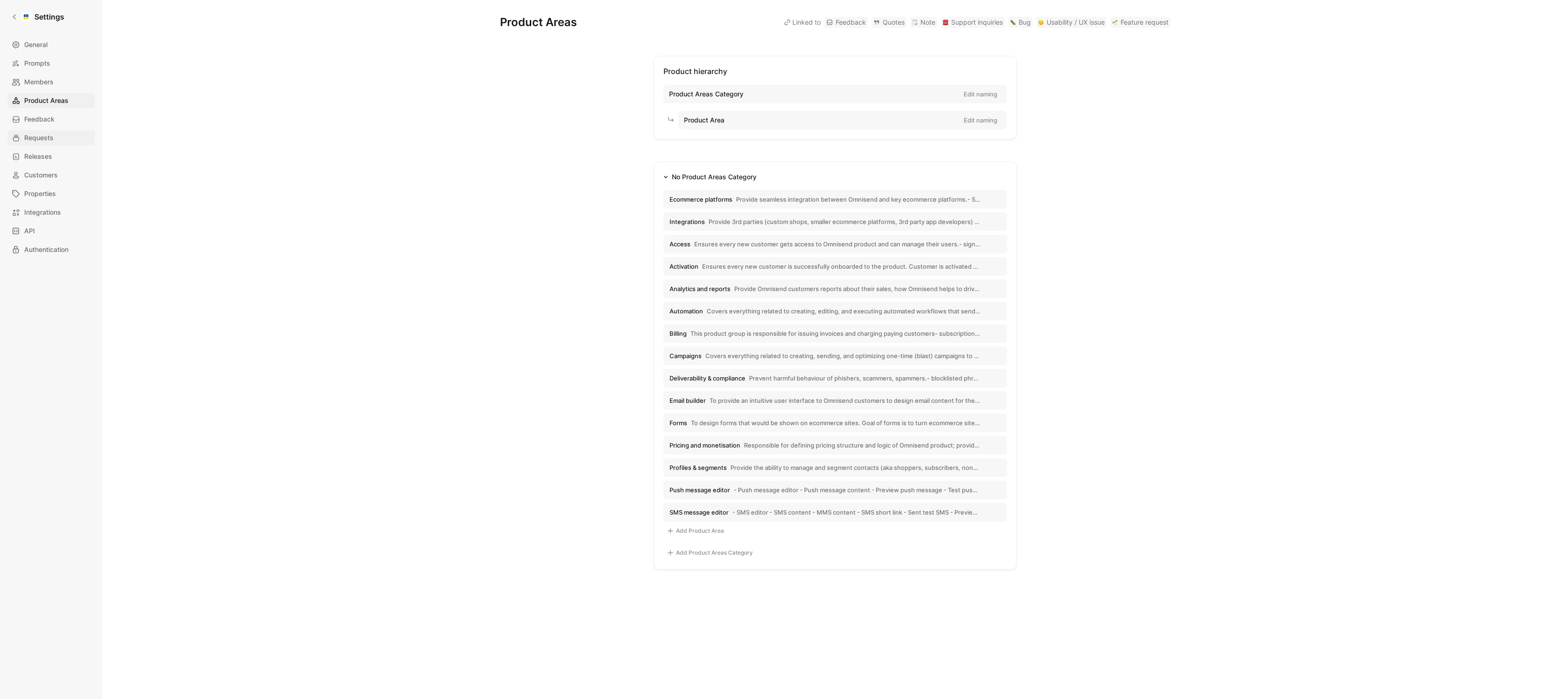
click at [50, 138] on span "Requests" at bounding box center [39, 138] width 30 height 11
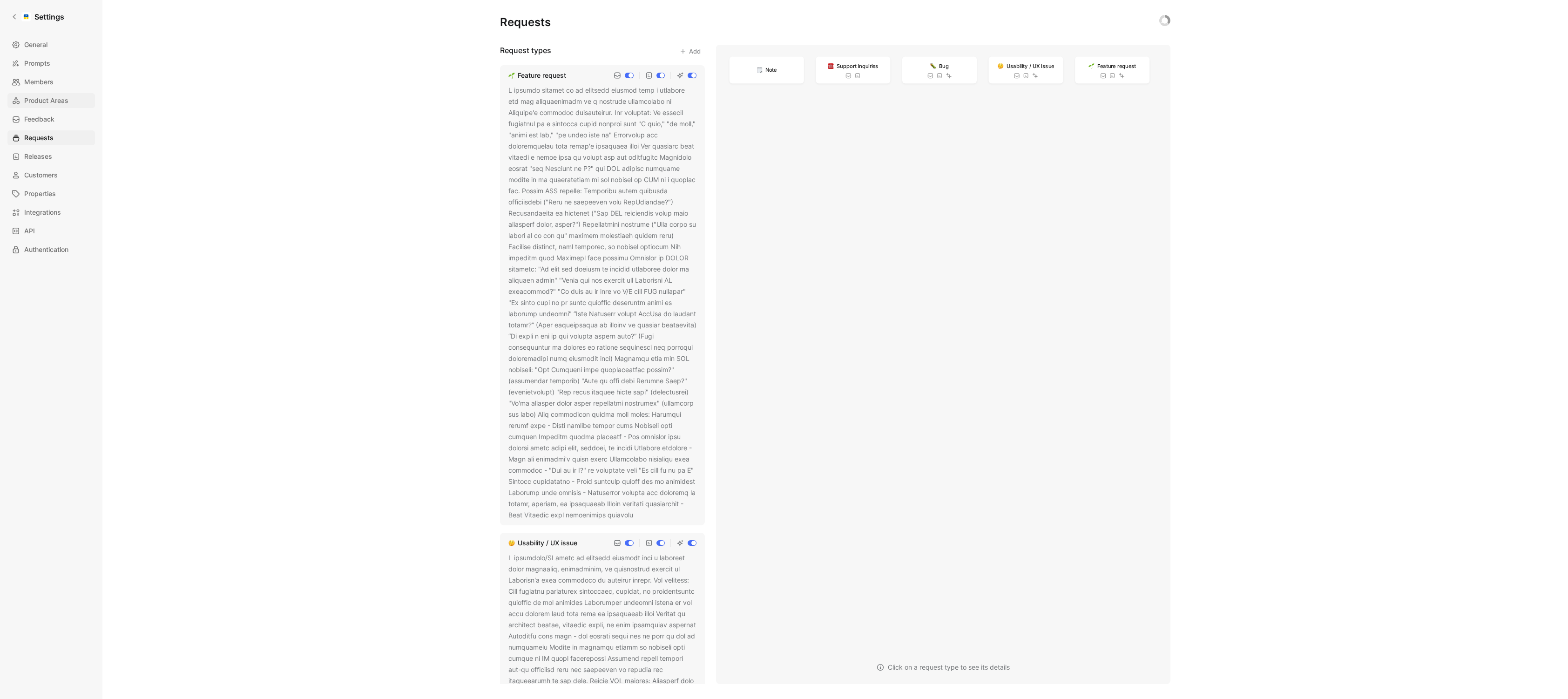
click at [54, 104] on span "Product Areas" at bounding box center [46, 101] width 44 height 11
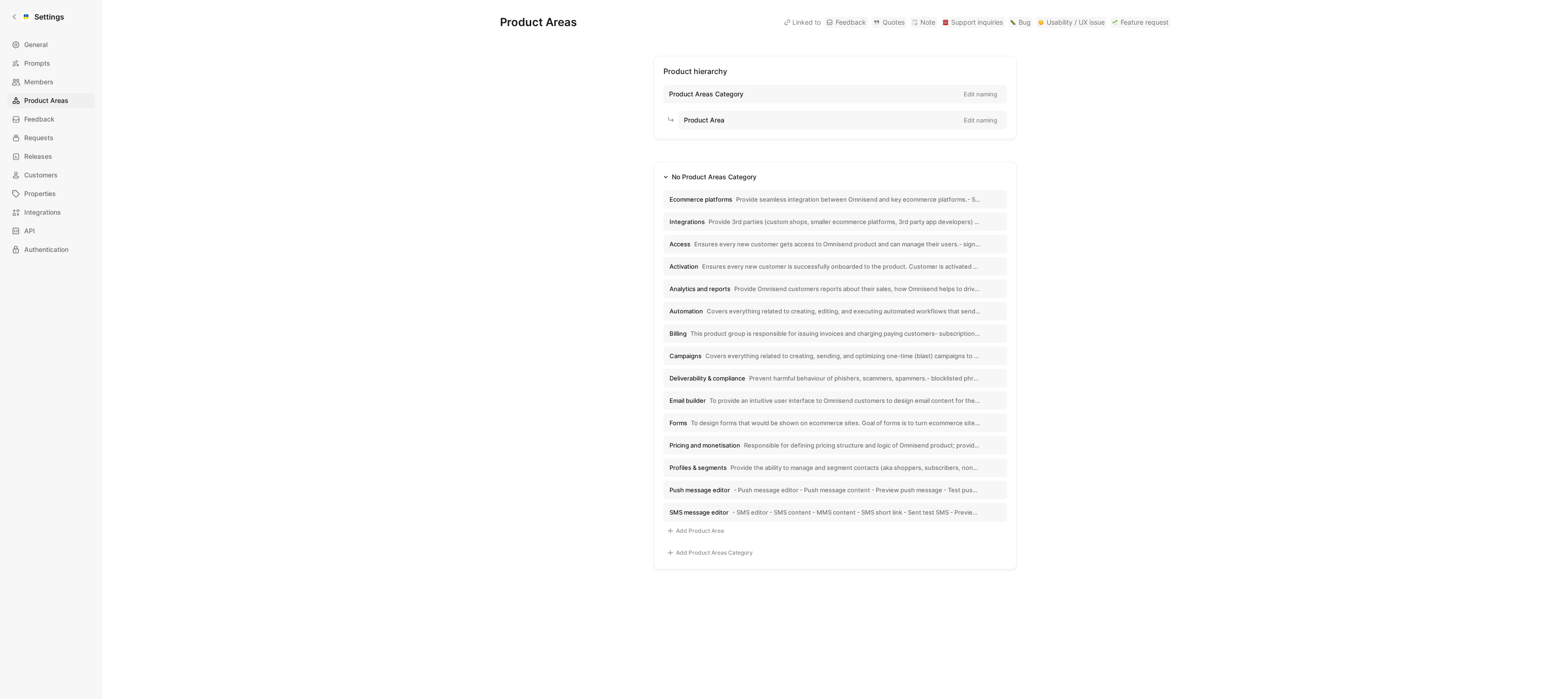
click at [726, 224] on span "Provide 3rd parties (custom shops, smaller ecommerce platforms, 3rd party app d…" at bounding box center [844, 222] width 272 height 8
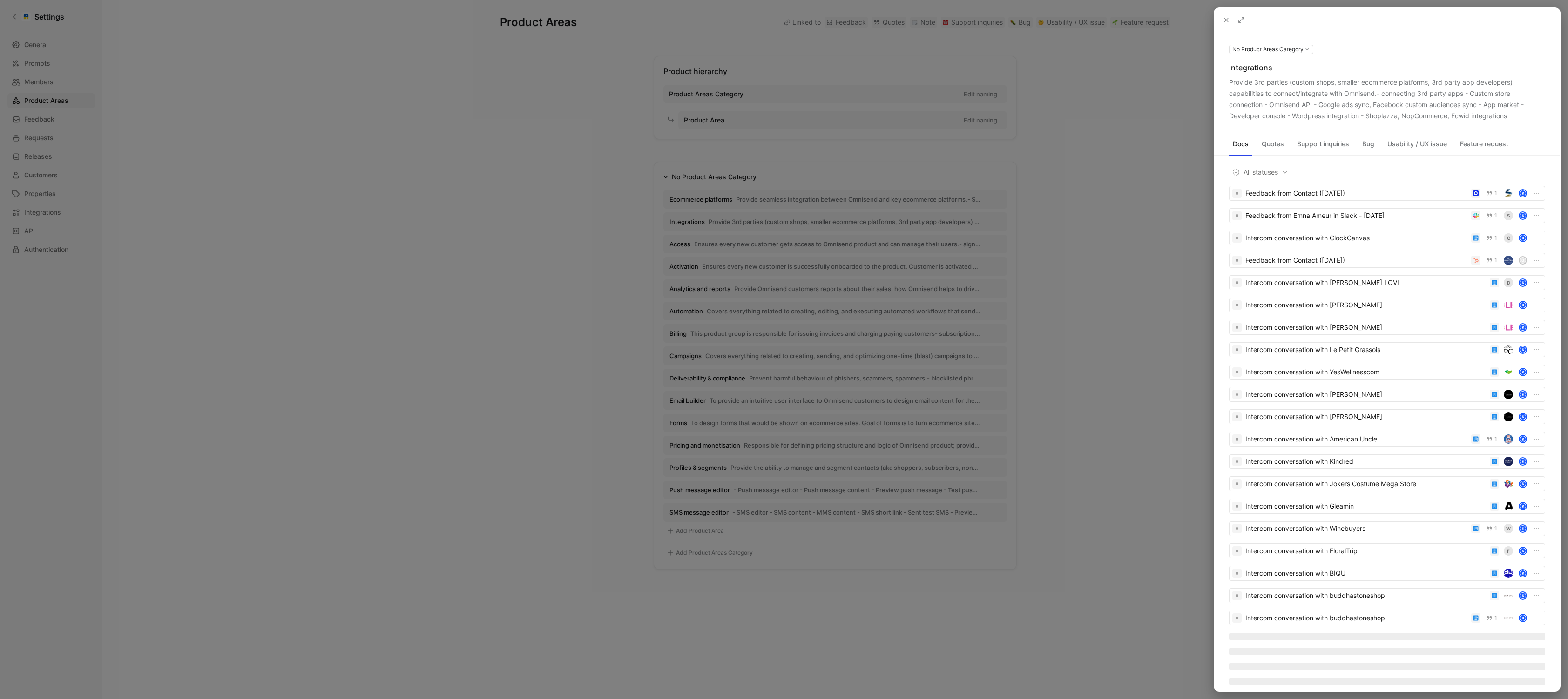
drag, startPoint x: 1275, startPoint y: 70, endPoint x: 1231, endPoint y: 68, distance: 44.0
click at [1231, 68] on div "Integrations" at bounding box center [1387, 67] width 316 height 11
copy div "Integrations"
click at [1513, 111] on div "Provide 3rd parties (custom shops, smaller ecommerce platforms, 3rd party app d…" at bounding box center [1387, 99] width 316 height 45
click at [0, 0] on button at bounding box center [0, 0] width 0 height 0
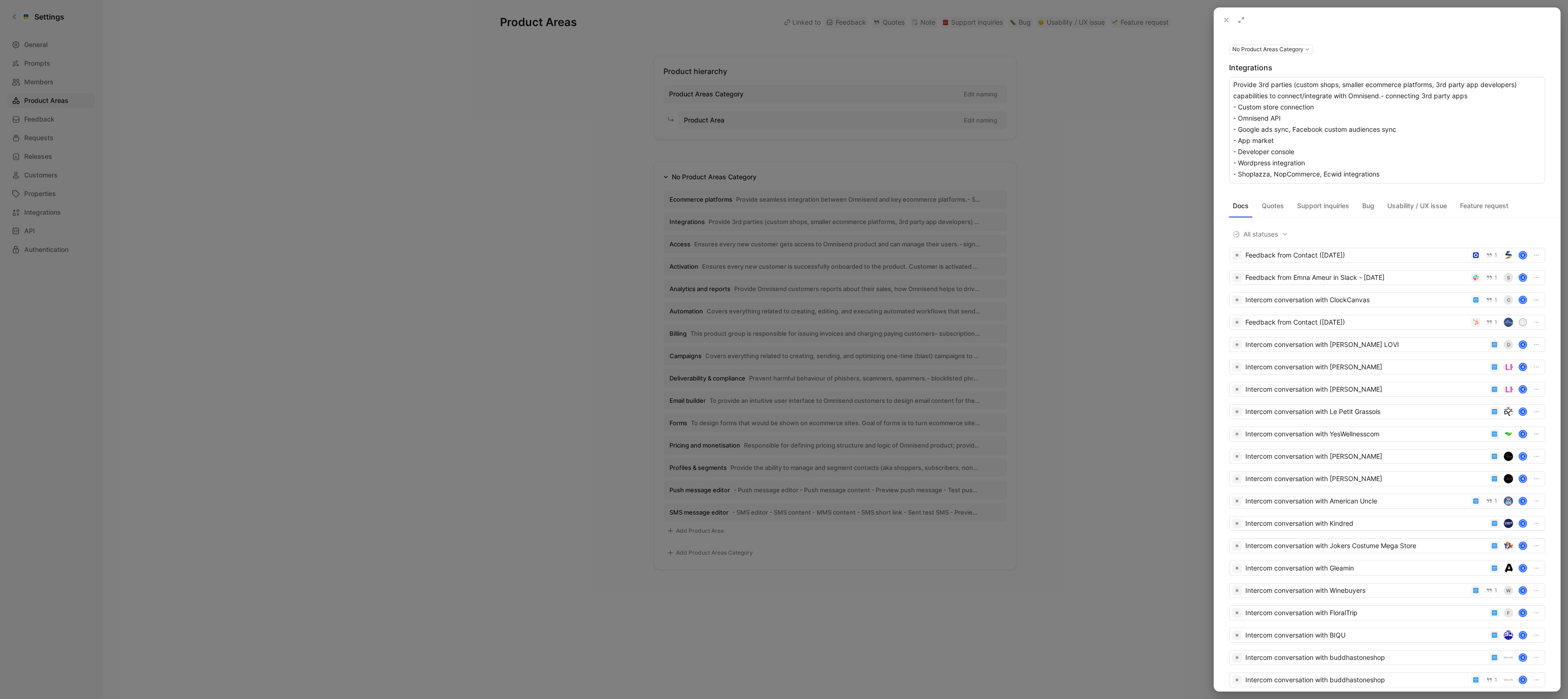
drag, startPoint x: 1489, startPoint y: 100, endPoint x: 1231, endPoint y: 83, distance: 258.6
click at [1231, 83] on textarea "Provide 3rd parties (custom shops, smaller ecommerce platforms, 3rd party app d…" at bounding box center [1387, 130] width 316 height 107
click at [1372, 96] on textarea "Provide 3rd parties (custom shops, smaller ecommerce platforms, 3rd party app d…" at bounding box center [1387, 130] width 316 height 107
drag, startPoint x: 1382, startPoint y: 96, endPoint x: 1200, endPoint y: 83, distance: 182.5
click at [1200, 83] on div "No Product Areas Category Integrations Provide 3rd parties (custom shops, small…" at bounding box center [784, 349] width 1568 height 699
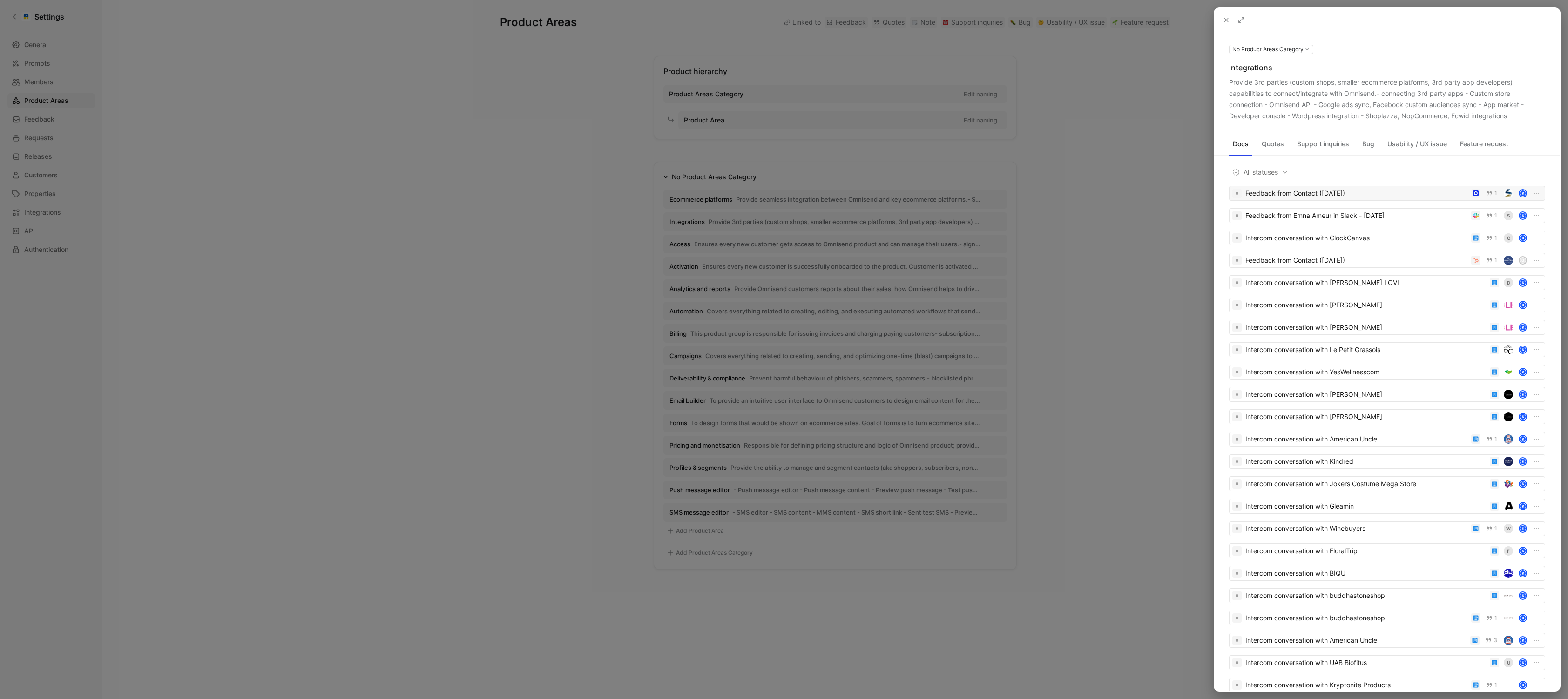
click at [1376, 192] on div "Feedback from Contact (Sep 08, 2025)" at bounding box center [1357, 193] width 222 height 11
click at [251, 271] on div at bounding box center [784, 349] width 1568 height 699
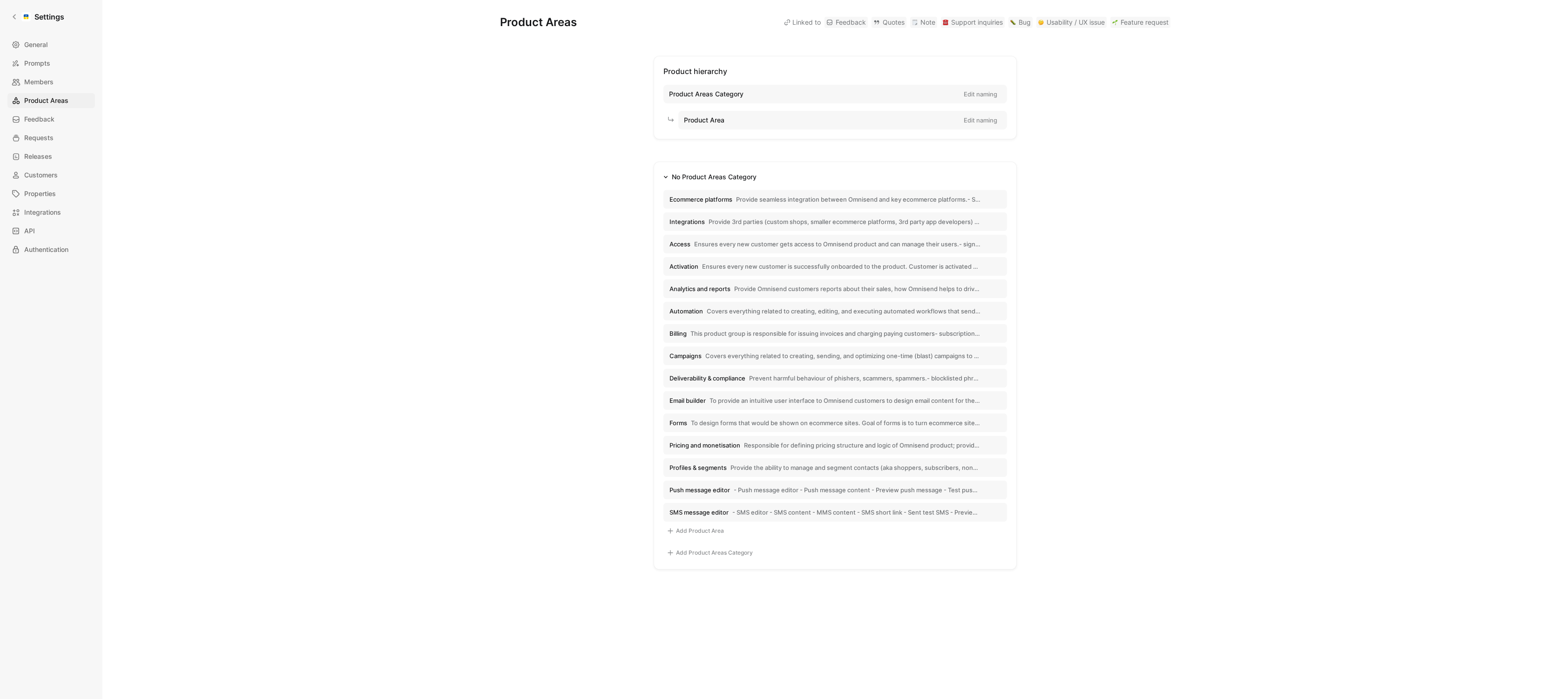
click at [725, 379] on span "Deliverability & compliance" at bounding box center [707, 378] width 76 height 8
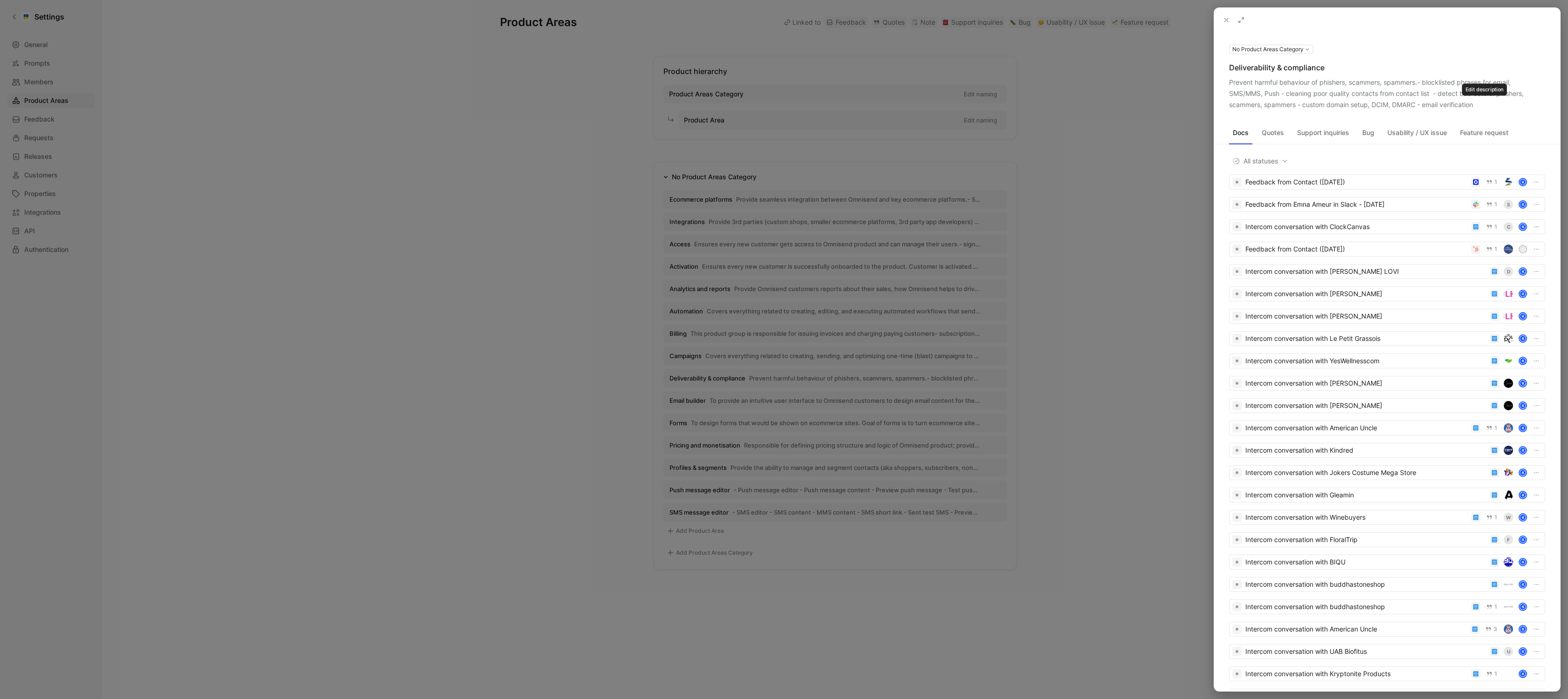
click at [0, 0] on use at bounding box center [0, 0] width 0 height 0
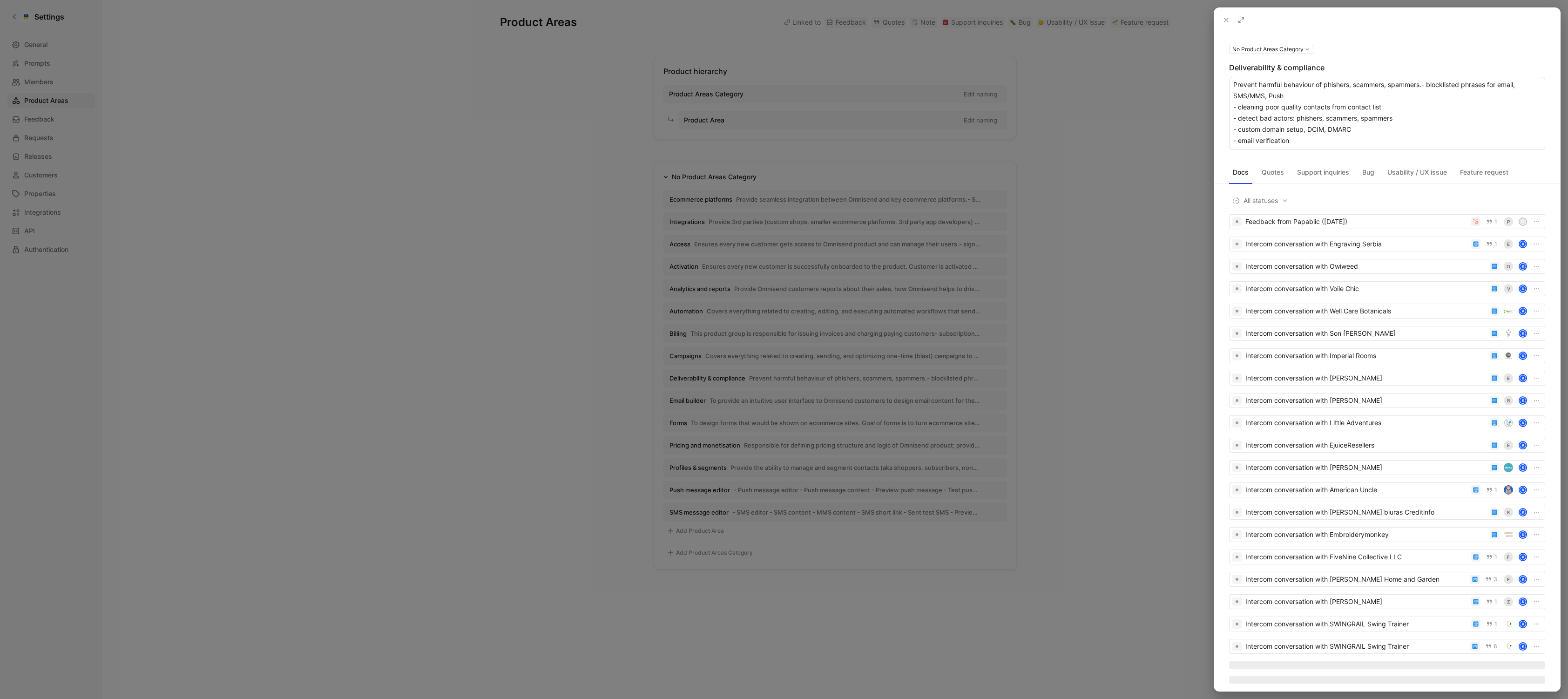
click at [1357, 130] on textarea "Prevent harmful behaviour of phishers, scammers, spammers.- blocklisted phrases…" at bounding box center [1387, 114] width 316 height 73
type textarea "Prevent harmful behaviour of phishers, scammers, spammers.- blocklisted phrases…"
drag, startPoint x: 1353, startPoint y: 136, endPoint x: 1194, endPoint y: 71, distance: 171.8
click at [1194, 71] on div "No Product Areas Category Deliverability & compliance Prevent harmful behaviour…" at bounding box center [784, 349] width 1568 height 699
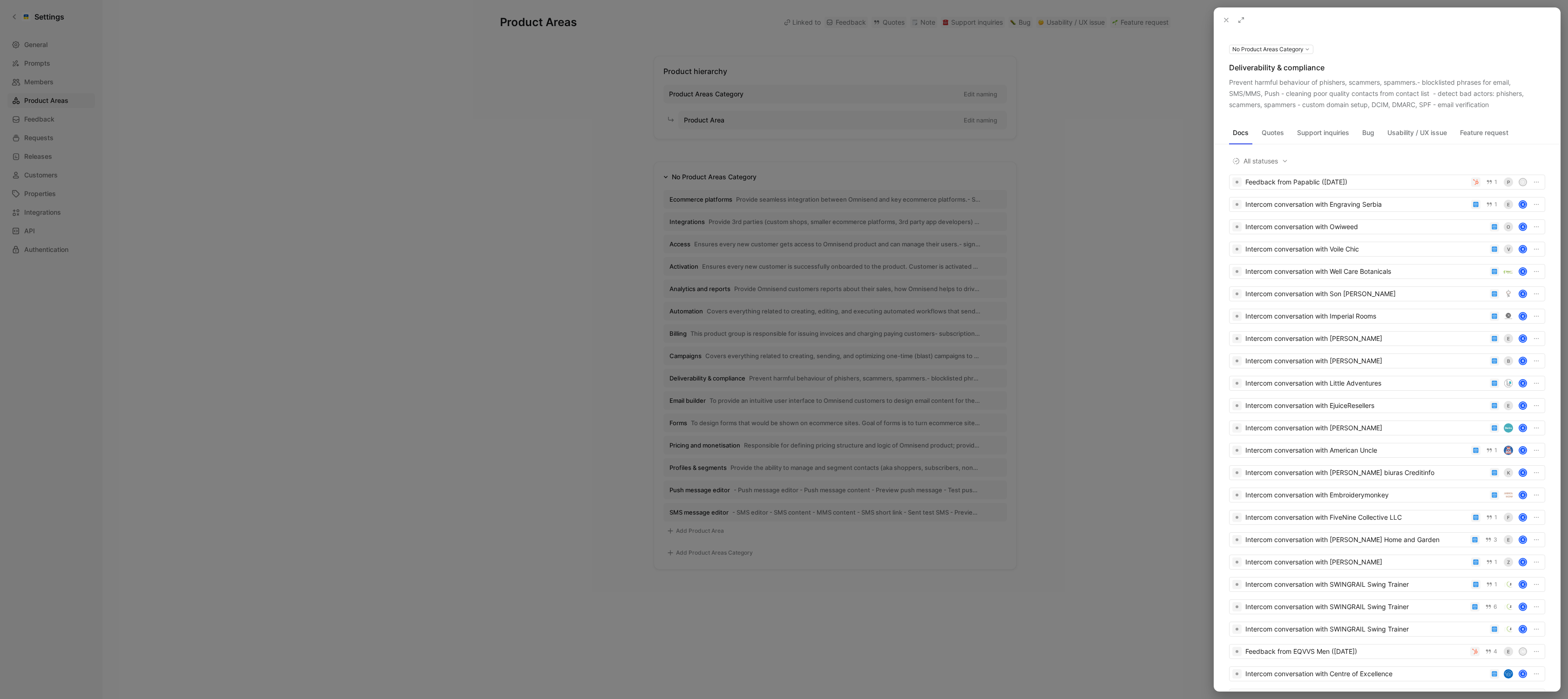
click at [0, 0] on use at bounding box center [0, 0] width 0 height 0
click at [0, 0] on button at bounding box center [0, 0] width 0 height 0
click at [0, 0] on icon at bounding box center [0, 0] width 0 height 0
click at [1382, 185] on div "Feedback from Papablic (Sep 09, 2025)" at bounding box center [1357, 182] width 222 height 11
click at [1374, 203] on div "Intercom conversation with Engraving Serbia" at bounding box center [1357, 205] width 222 height 11
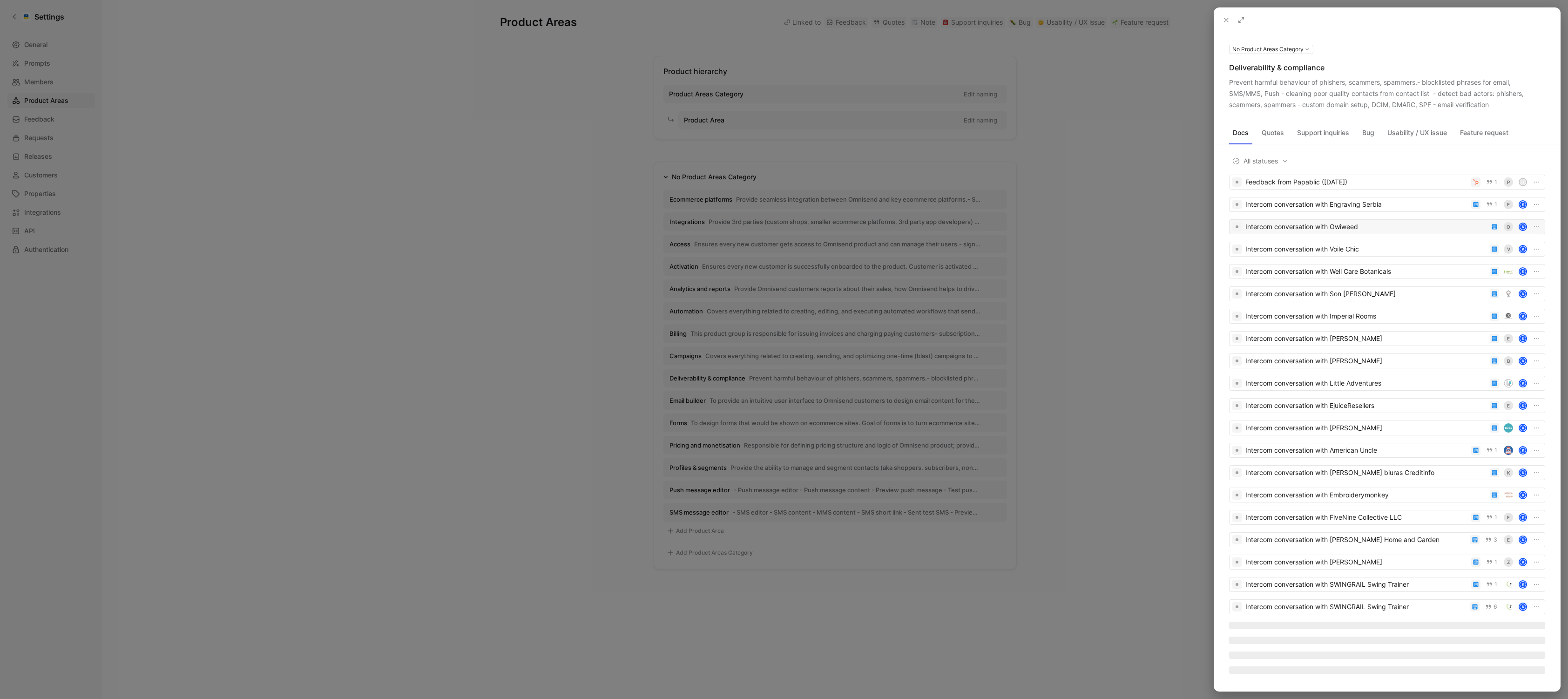
click at [1341, 223] on div "Intercom conversation with Owiweed" at bounding box center [1366, 227] width 241 height 11
click at [435, 194] on div at bounding box center [784, 349] width 1568 height 699
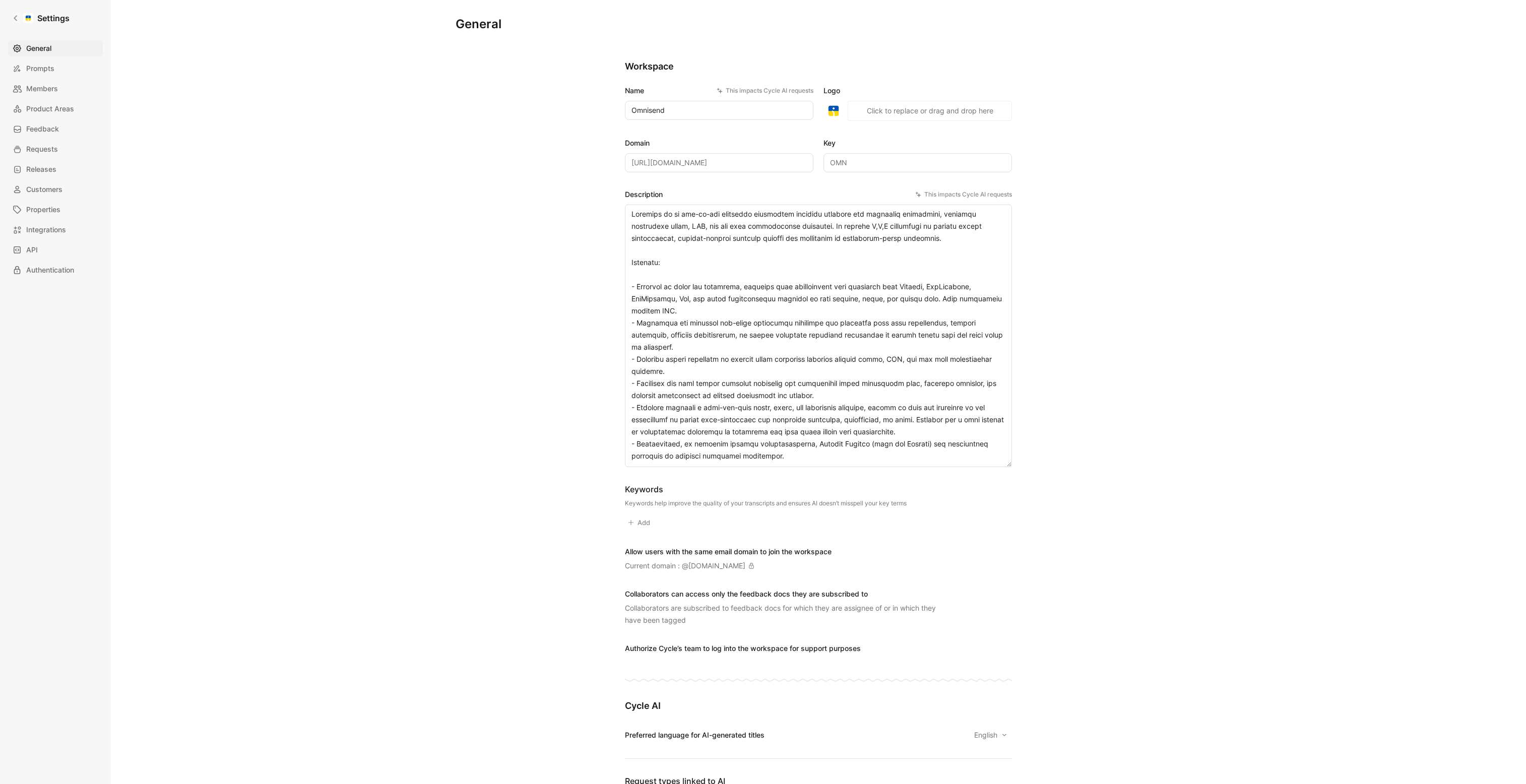
click at [63, 178] on div "General Prompts Members Product Areas Feedback Requests Releases Customers Prop…" at bounding box center [59, 159] width 102 height 238
click at [59, 187] on span "Customers" at bounding box center [44, 189] width 37 height 12
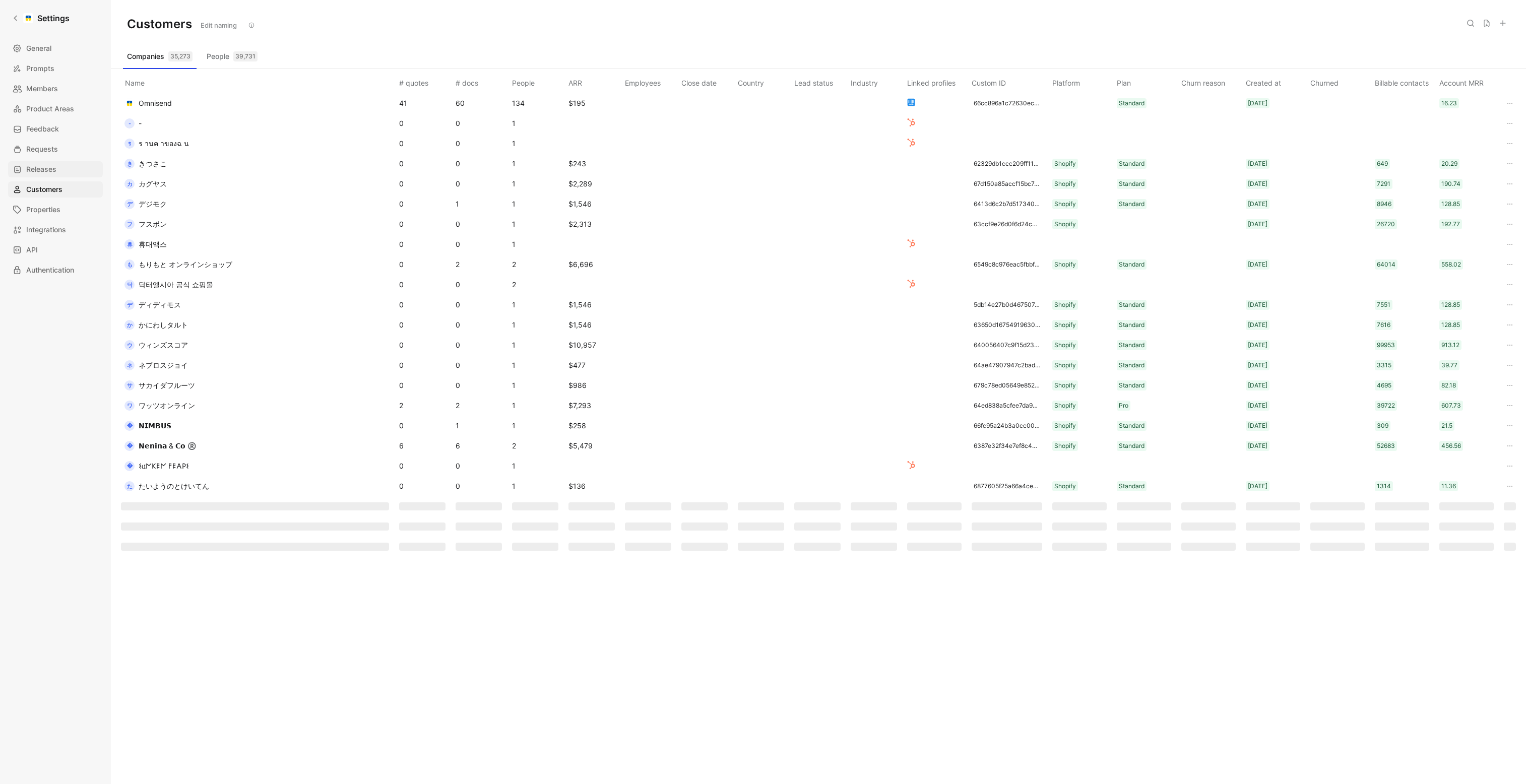
click at [53, 171] on span "Releases" at bounding box center [41, 169] width 31 height 12
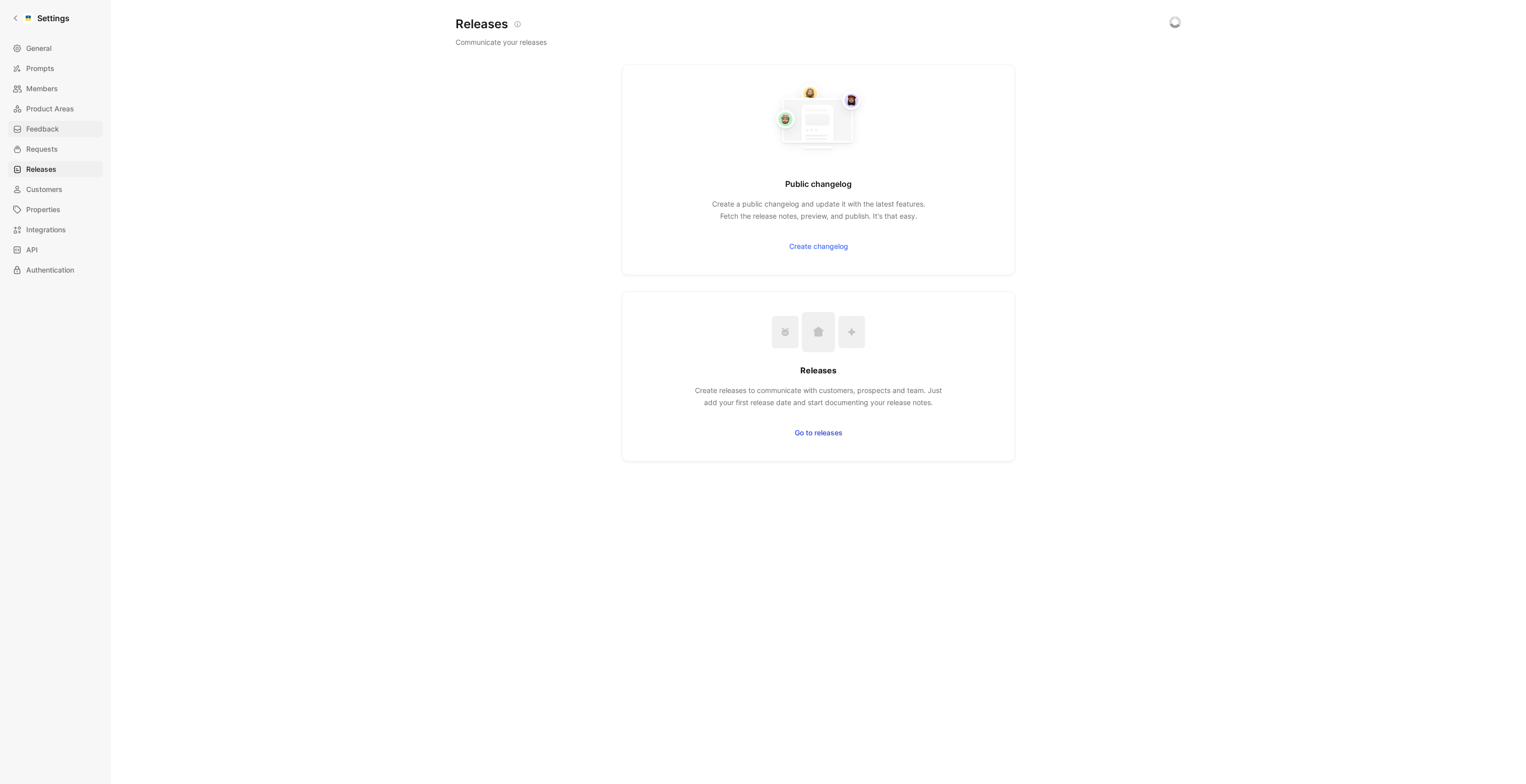
click at [52, 134] on span "Feedback" at bounding box center [42, 129] width 33 height 12
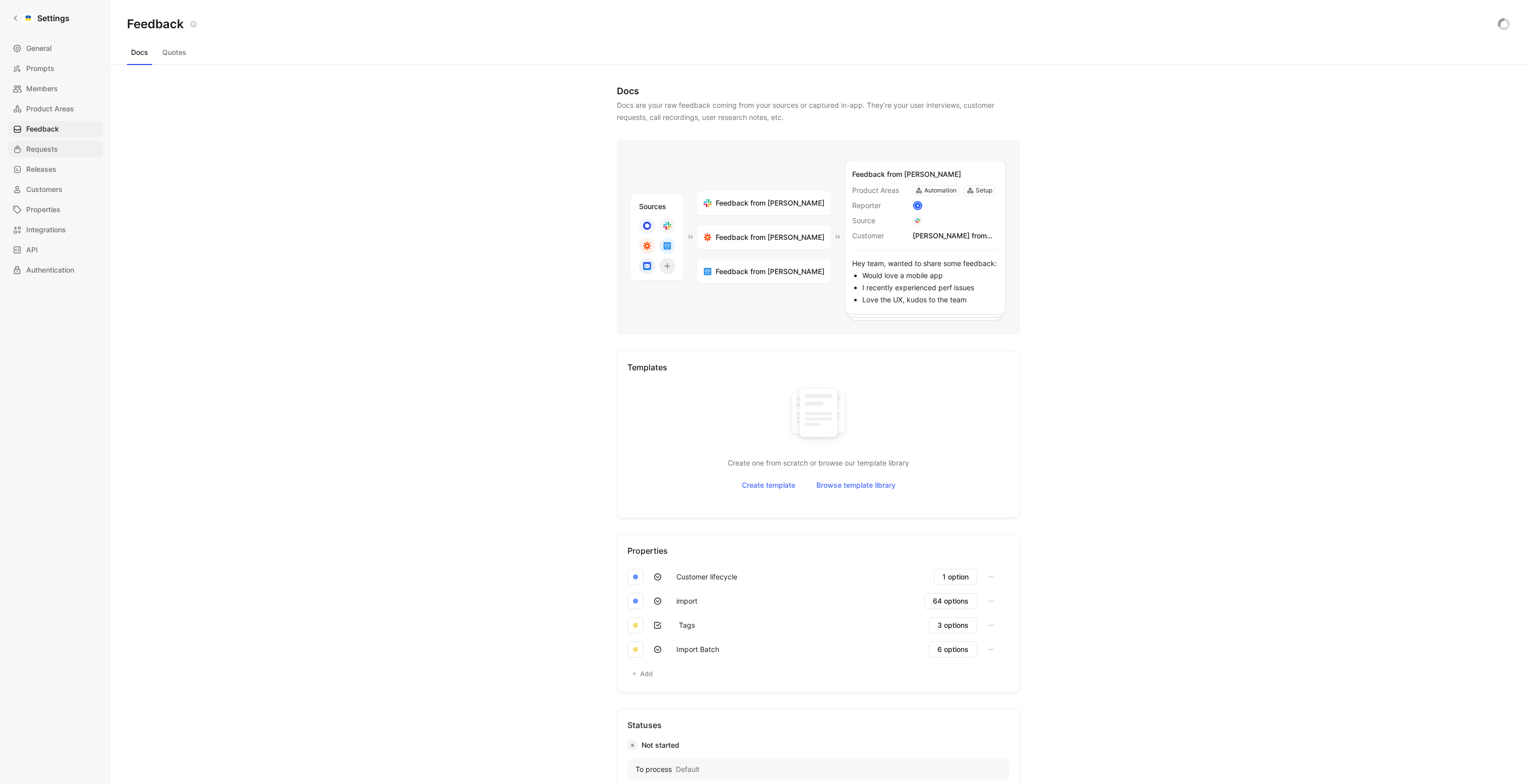
click at [53, 143] on span "Requests" at bounding box center [42, 149] width 32 height 12
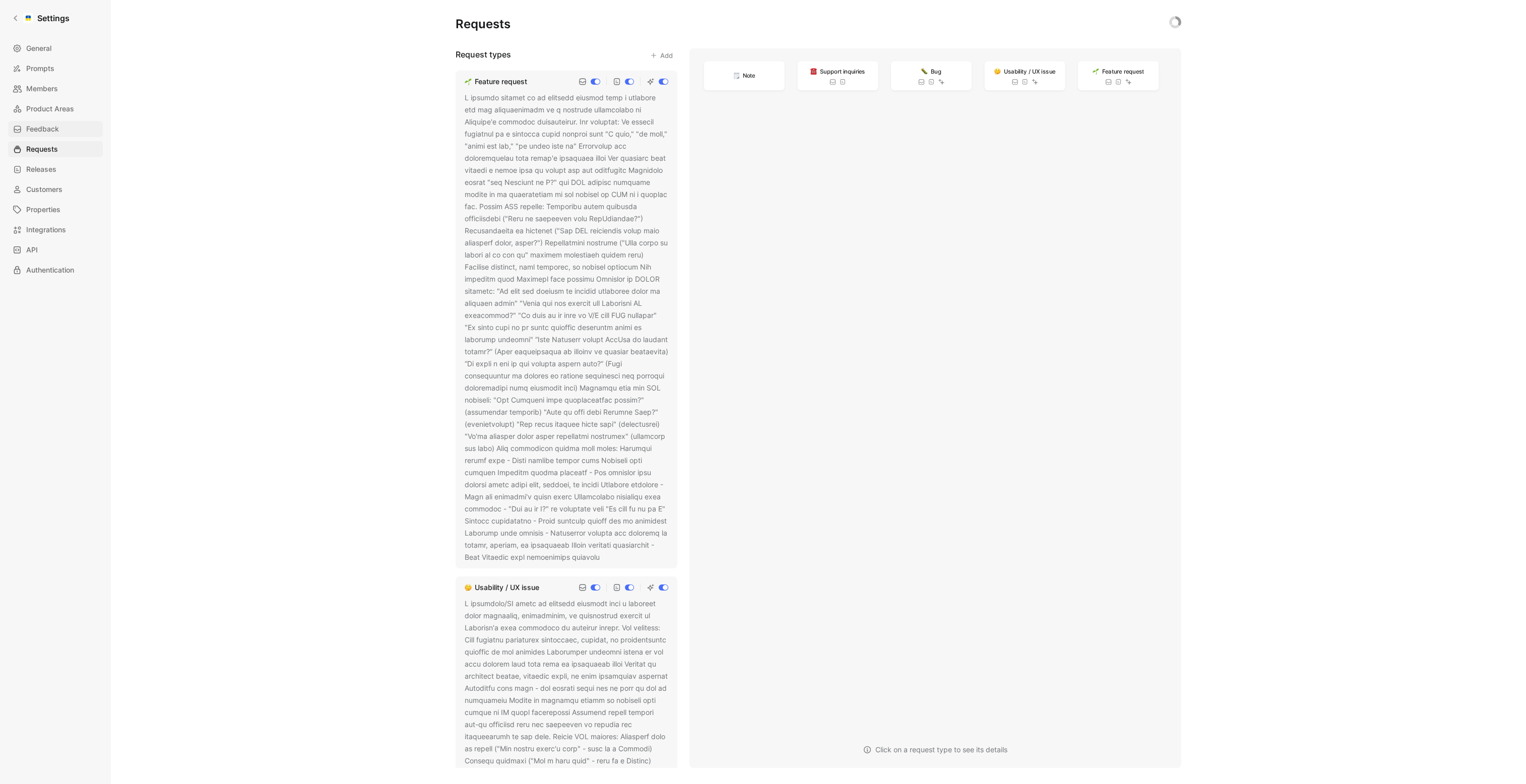
click at [51, 129] on span "Feedback" at bounding box center [42, 129] width 33 height 12
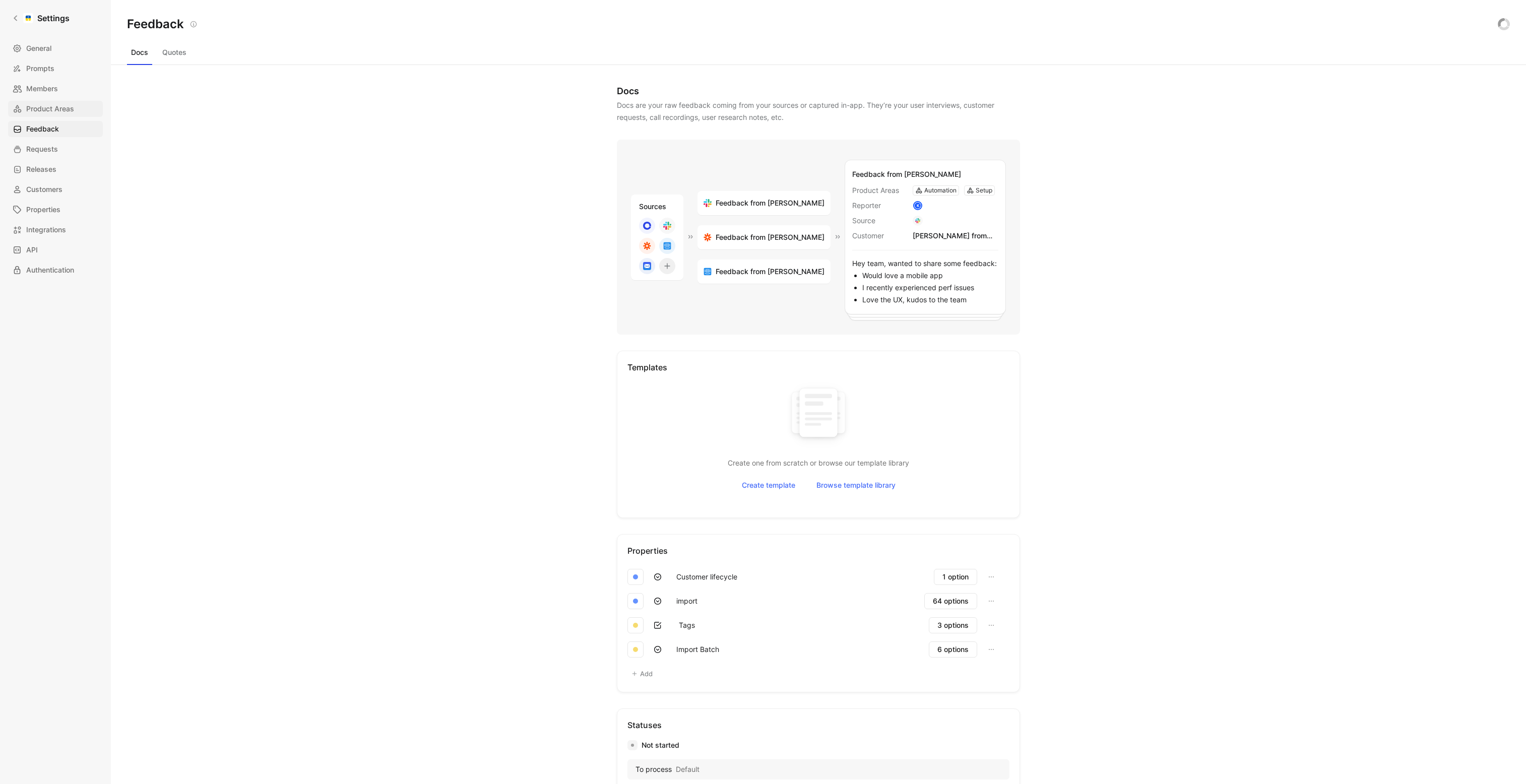
click at [61, 108] on span "Product Areas" at bounding box center [50, 109] width 48 height 12
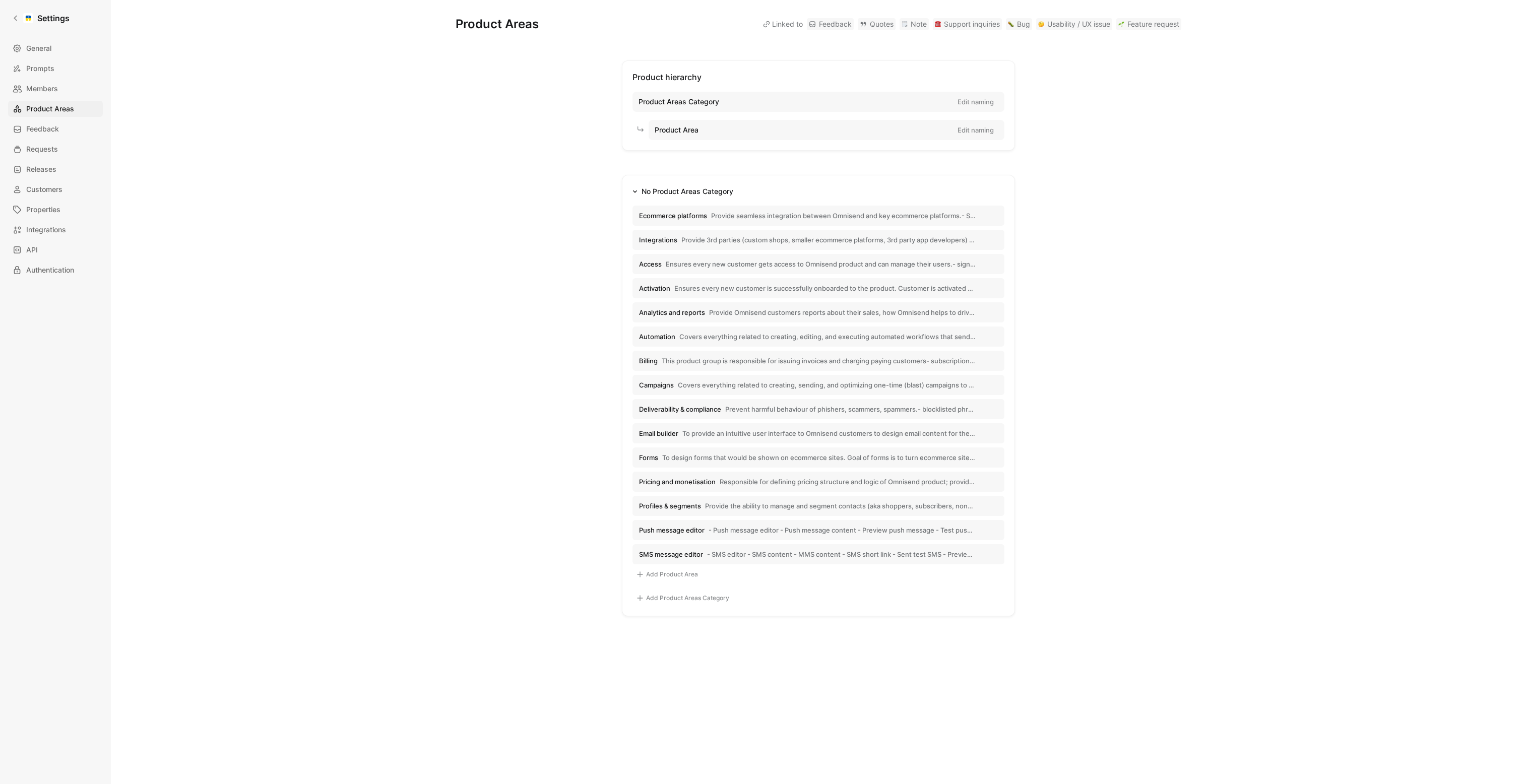
drag, startPoint x: 705, startPoint y: 388, endPoint x: 701, endPoint y: 379, distance: 9.8
click at [701, 379] on button "Campaigns Covers everything related to creating, sending, and optimizing one-ti…" at bounding box center [818, 385] width 372 height 20
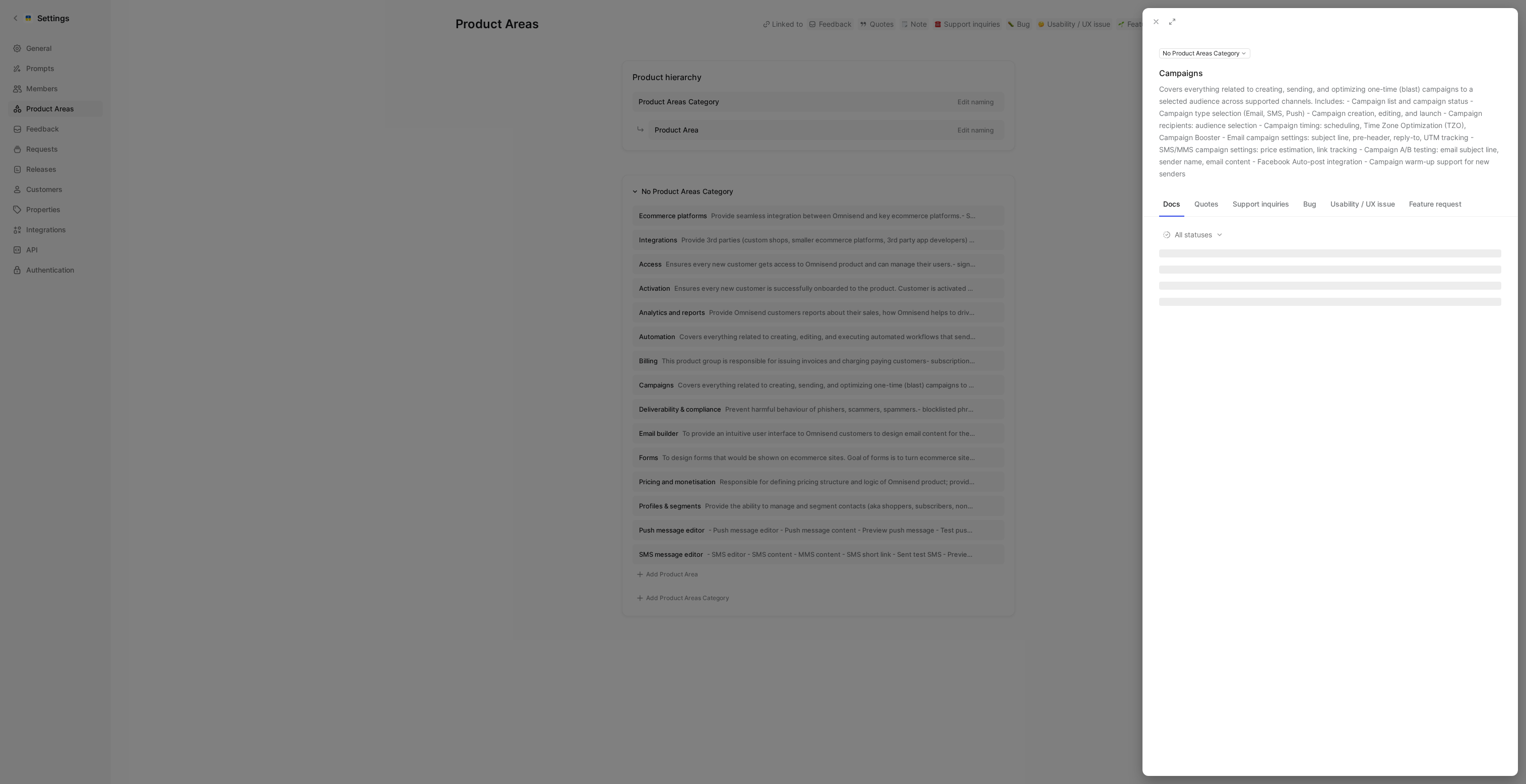
click at [684, 447] on div at bounding box center [763, 392] width 1526 height 784
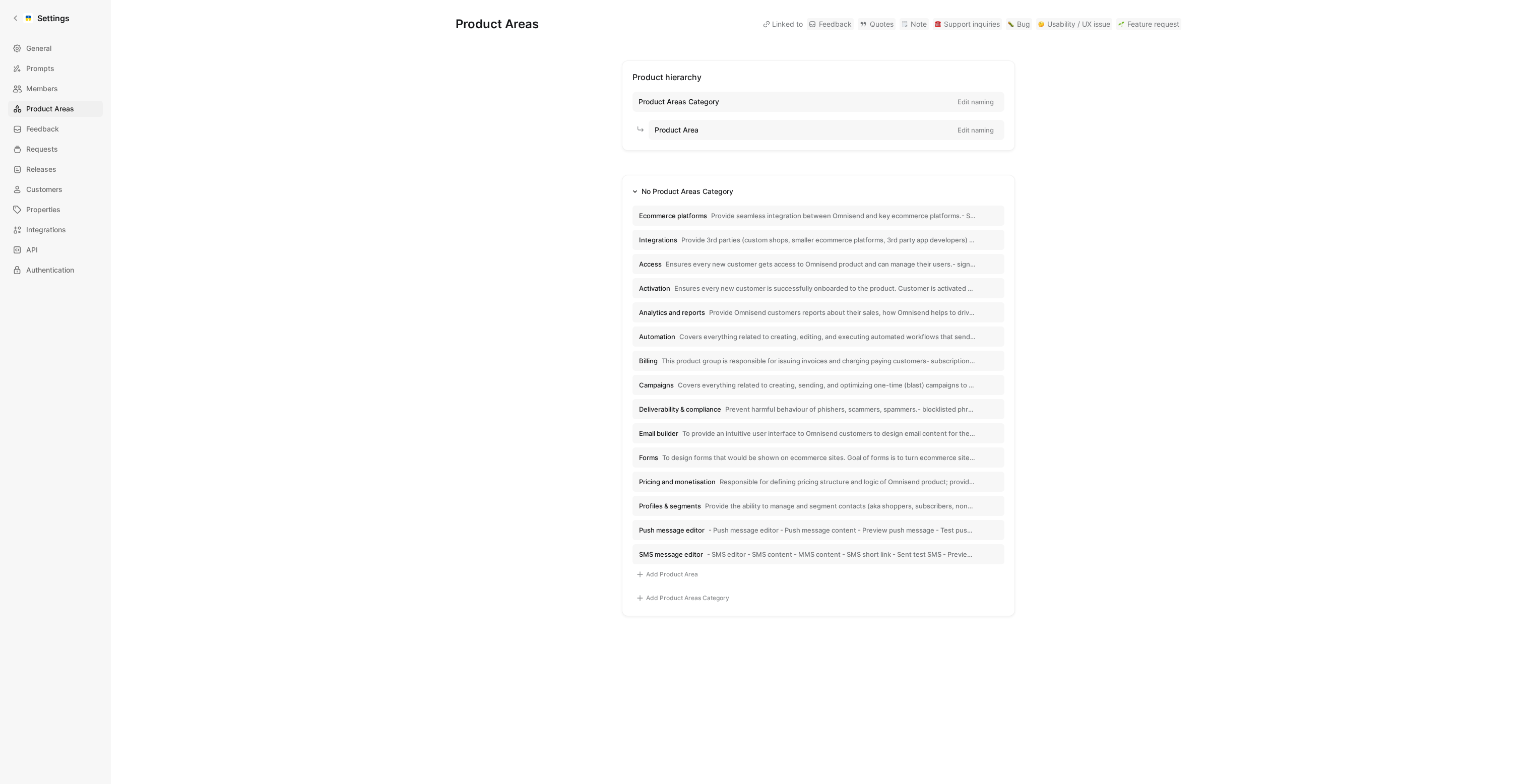
click at [700, 437] on span "To provide an intuitive user interface to Omnisend customers to design email co…" at bounding box center [828, 433] width 293 height 9
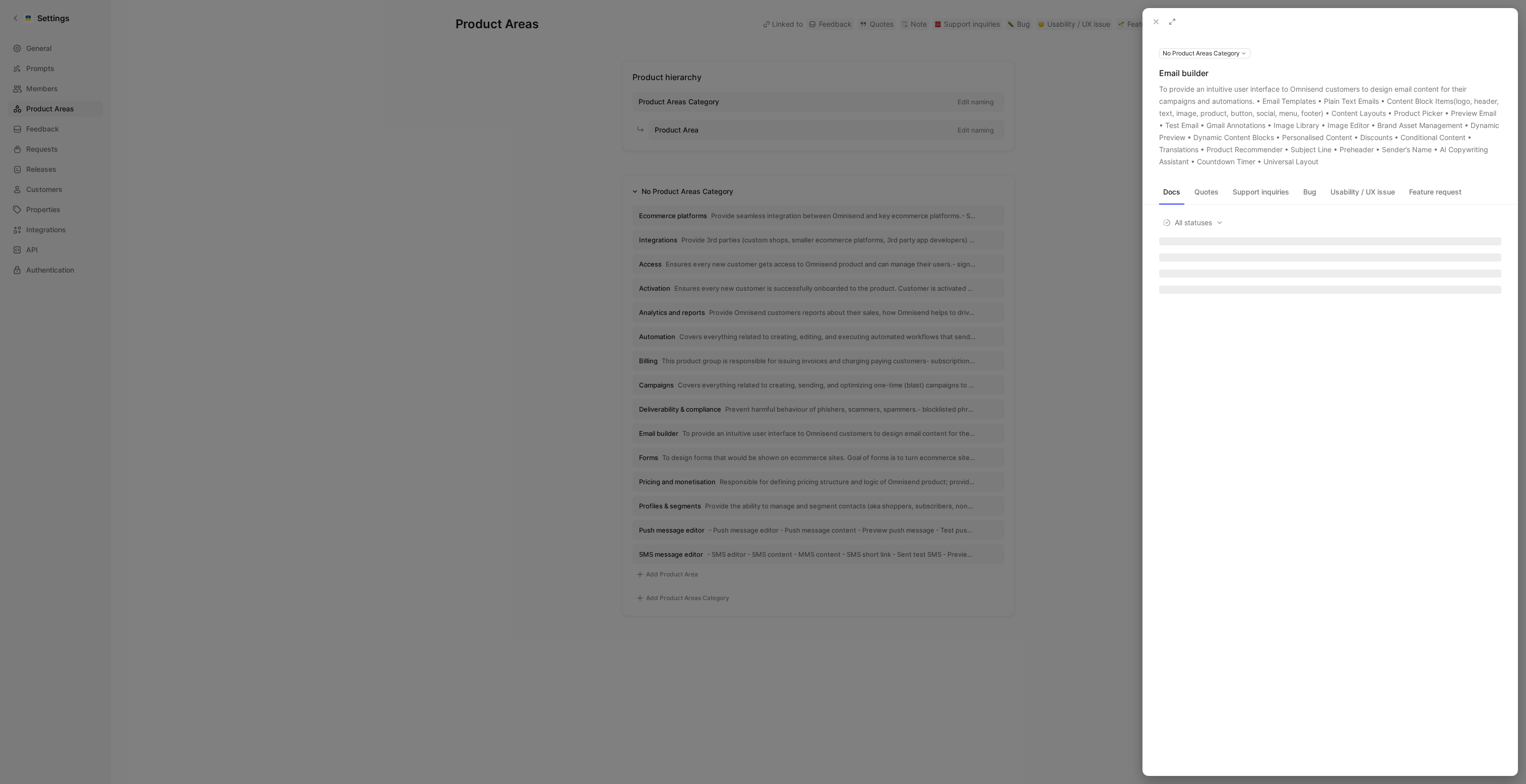
click at [0, 0] on button at bounding box center [0, 0] width 0 height 0
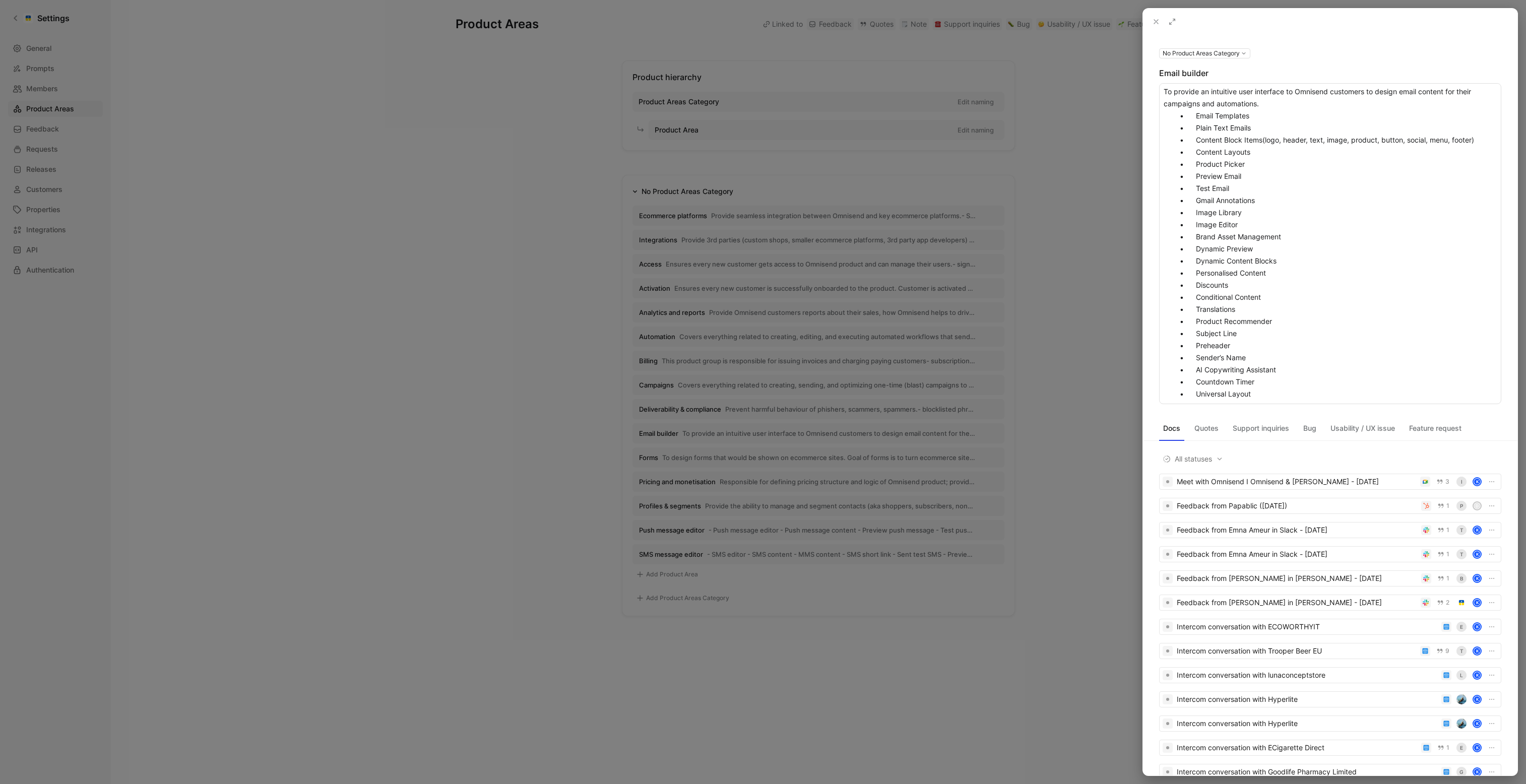
drag, startPoint x: 1282, startPoint y: 105, endPoint x: 1164, endPoint y: 95, distance: 118.4
click at [1164, 95] on textarea "To provide an intuitive user interface to Omnisend customers to design email co…" at bounding box center [1330, 244] width 342 height 321
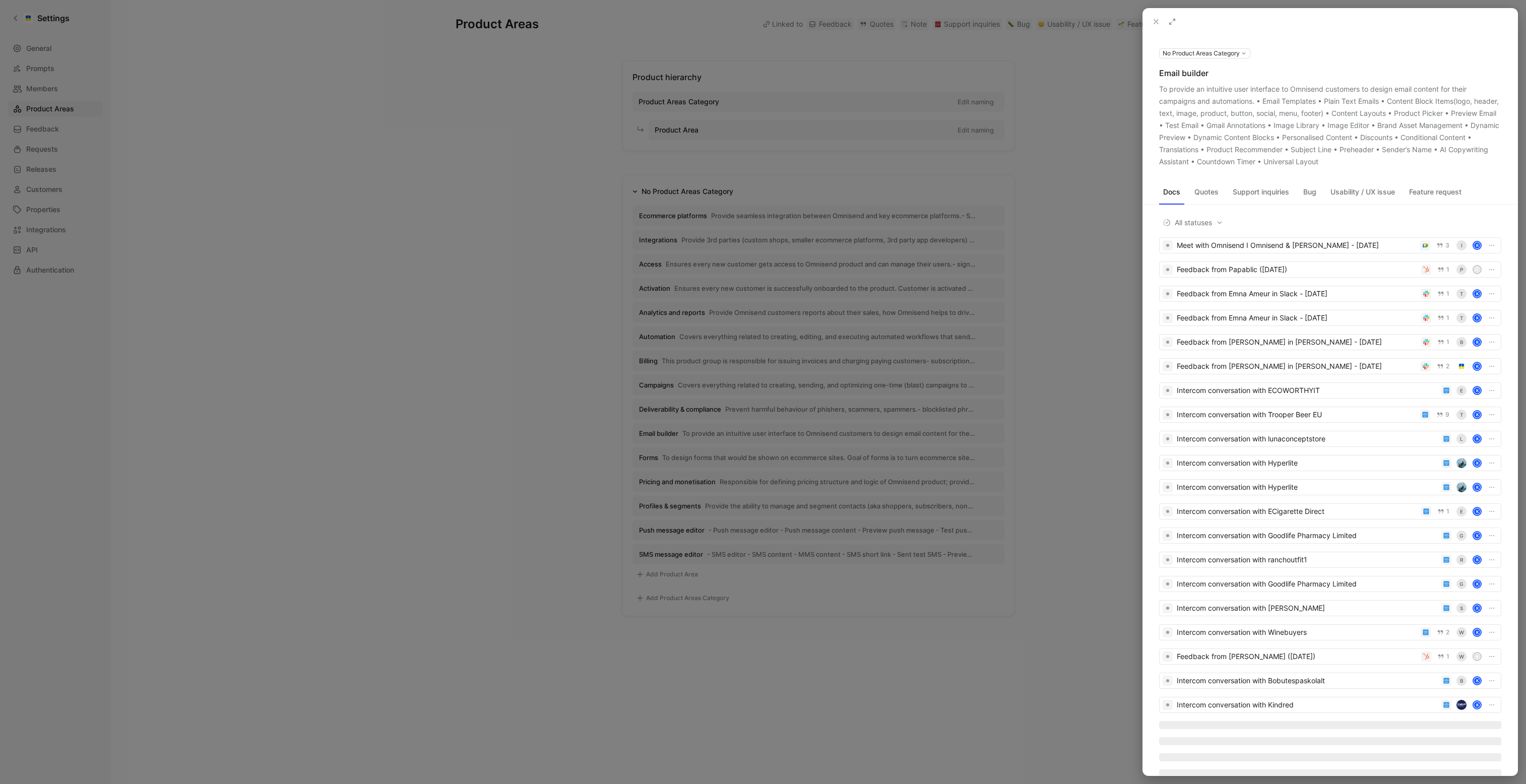
click at [1330, 138] on div "To provide an intuitive user interface to Omnisend customers to design email co…" at bounding box center [1330, 126] width 342 height 85
click at [1402, 155] on div "To provide an intuitive user interface to Omnisend customers to design email co…" at bounding box center [1330, 126] width 342 height 85
click at [0, 0] on use at bounding box center [0, 0] width 0 height 0
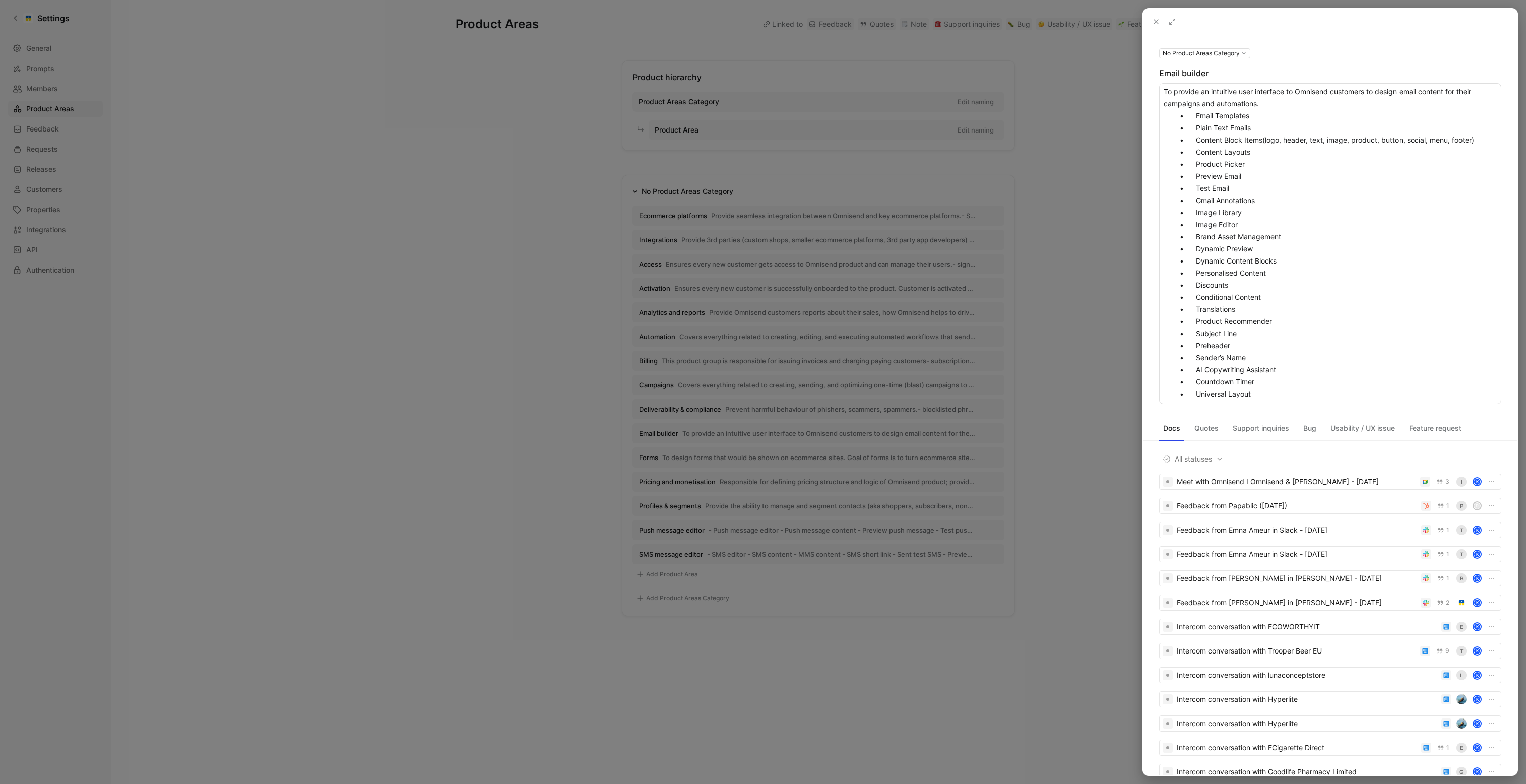
click at [1323, 284] on textarea "To provide an intuitive user interface to Omnisend customers to design email co…" at bounding box center [1330, 244] width 342 height 321
drag, startPoint x: 1281, startPoint y: 391, endPoint x: 1101, endPoint y: 48, distance: 387.4
click at [1101, 48] on div "No Product Areas Category Email builder To provide an intuitive user interface …" at bounding box center [763, 392] width 1526 height 784
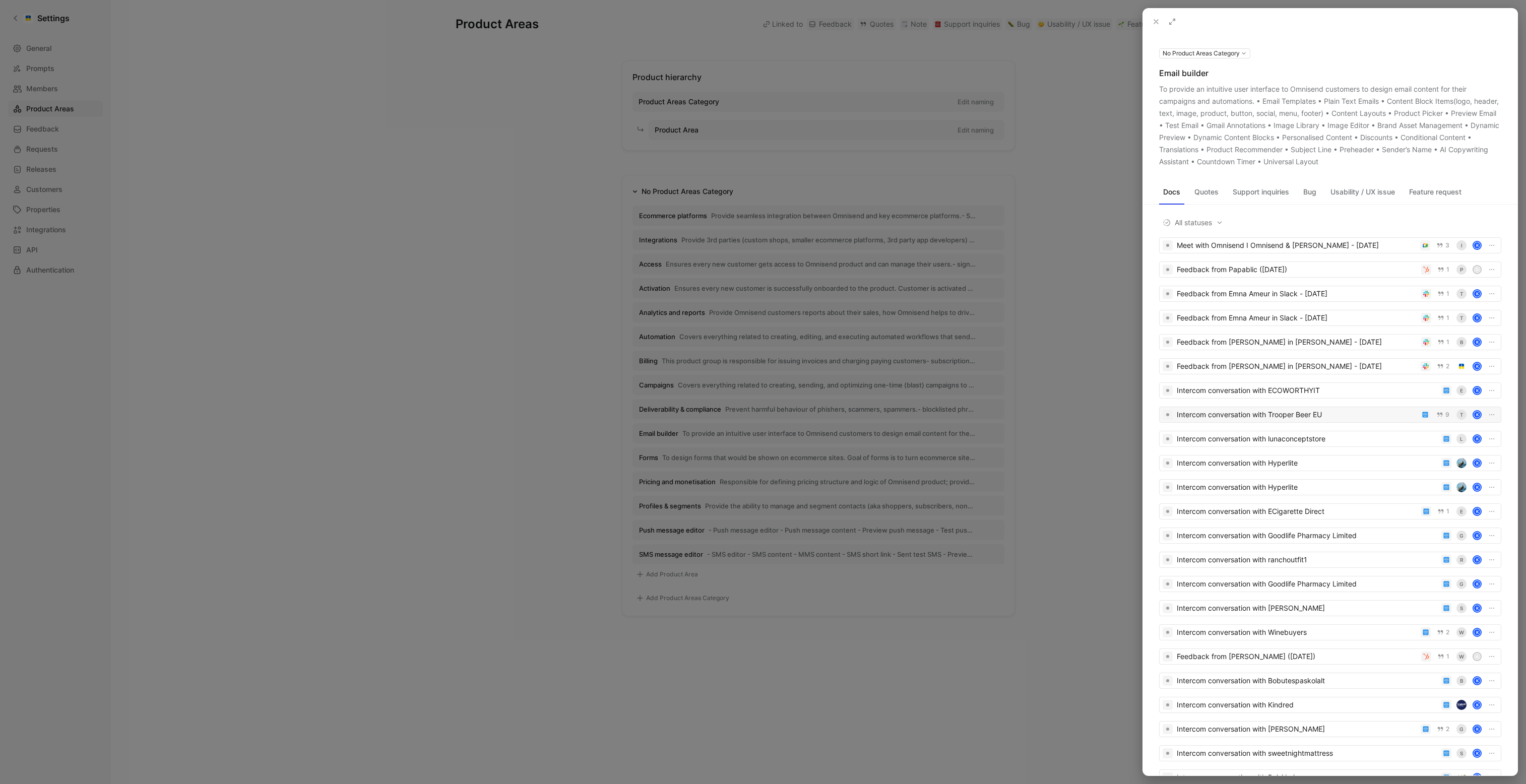
click at [1391, 414] on div "Intercom conversation with Trooper Beer EU" at bounding box center [1296, 414] width 239 height 12
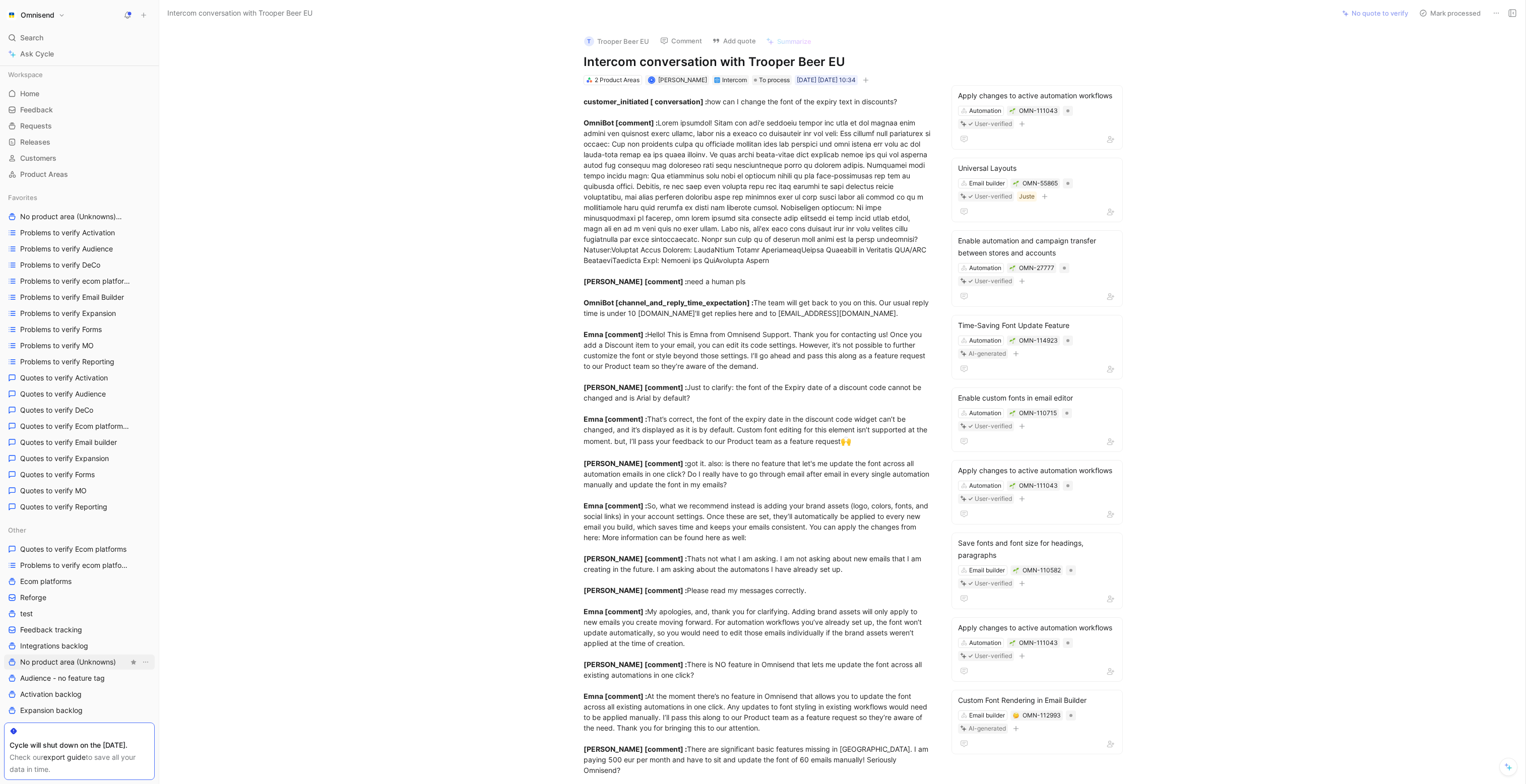
scroll to position [281, 0]
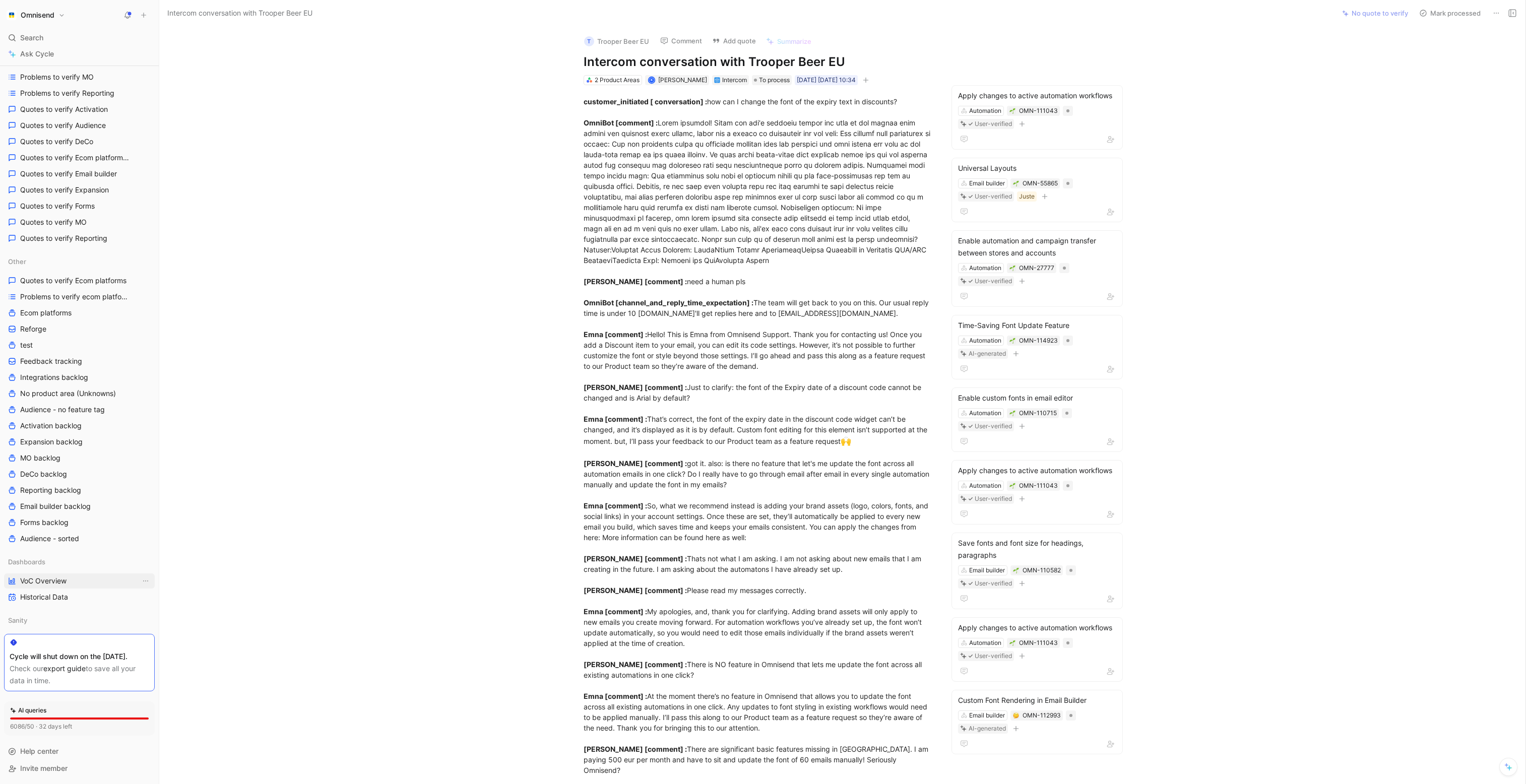
click at [45, 576] on span "VoC Overview" at bounding box center [43, 581] width 46 height 10
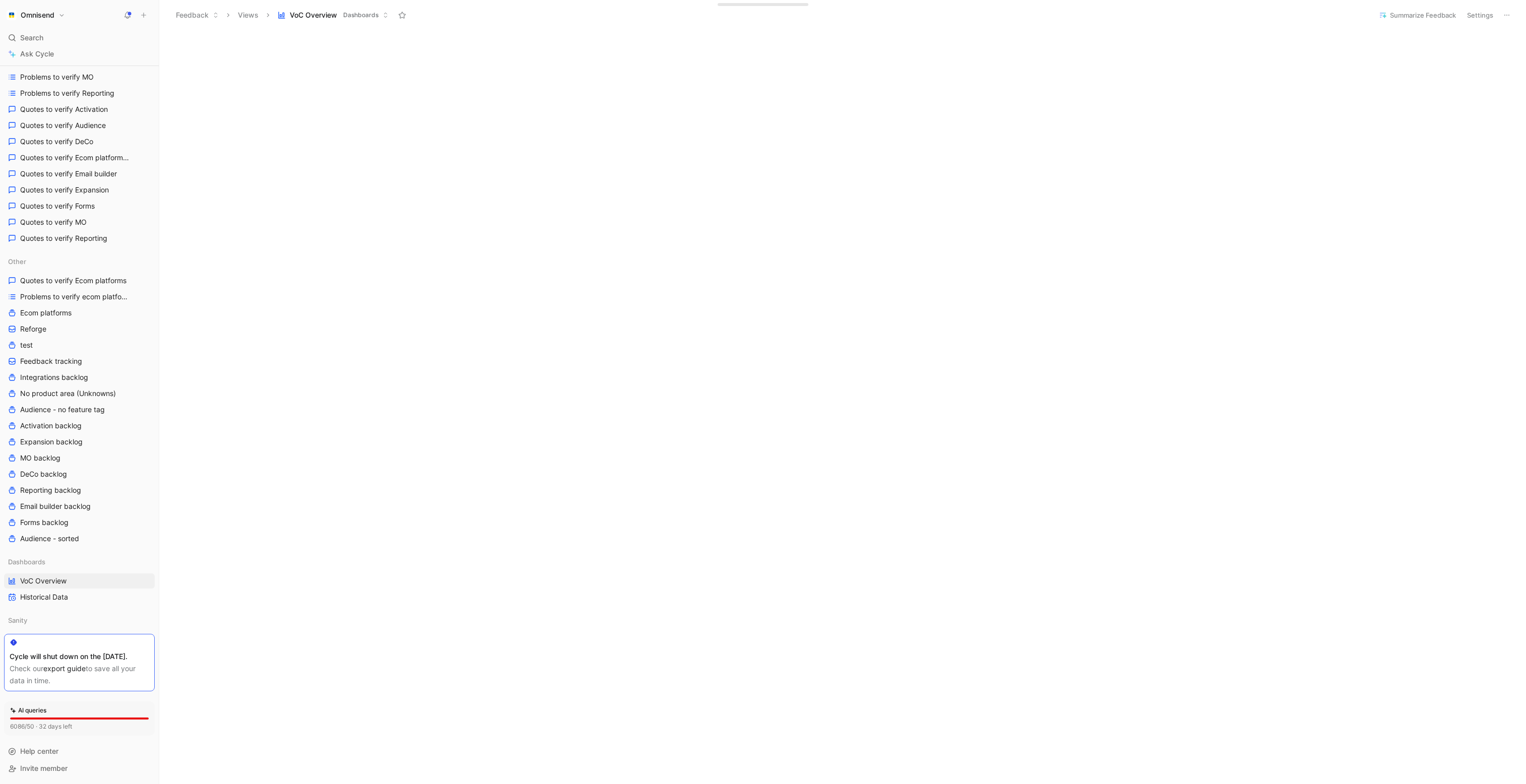
scroll to position [388, 0]
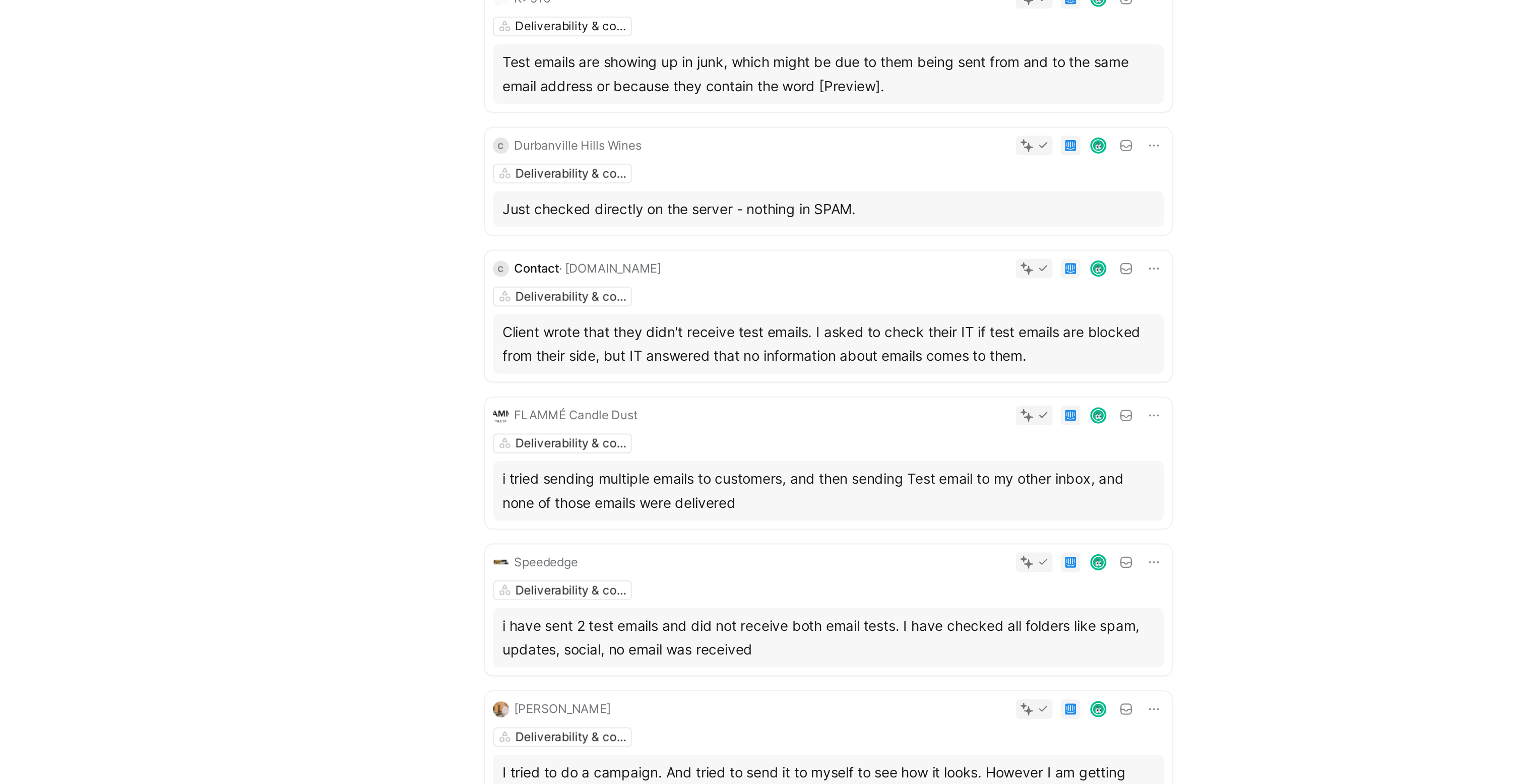
scroll to position [52, 0]
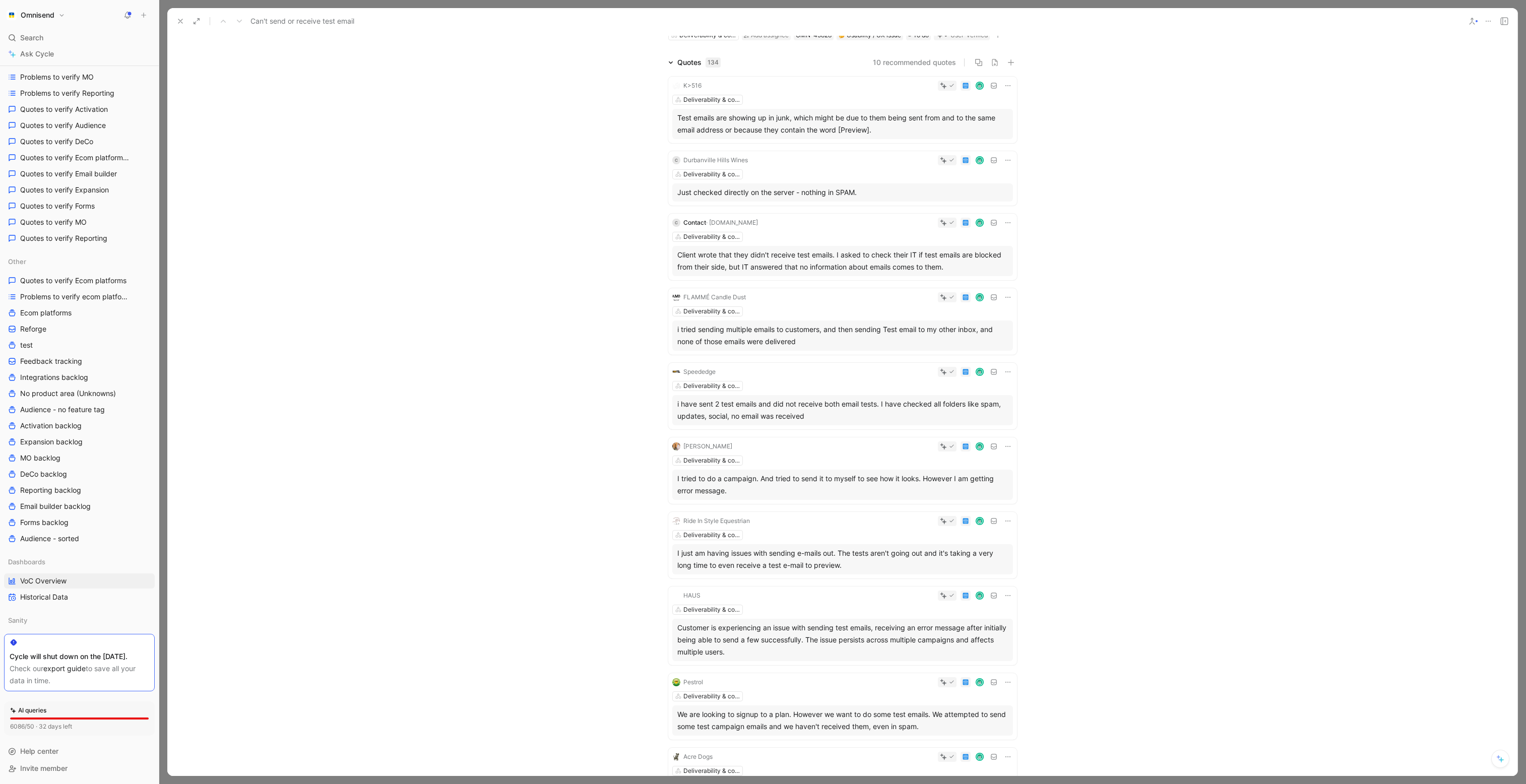
click at [178, 21] on icon at bounding box center [180, 21] width 8 height 8
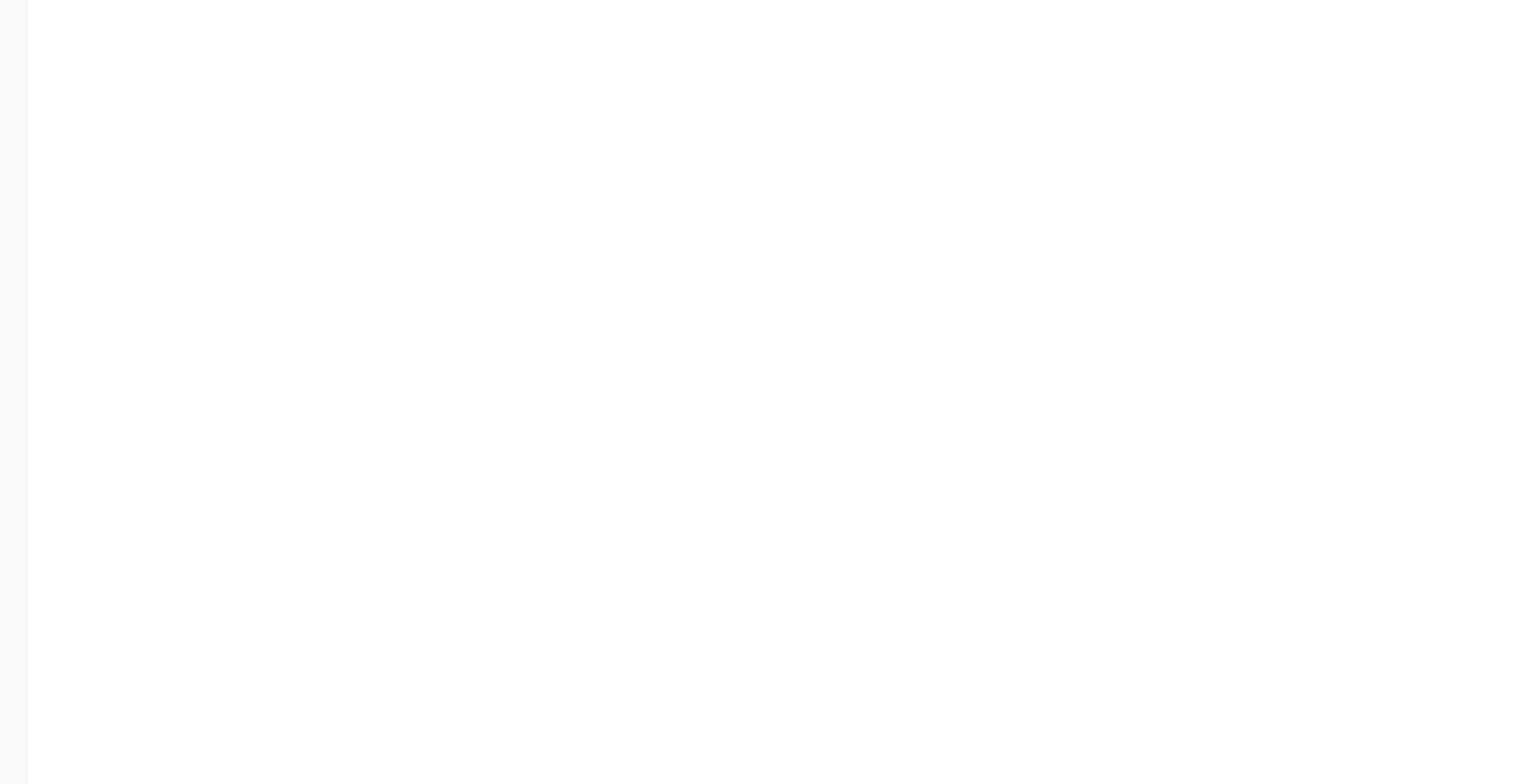
scroll to position [467, 0]
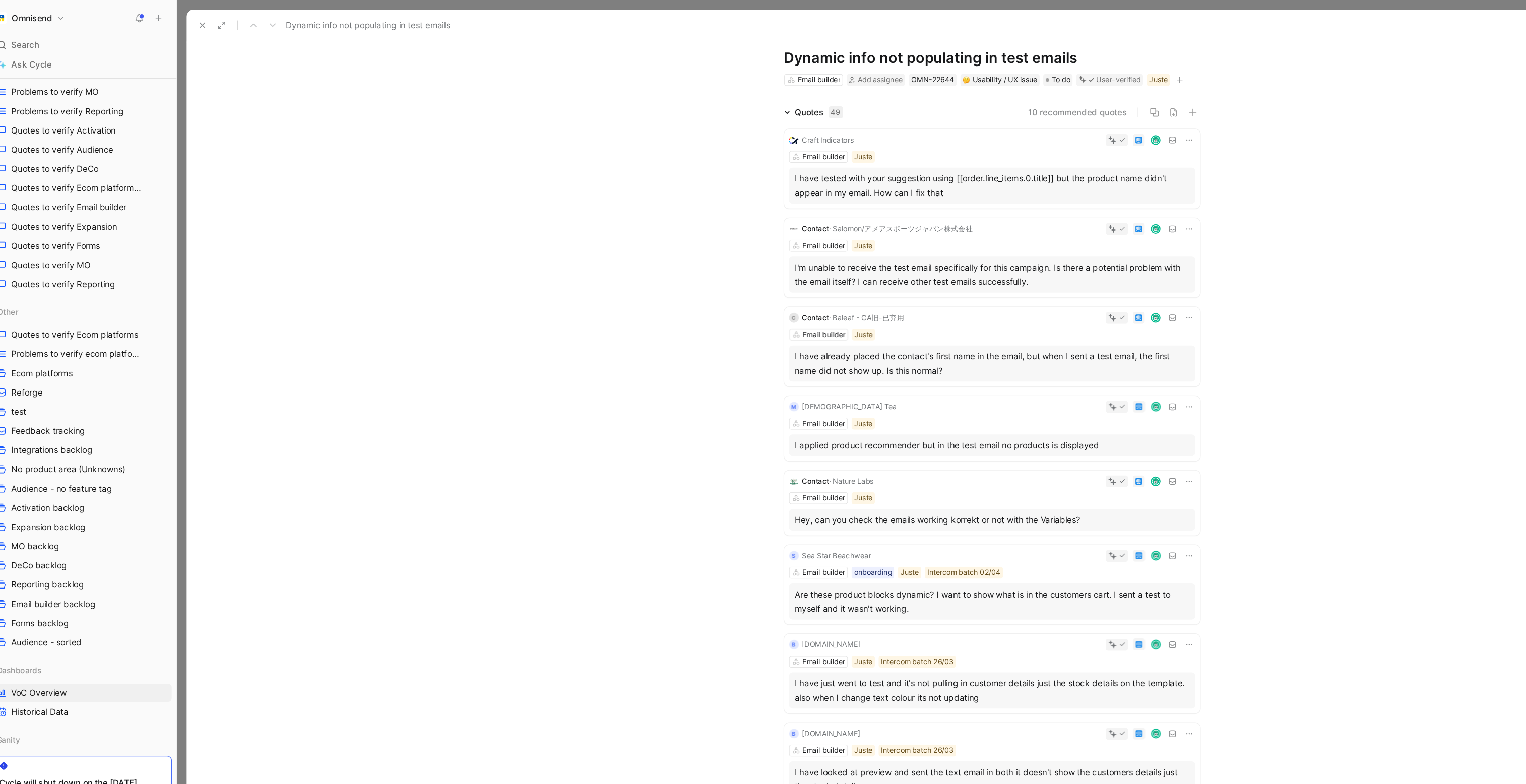
scroll to position [26, 0]
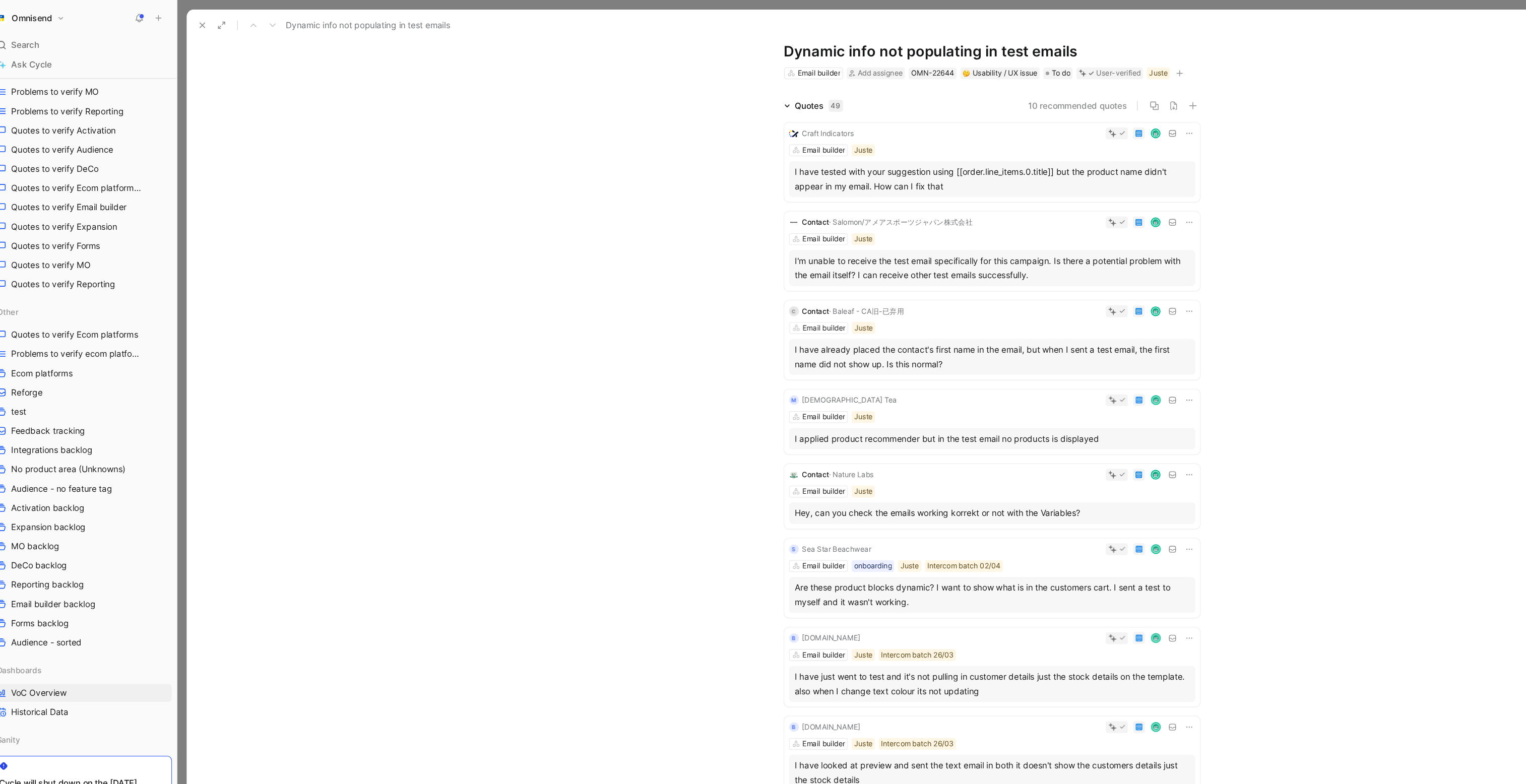
click at [188, 21] on div at bounding box center [194, 21] width 41 height 14
click at [184, 21] on icon at bounding box center [180, 21] width 8 height 8
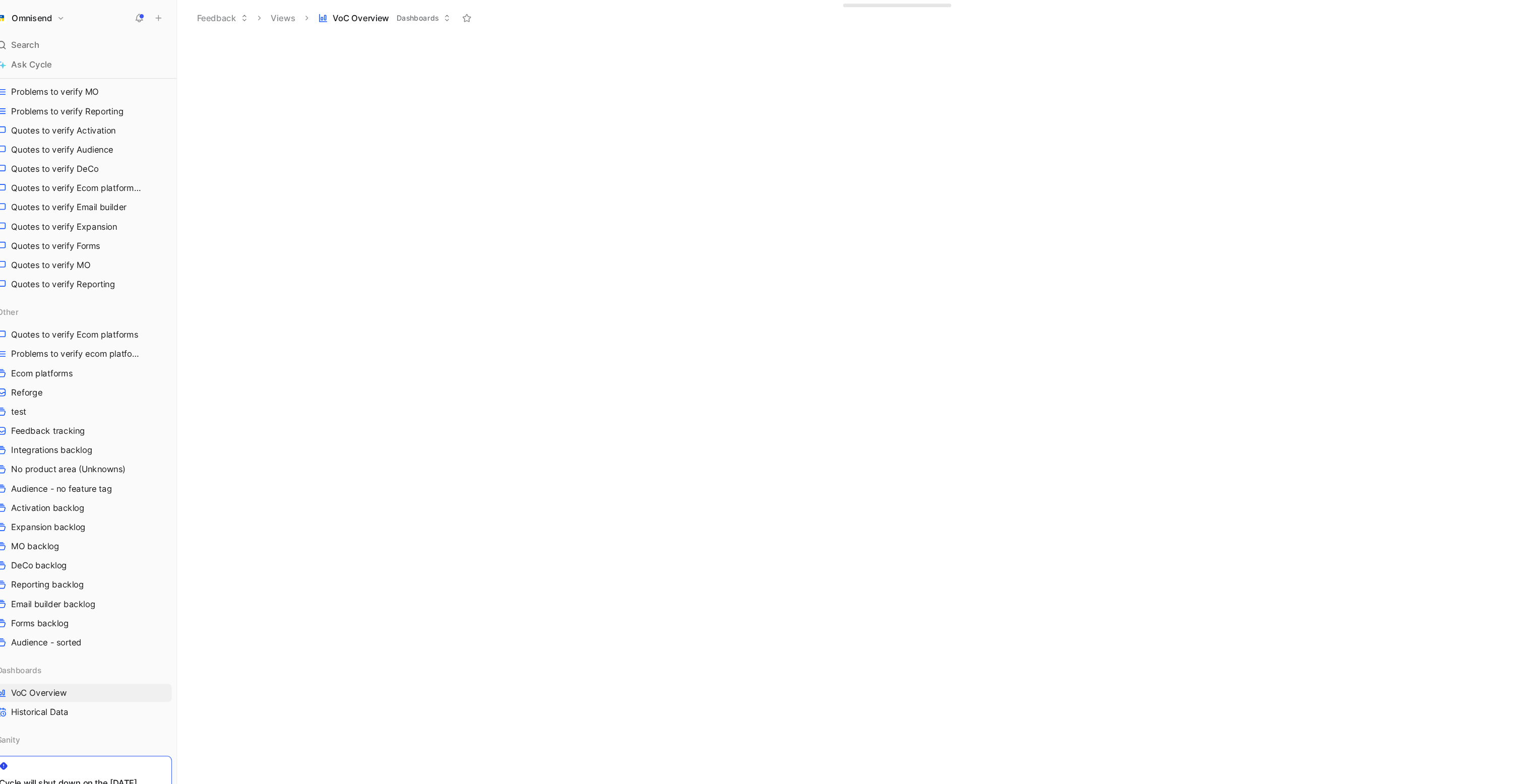
scroll to position [291, 0]
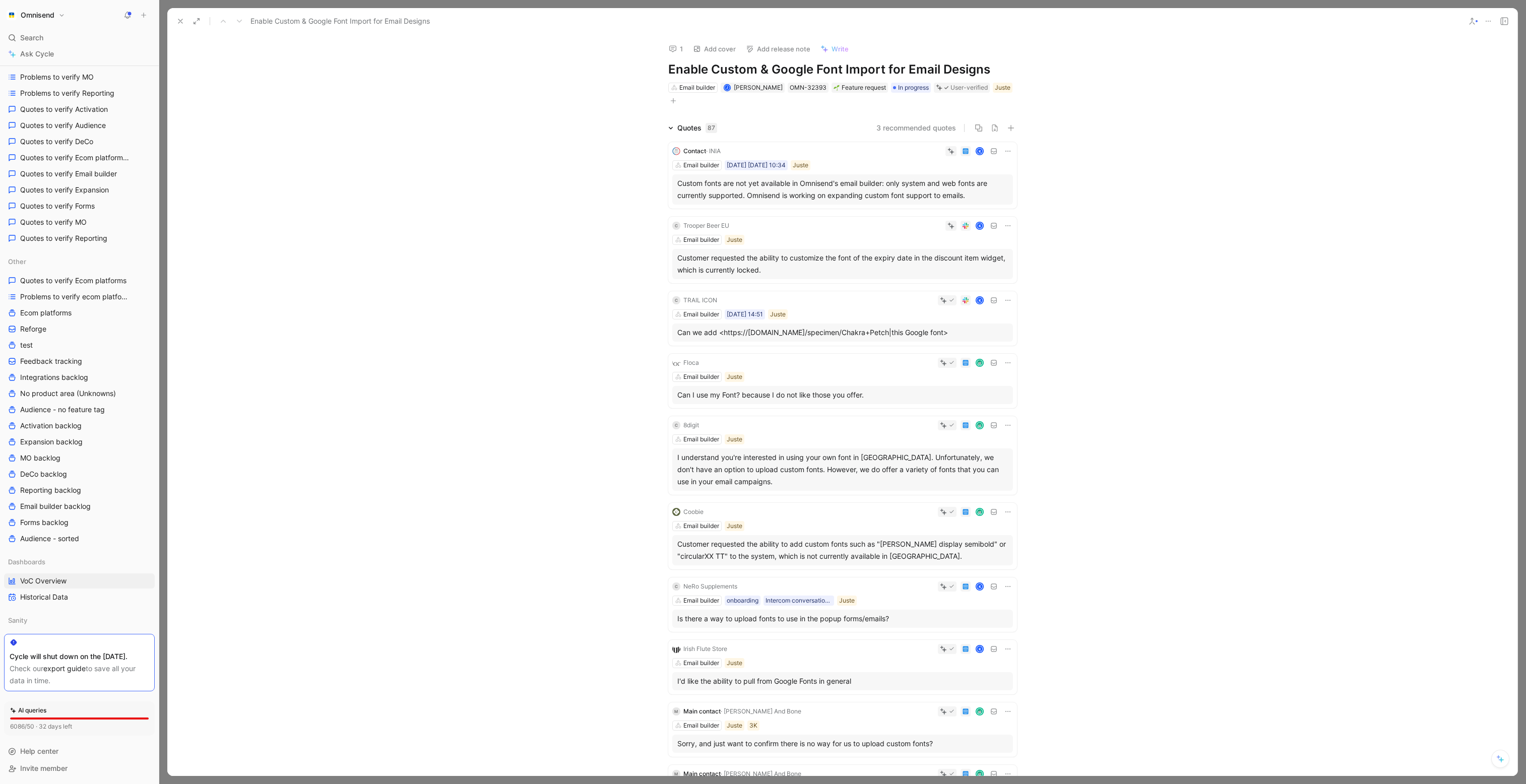
click at [182, 17] on icon at bounding box center [180, 21] width 8 height 8
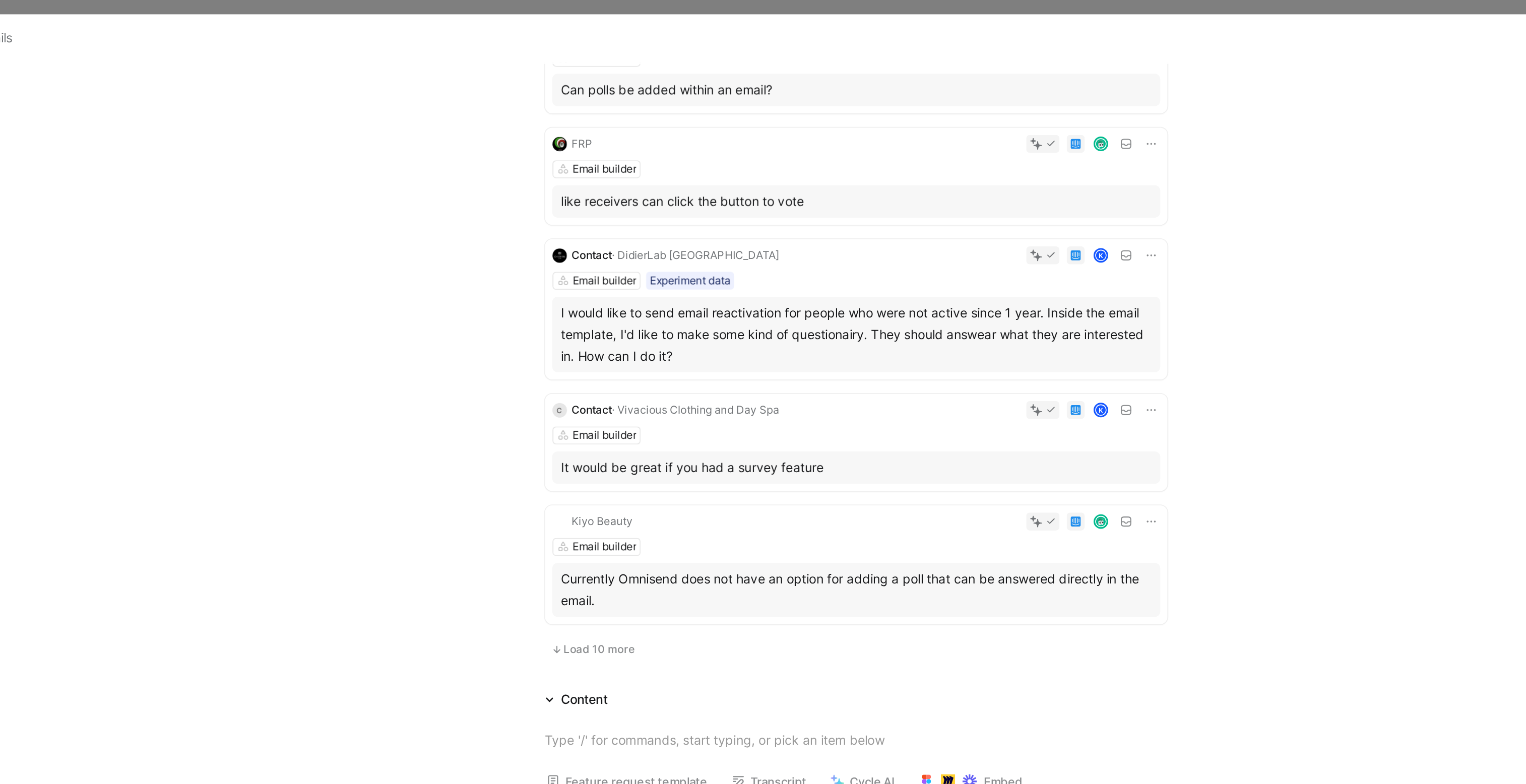
scroll to position [490, 0]
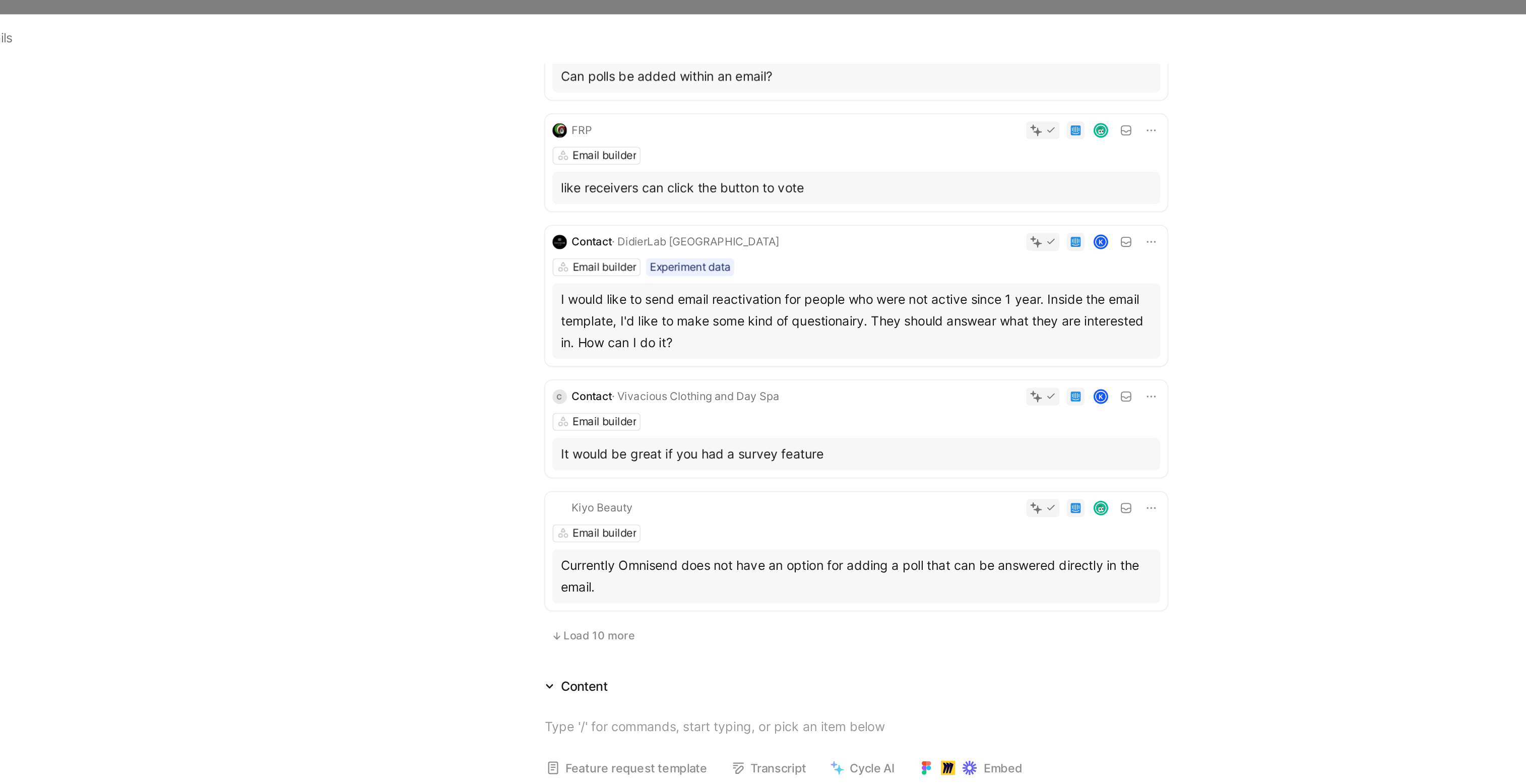
drag, startPoint x: 751, startPoint y: 192, endPoint x: 678, endPoint y: 168, distance: 76.8
click at [678, 168] on div "I would like to send email reactivation for people who were not active since 1 …" at bounding box center [843, 180] width 331 height 37
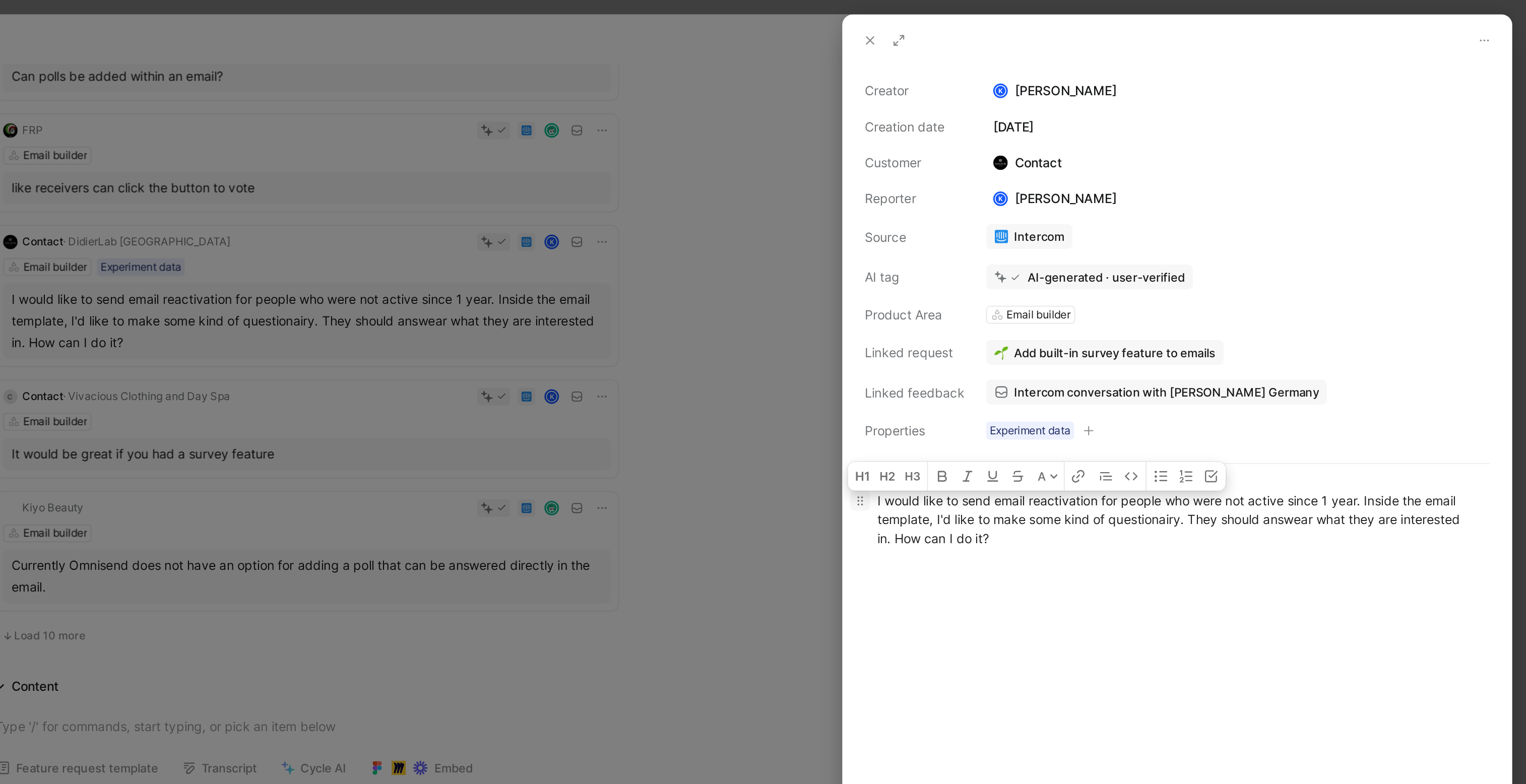
drag, startPoint x: 1231, startPoint y: 303, endPoint x: 1156, endPoint y: 284, distance: 77.4
click at [1156, 284] on p "I would like to send email reactivation for people who were not active since 1 …" at bounding box center [1330, 291] width 374 height 38
copy div "I would like to send email reactivation for people who were not active since 1 …"
click at [1015, 189] on div at bounding box center [763, 392] width 1526 height 784
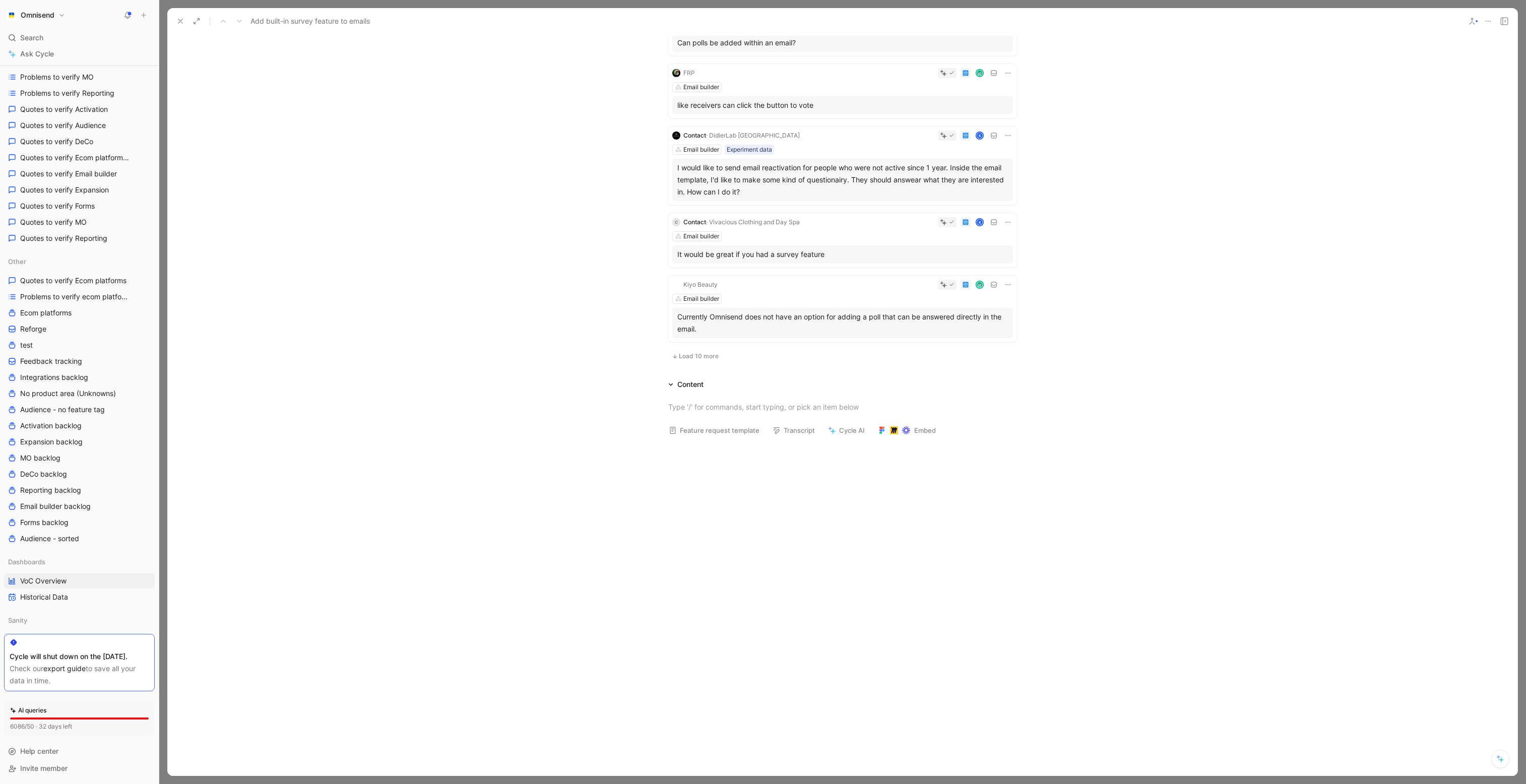
click at [181, 21] on icon at bounding box center [180, 21] width 8 height 8
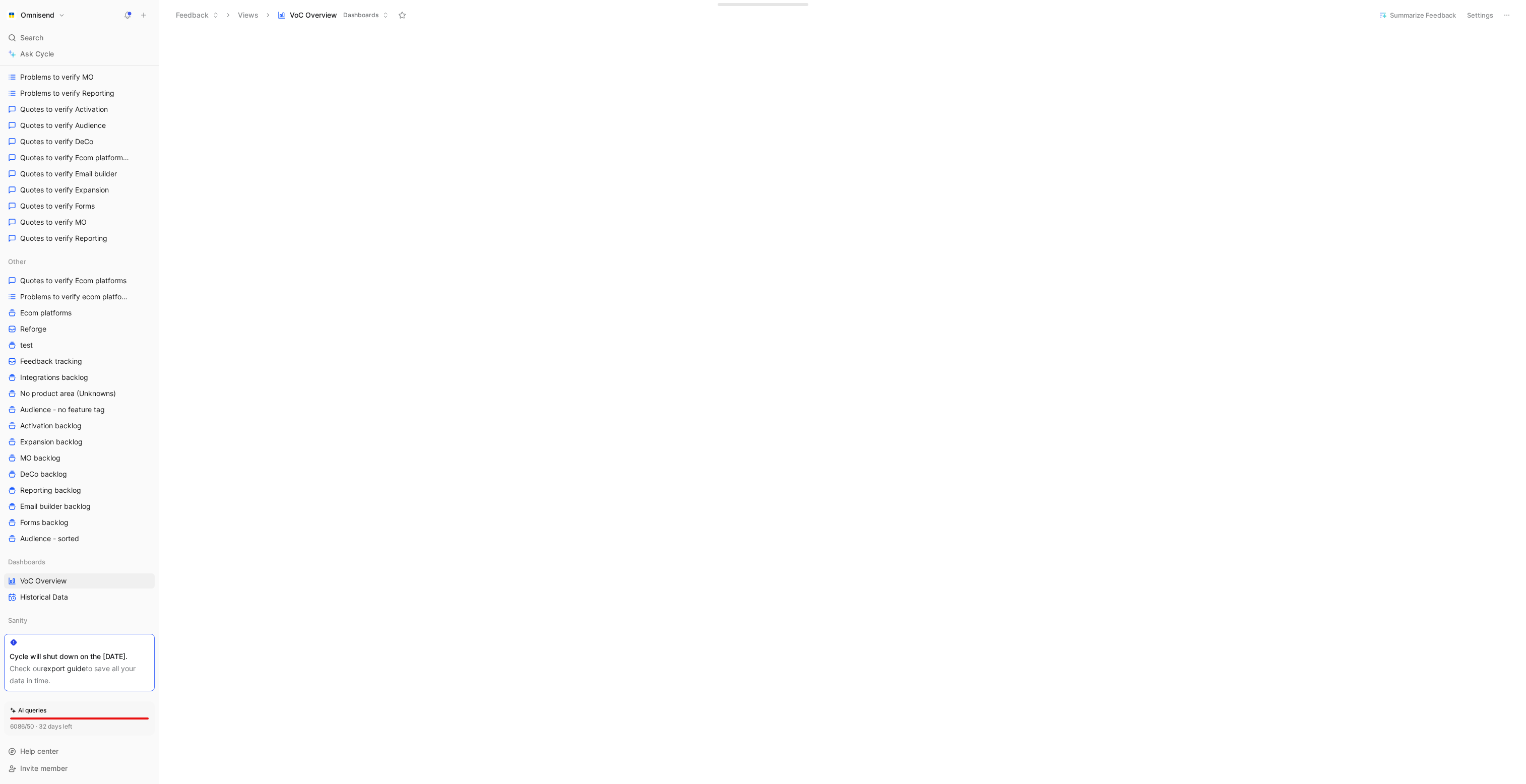
click at [31, 18] on h1 "Omnisend" at bounding box center [37, 15] width 34 height 9
click at [74, 107] on div "Workspace settings G then S" at bounding box center [69, 104] width 124 height 16
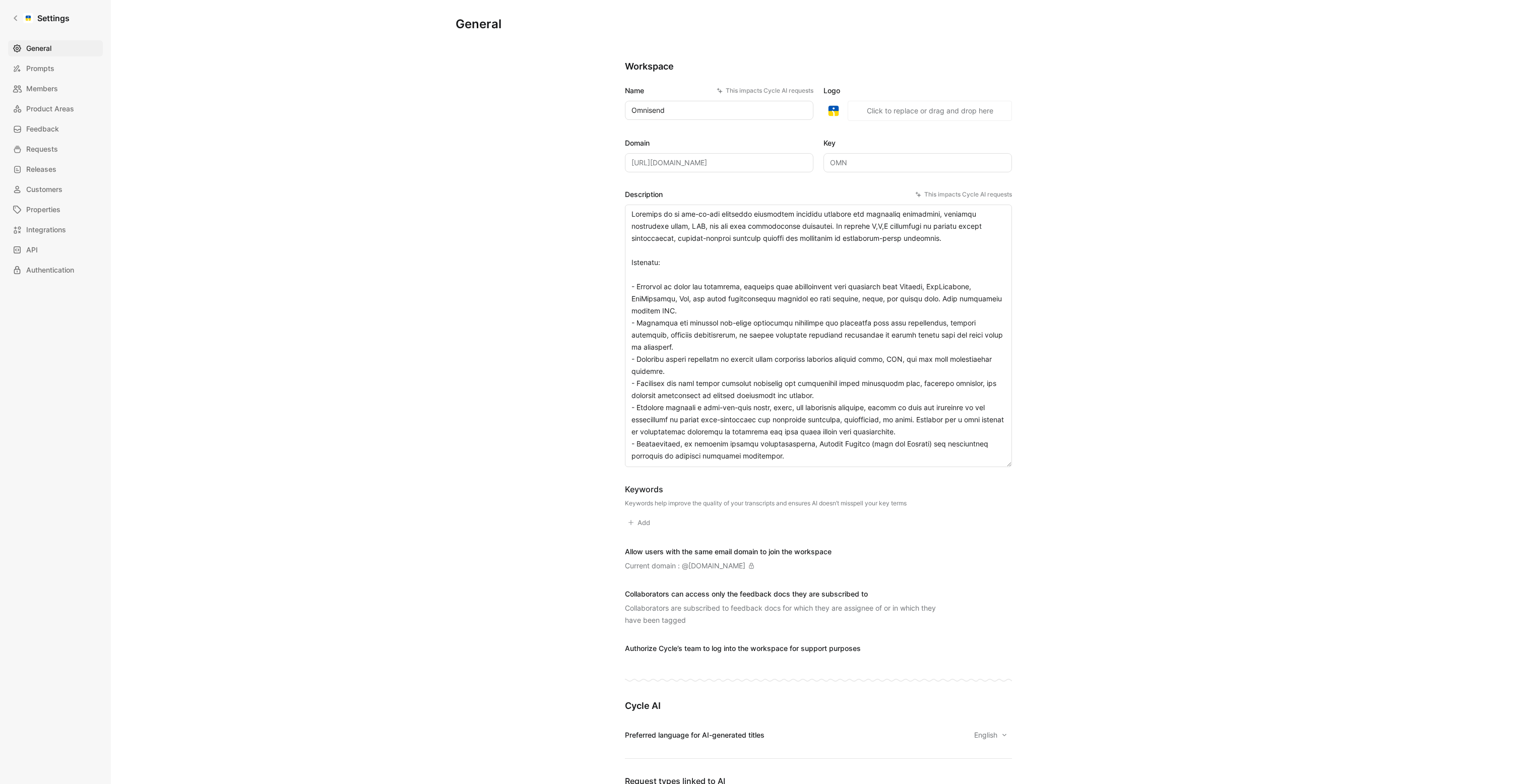
click at [58, 157] on div "General Prompts Members Product Areas Feedback Requests Releases Customers Prop…" at bounding box center [59, 159] width 102 height 238
click at [54, 148] on span "Requests" at bounding box center [42, 149] width 32 height 12
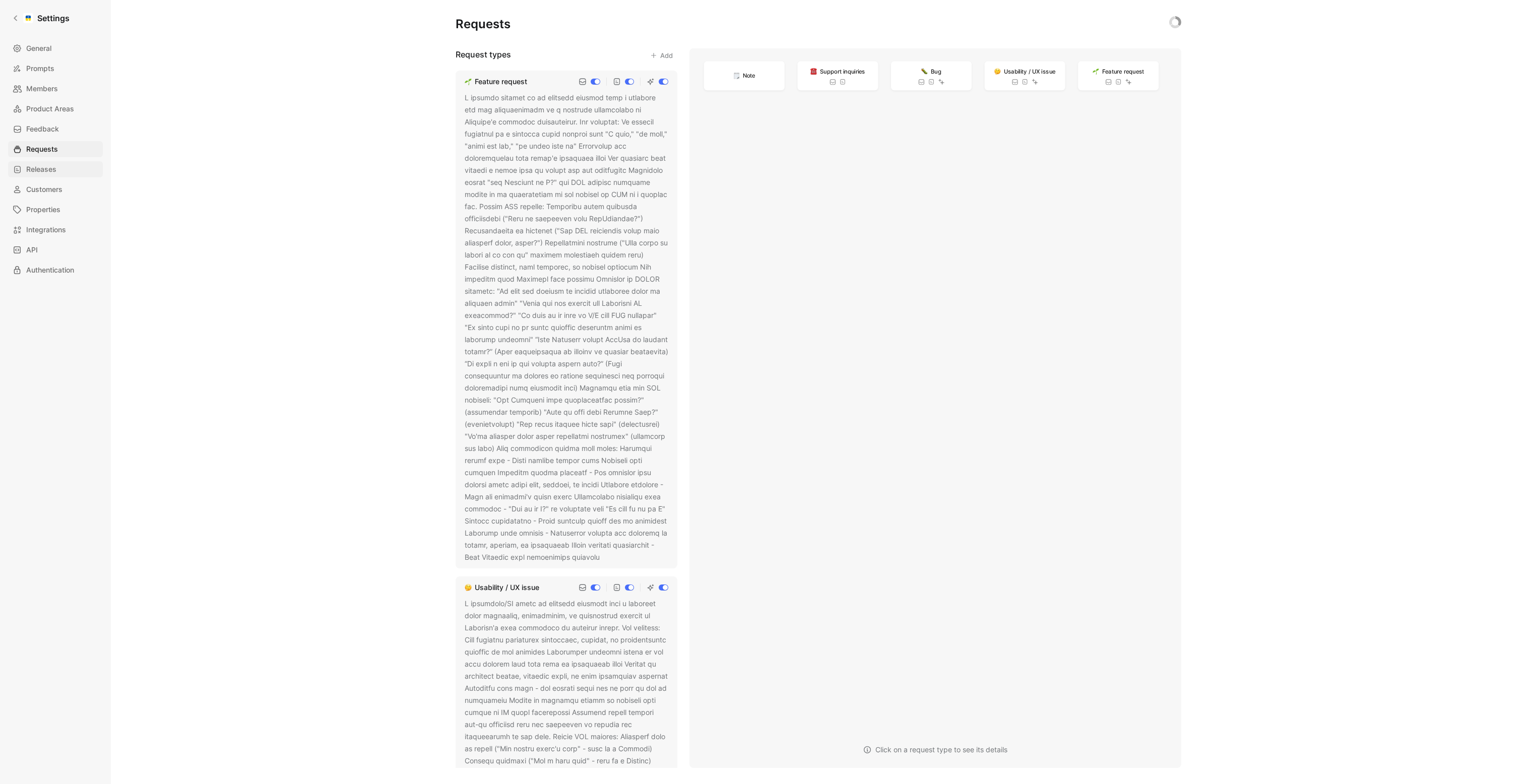
click at [60, 171] on link "Releases" at bounding box center [55, 169] width 95 height 16
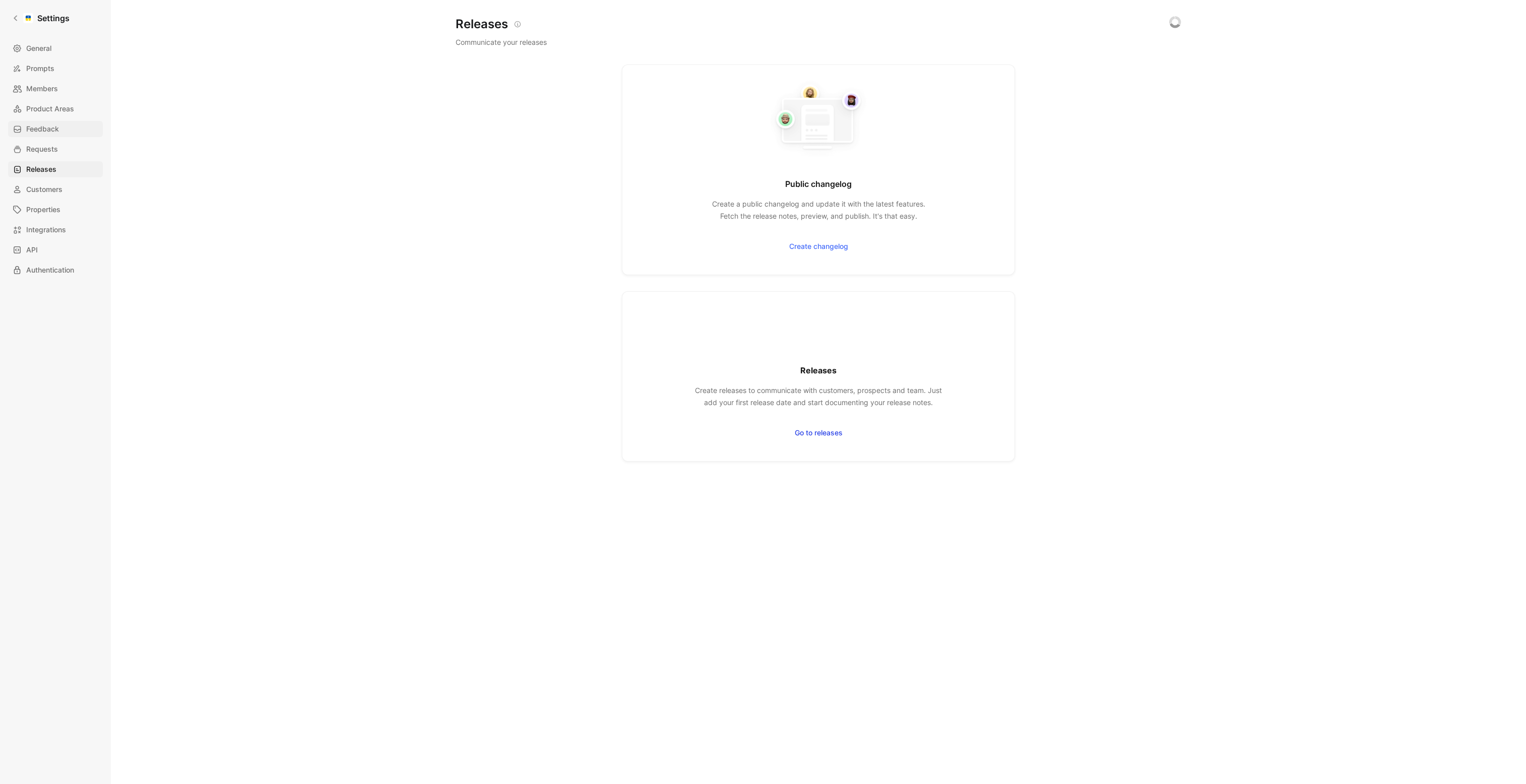
click at [60, 130] on link "Feedback" at bounding box center [55, 129] width 95 height 16
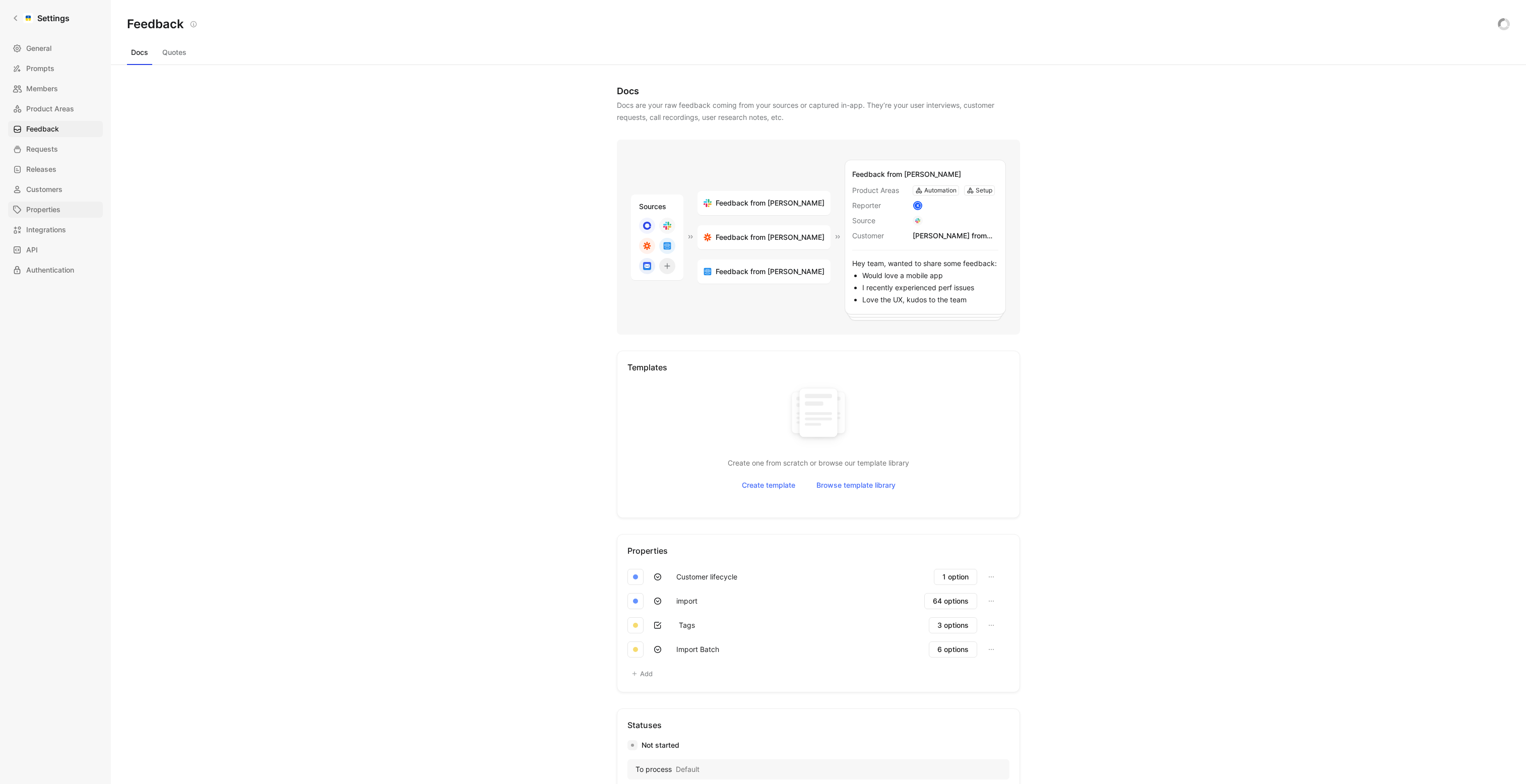
click at [50, 208] on span "Properties" at bounding box center [43, 209] width 34 height 12
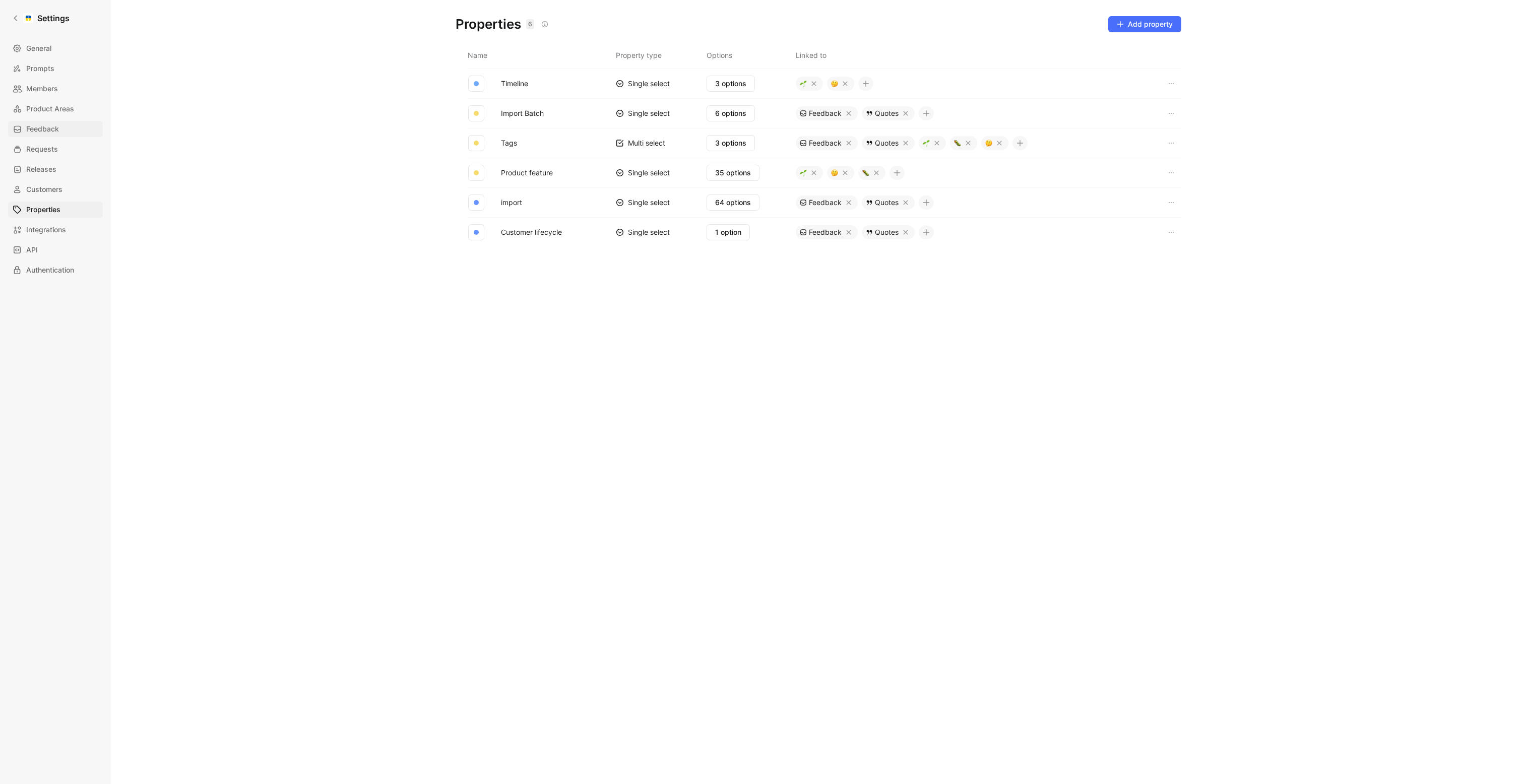
click at [48, 130] on span "Feedback" at bounding box center [42, 129] width 33 height 12
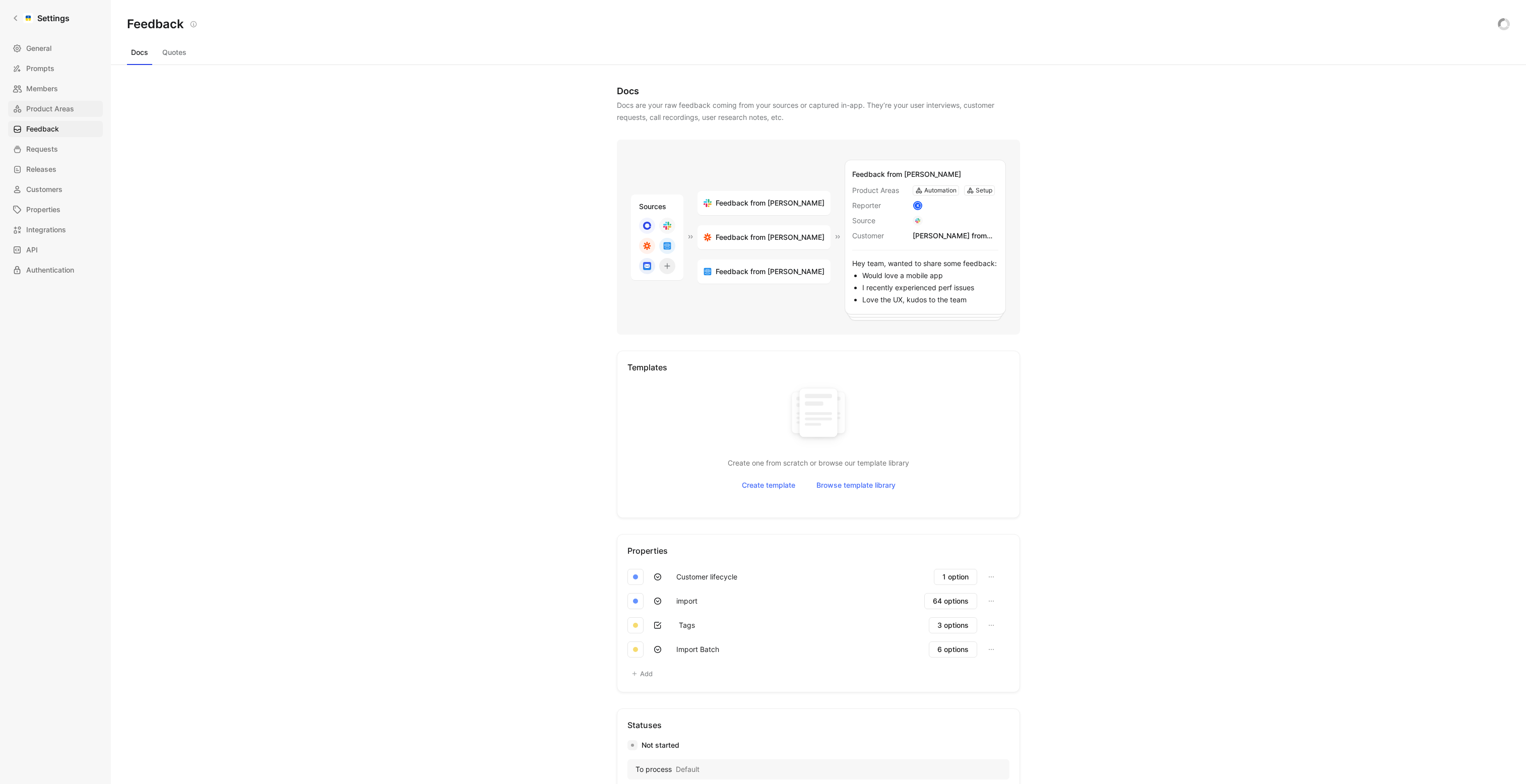
click at [55, 110] on span "Product Areas" at bounding box center [50, 109] width 48 height 12
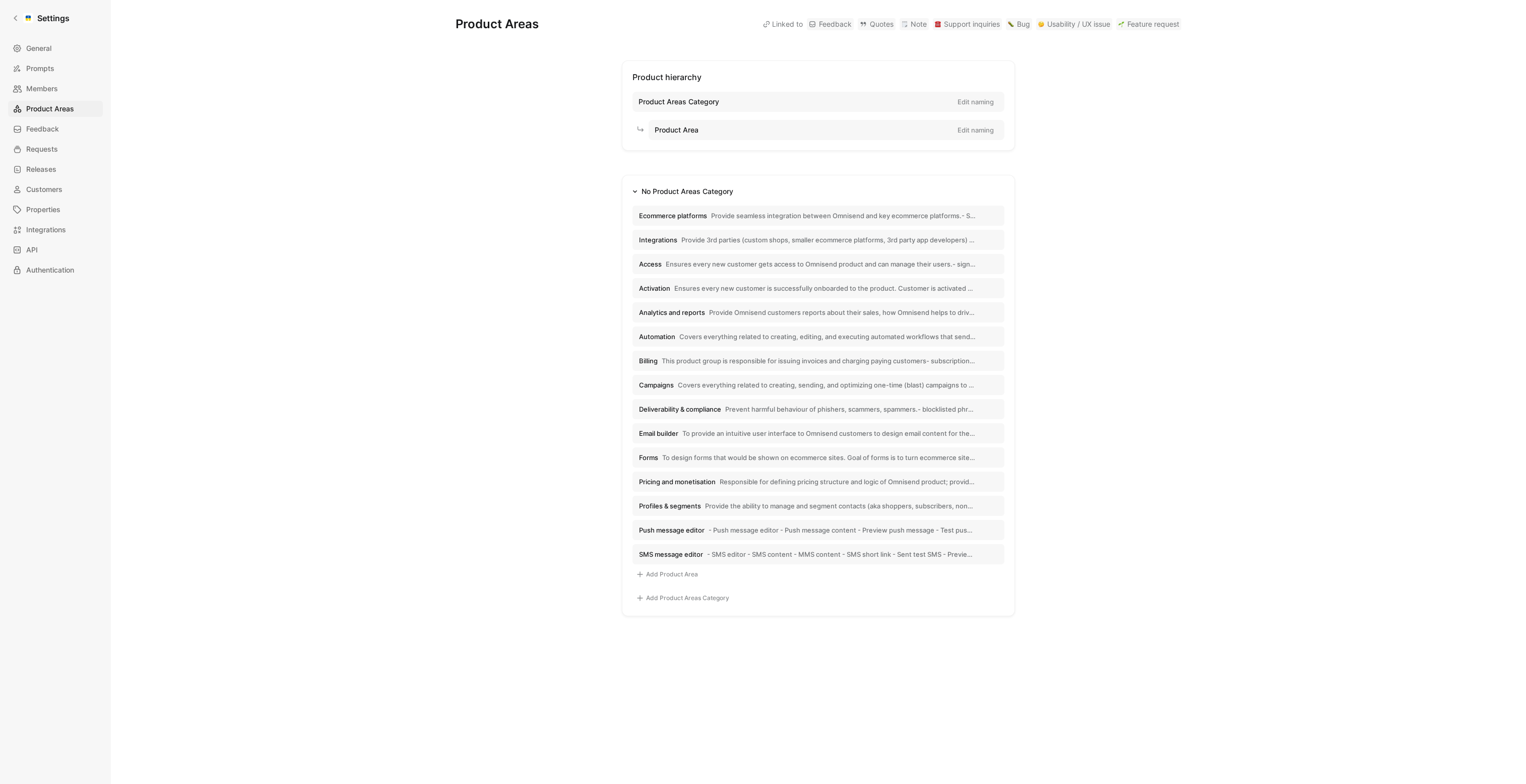
click at [674, 388] on span "Campaigns" at bounding box center [656, 385] width 35 height 9
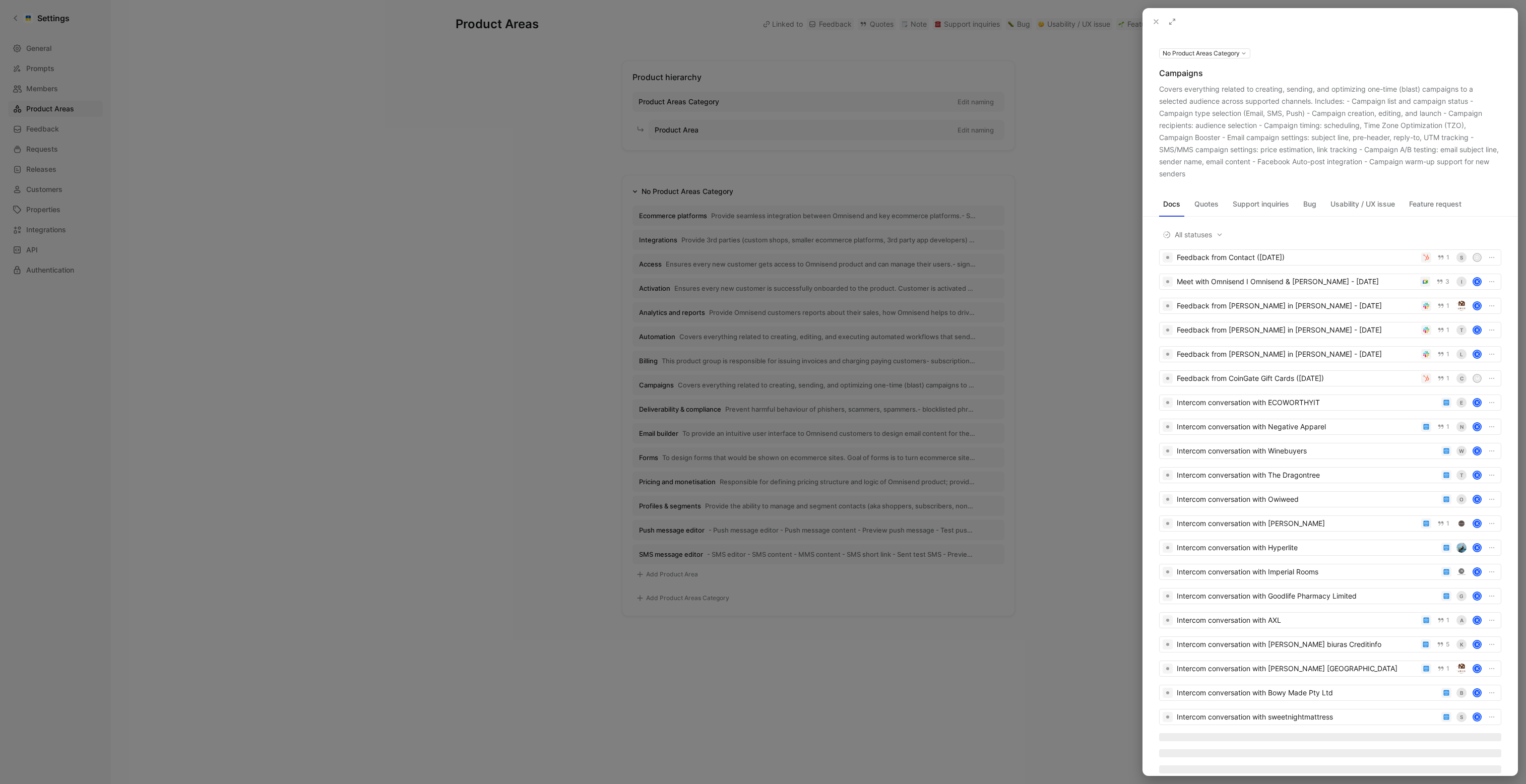
click at [0, 0] on button at bounding box center [0, 0] width 0 height 0
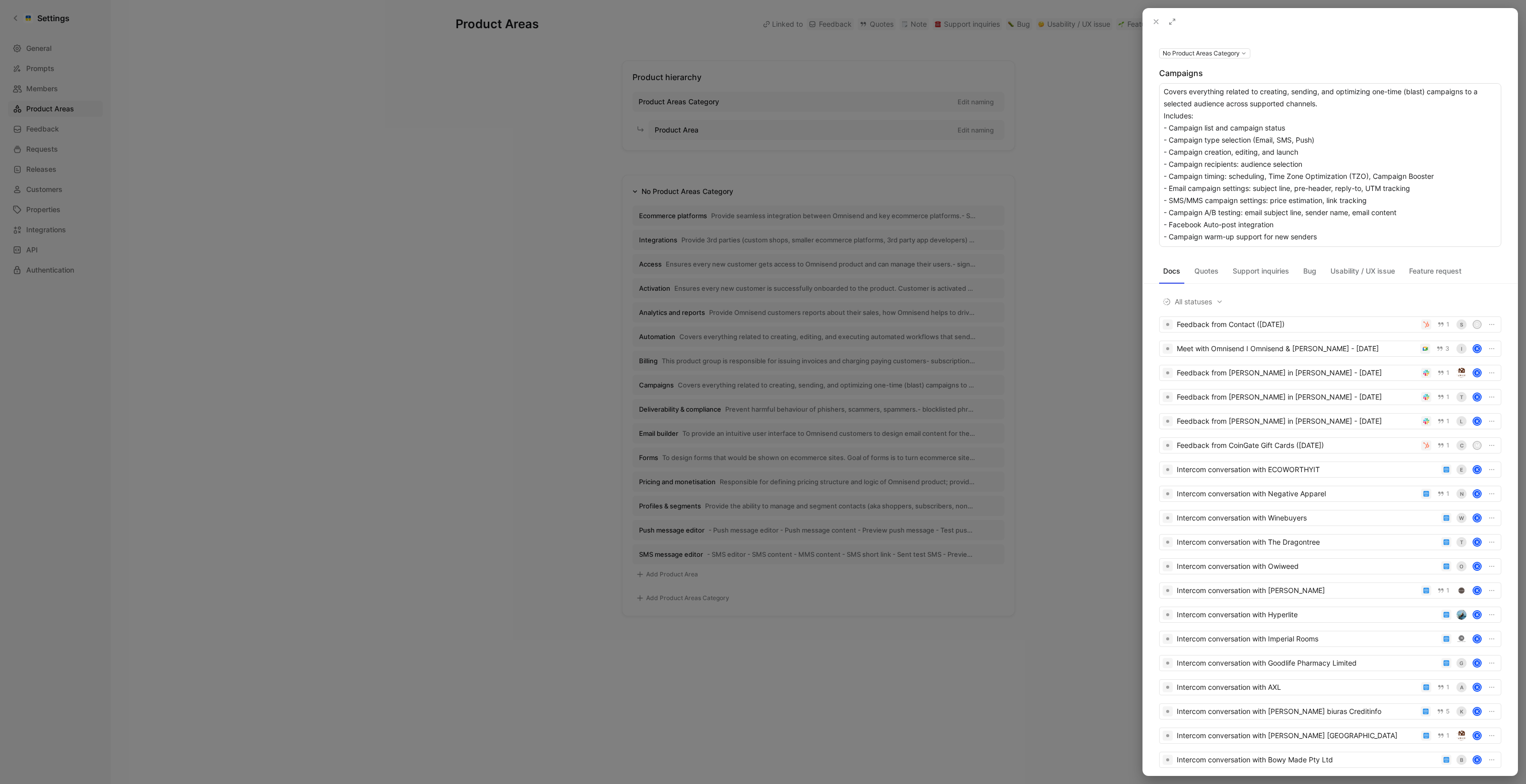
drag, startPoint x: 1350, startPoint y: 105, endPoint x: 1164, endPoint y: 95, distance: 186.3
click at [1164, 95] on textarea "Covers everything related to creating, sending, and optimizing one-time (blast)…" at bounding box center [1330, 165] width 342 height 164
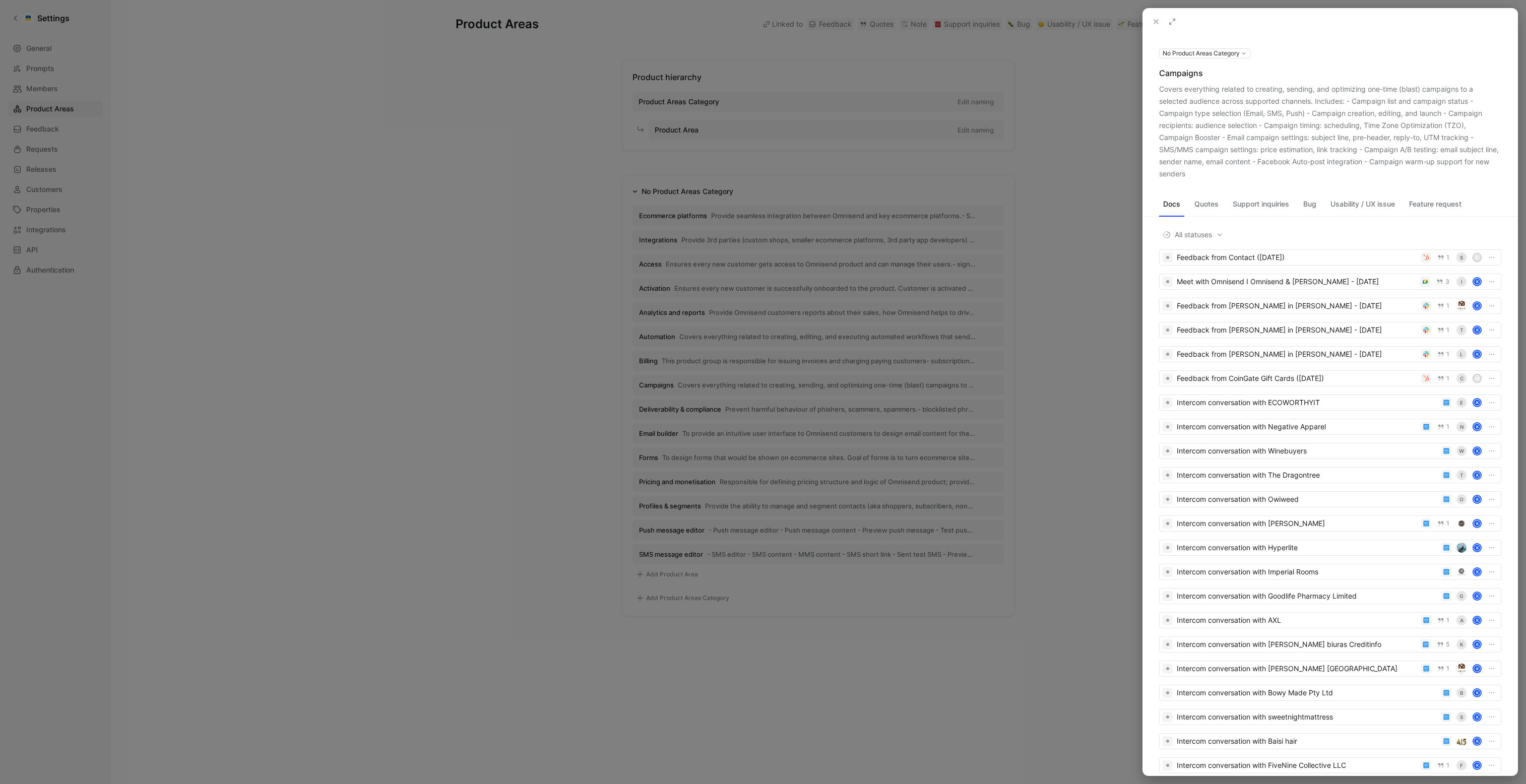
click at [762, 426] on div at bounding box center [763, 392] width 1526 height 784
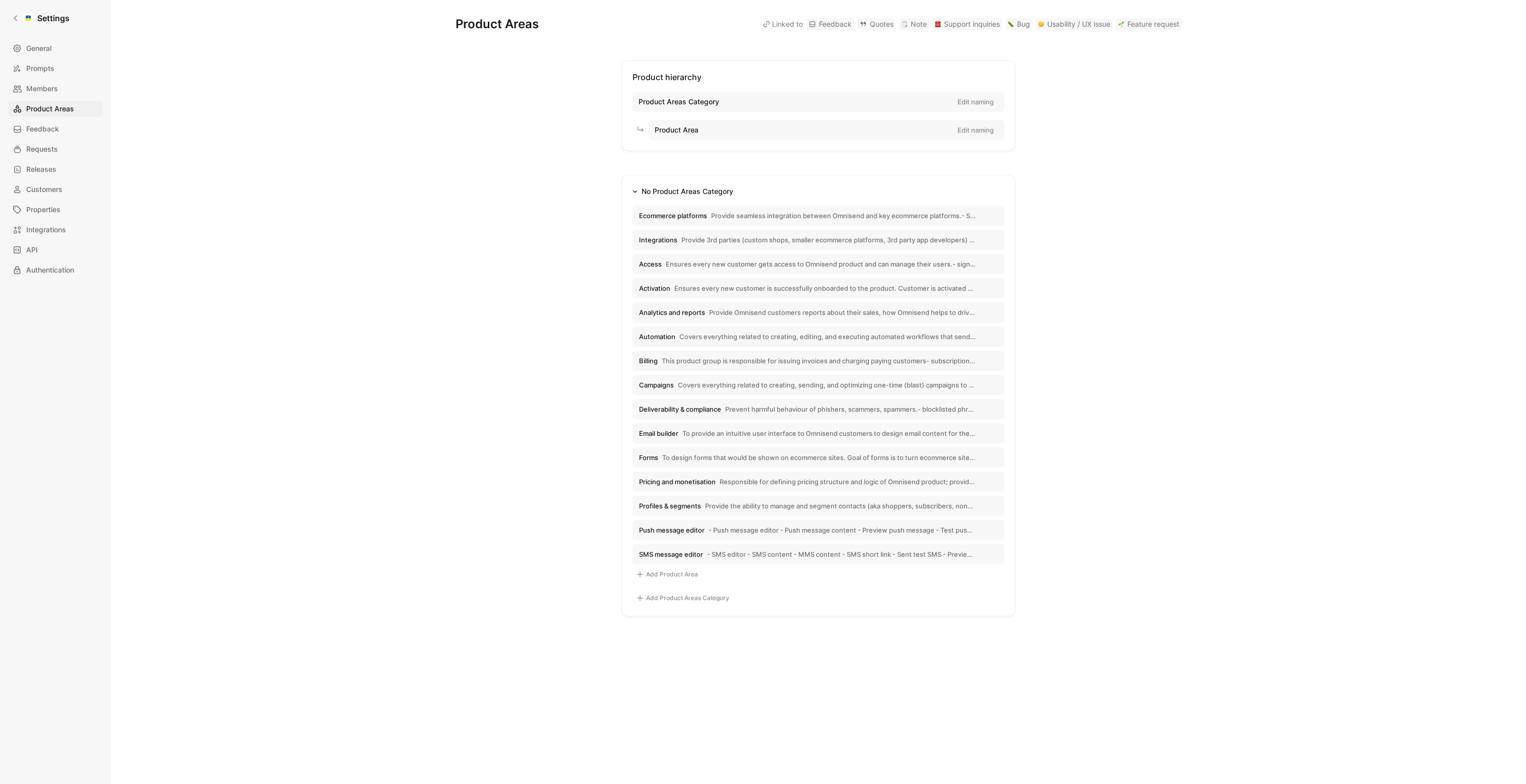
click at [675, 314] on span "Analytics and reports" at bounding box center [672, 312] width 66 height 9
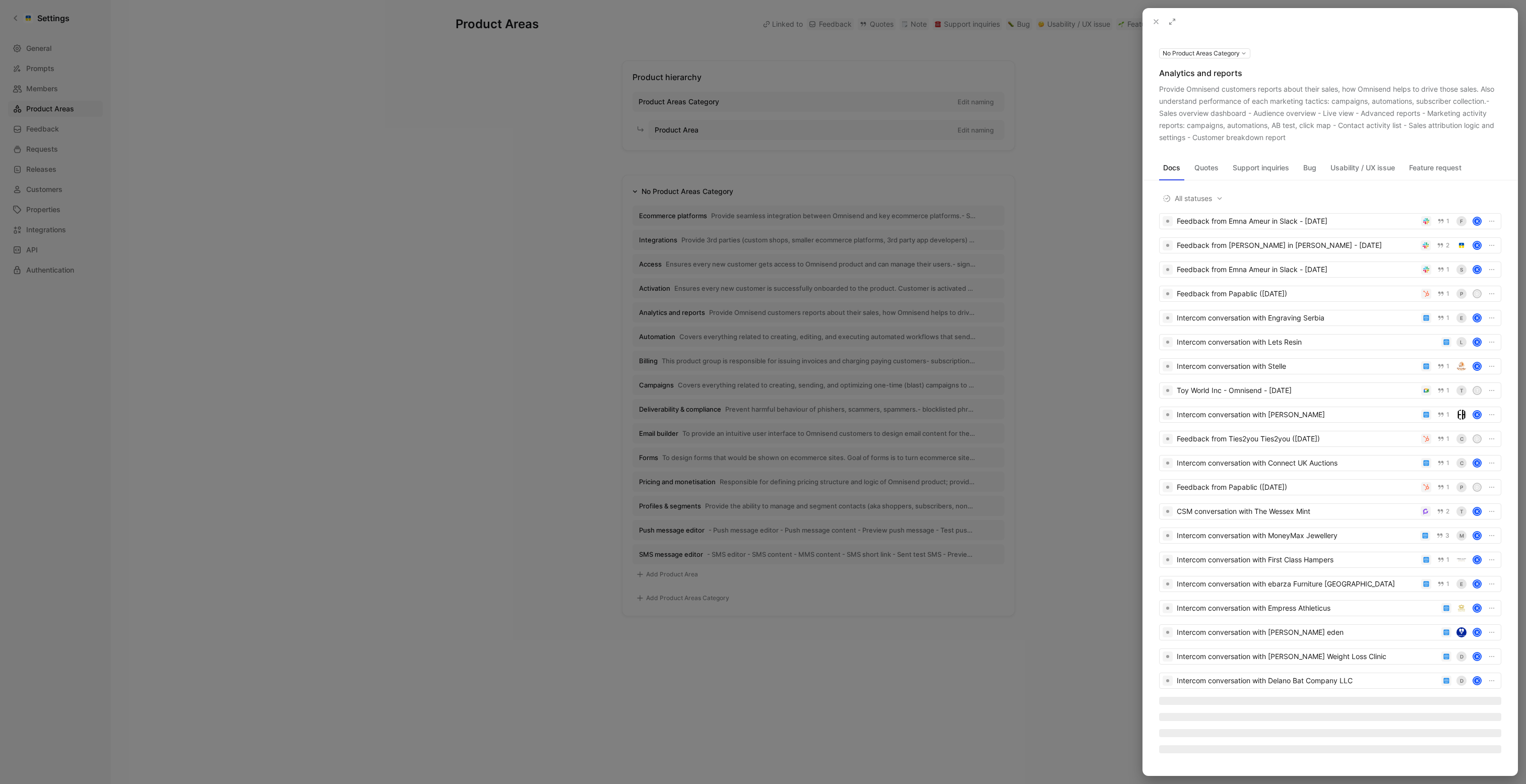
click at [1193, 77] on div "Analytics and reports" at bounding box center [1330, 73] width 342 height 12
copy div "Analytics and reports"
click at [0, 0] on button at bounding box center [0, 0] width 0 height 0
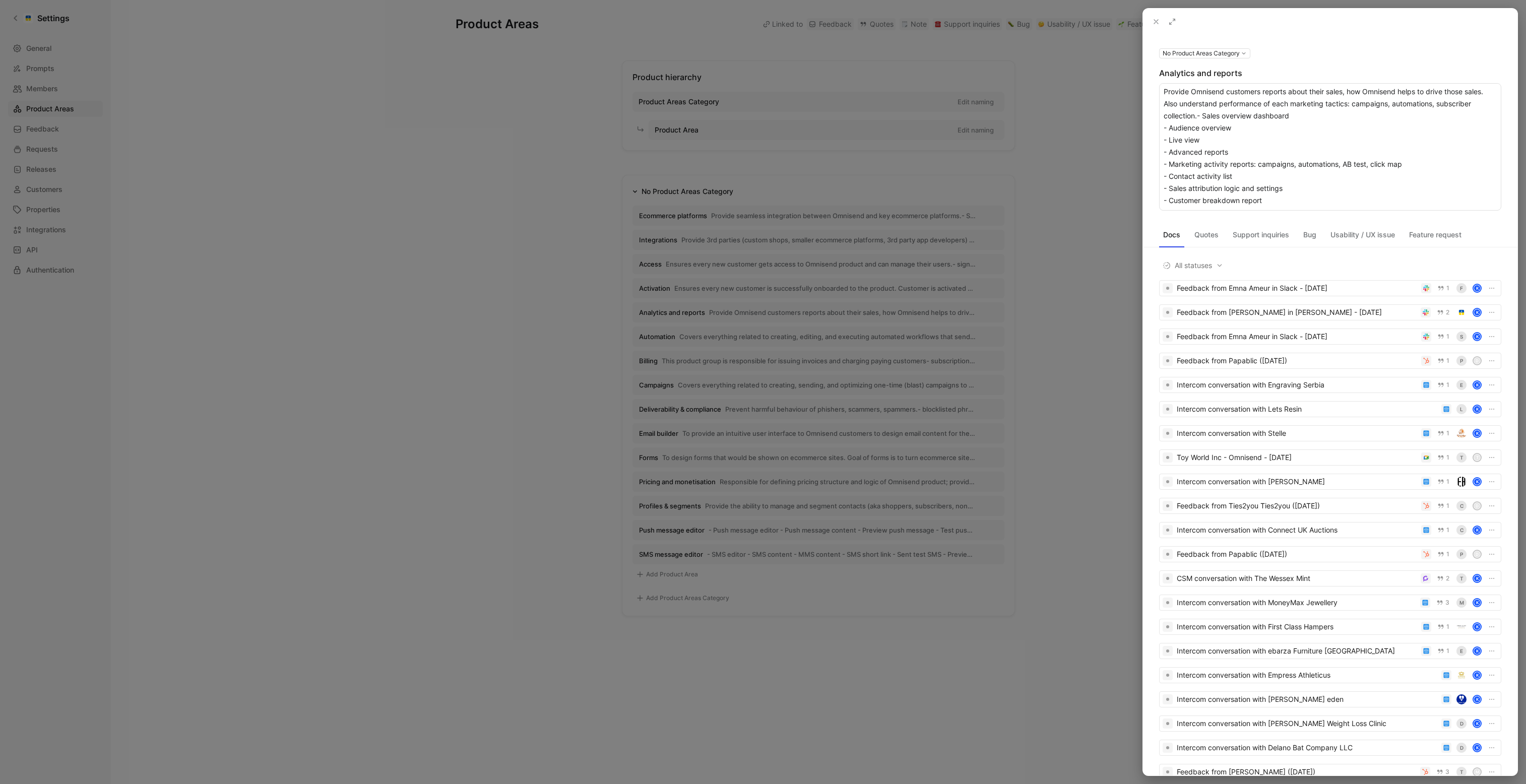
drag, startPoint x: 1301, startPoint y: 202, endPoint x: 1106, endPoint y: 72, distance: 234.4
click at [1106, 72] on div "No Product Areas Category Analytics and reports Provide Omnisend customers repo…" at bounding box center [763, 392] width 1526 height 784
